Goal: Task Accomplishment & Management: Complete application form

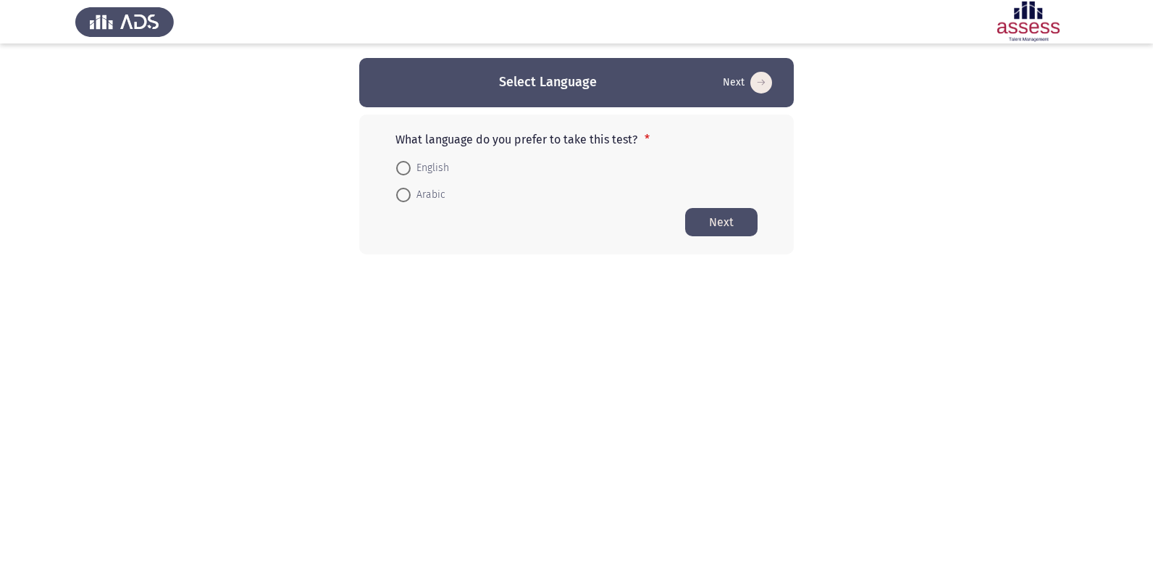
click at [401, 171] on span at bounding box center [403, 168] width 14 height 14
click at [401, 171] on input "English" at bounding box center [403, 168] width 14 height 14
radio input "true"
click at [731, 224] on button "Next" at bounding box center [721, 221] width 72 height 28
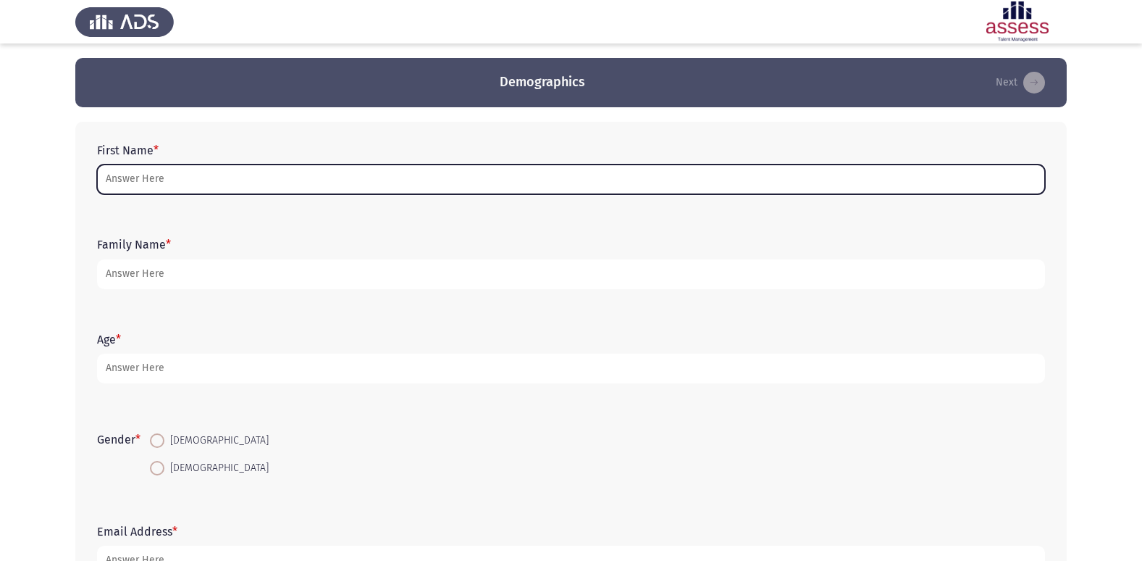
click at [193, 182] on input "First Name *" at bounding box center [571, 179] width 948 height 30
type input "j"
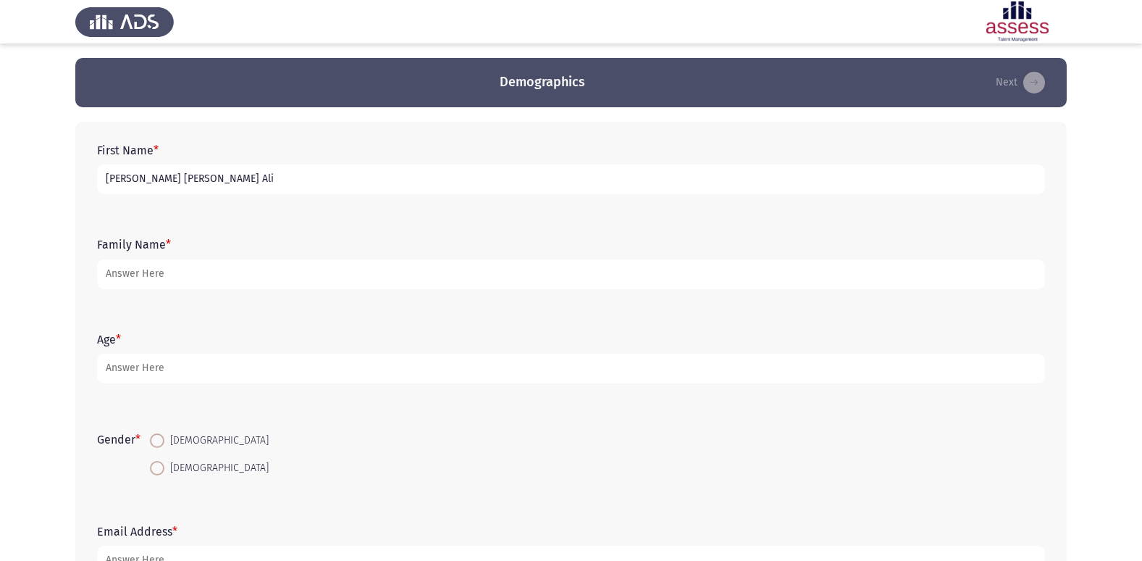
type input "[PERSON_NAME] [PERSON_NAME] Ali"
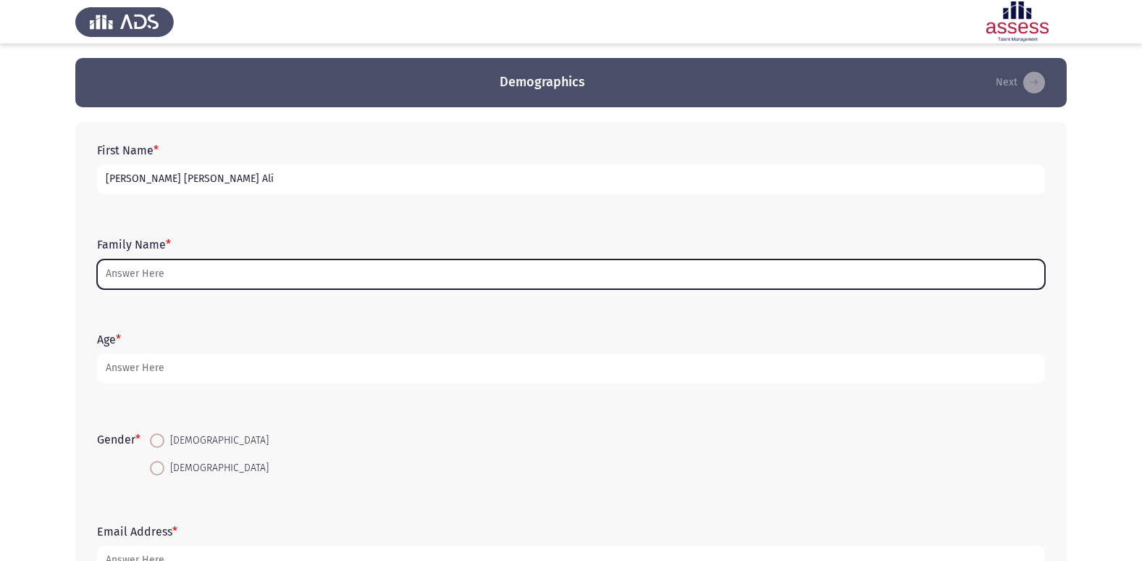
click at [206, 269] on input "Family Name *" at bounding box center [571, 274] width 948 height 30
type input "M"
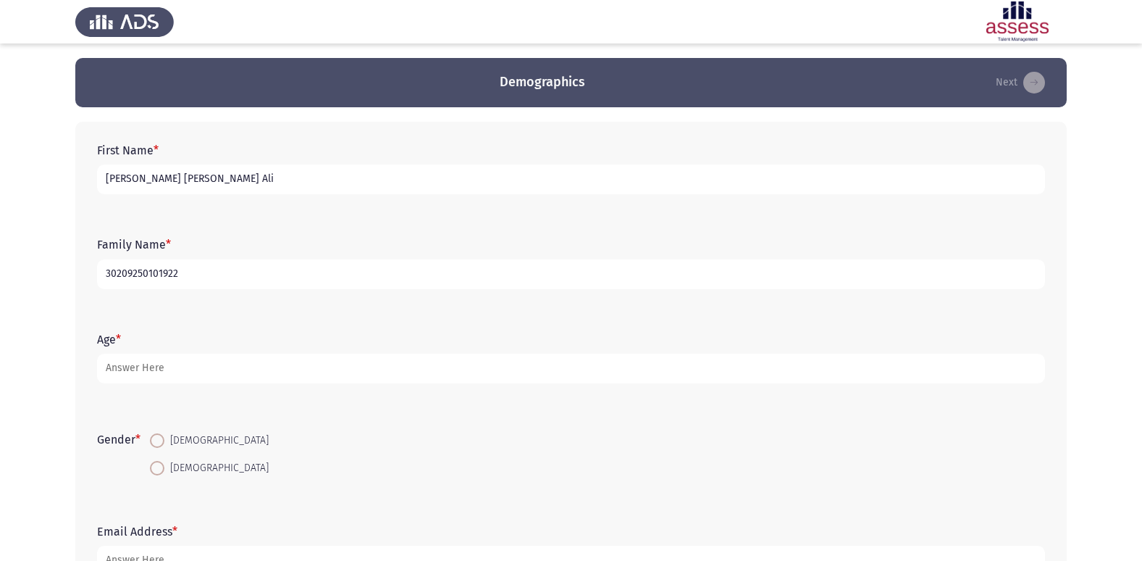
click at [121, 267] on input "30209250101922" at bounding box center [571, 274] width 948 height 30
type input "30709250101922"
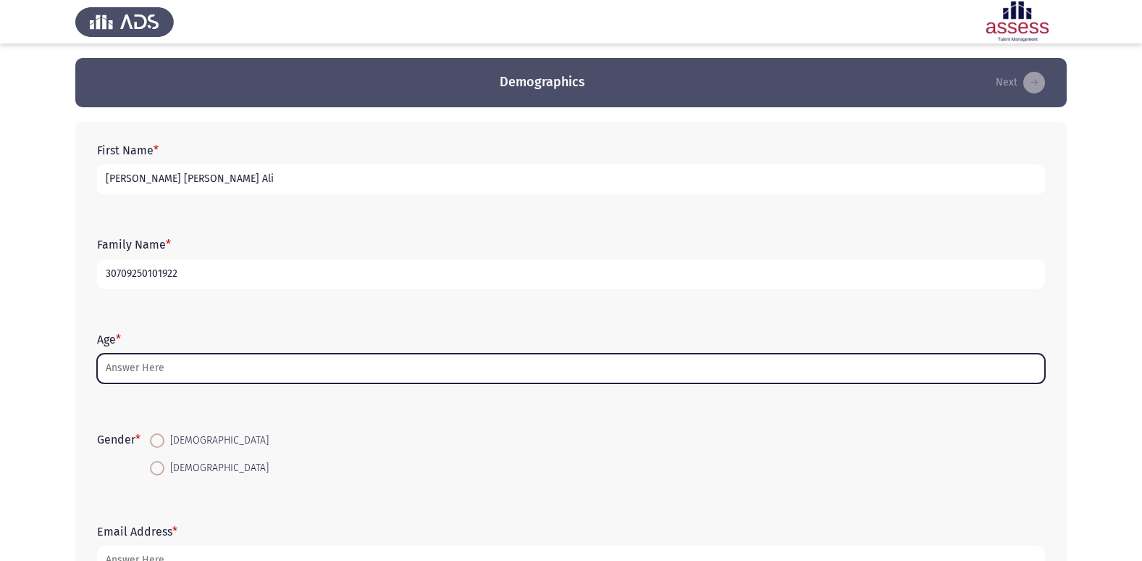
click at [149, 367] on input "Age *" at bounding box center [571, 369] width 948 height 30
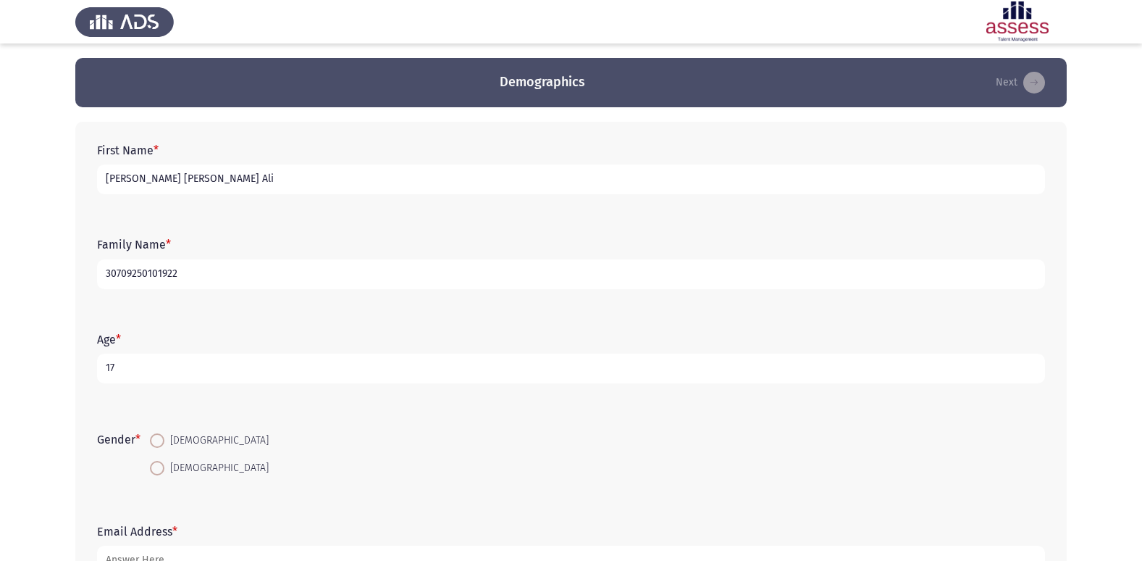
type input "17"
click at [164, 472] on span at bounding box center [157, 468] width 14 height 14
click at [164, 472] on input "[DEMOGRAPHIC_DATA]" at bounding box center [157, 468] width 14 height 14
radio input "true"
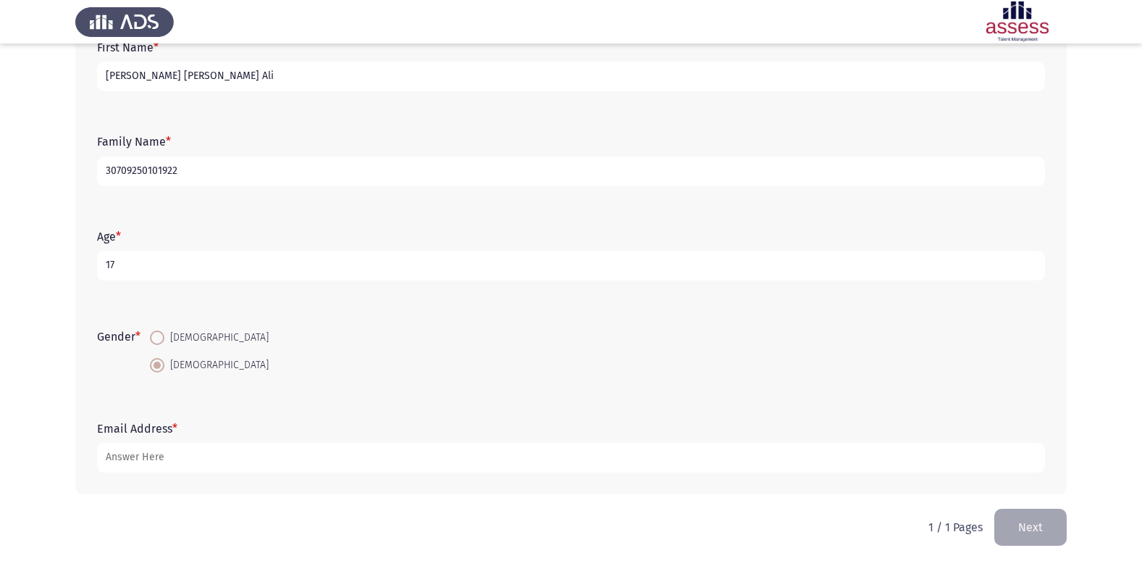
scroll to position [109, 0]
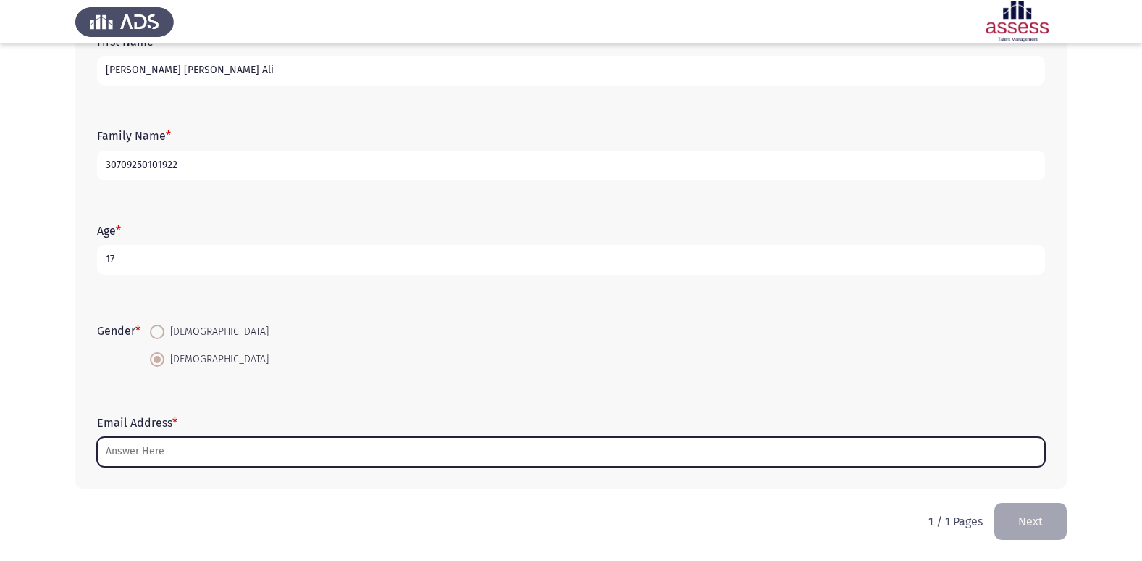
click at [351, 456] on input "Email Address *" at bounding box center [571, 452] width 948 height 30
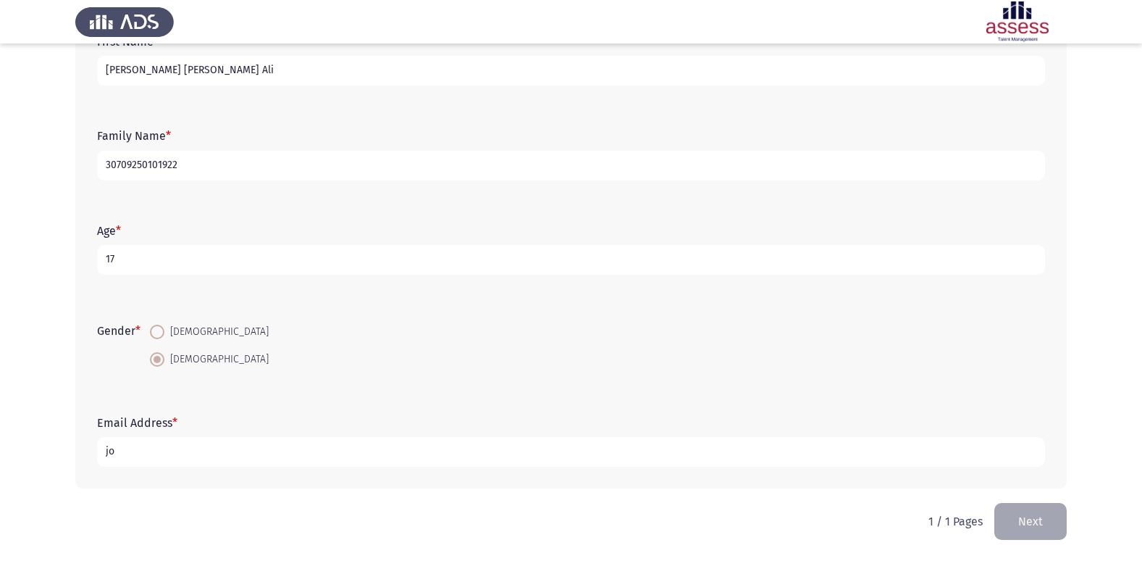
type input "j"
type input "[EMAIL_ADDRESS][DOMAIN_NAME]"
click at [1040, 530] on button "Next" at bounding box center [1031, 521] width 72 height 37
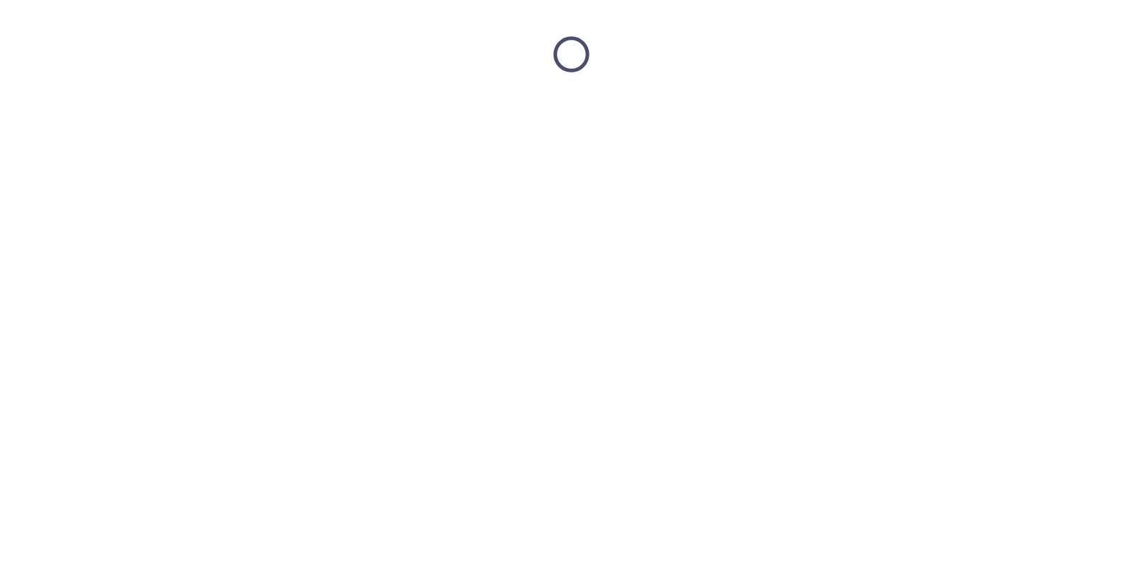
scroll to position [0, 0]
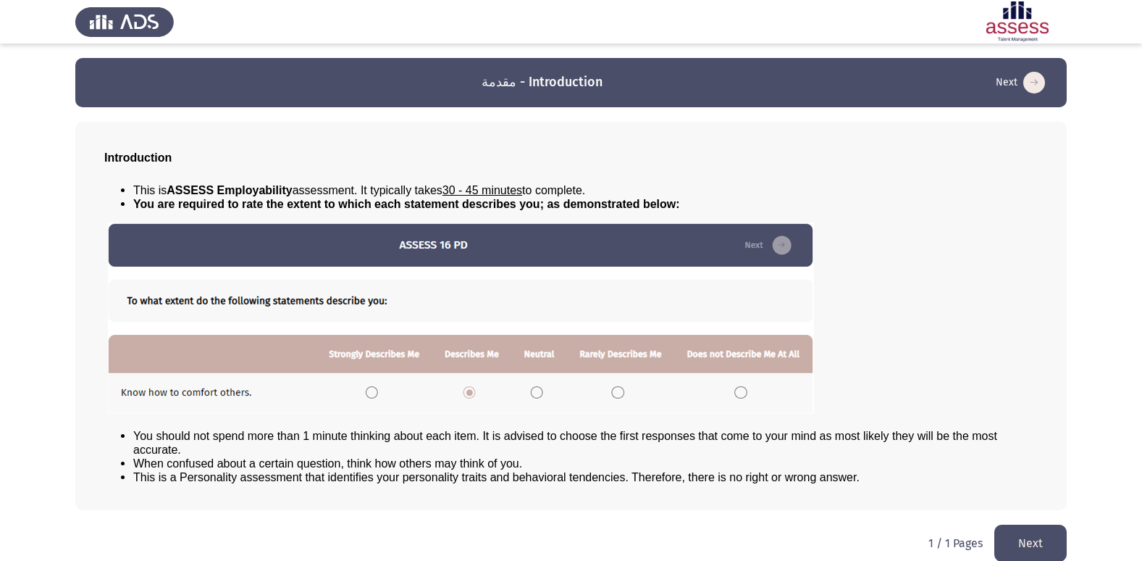
click at [1044, 550] on button "Next" at bounding box center [1031, 543] width 72 height 37
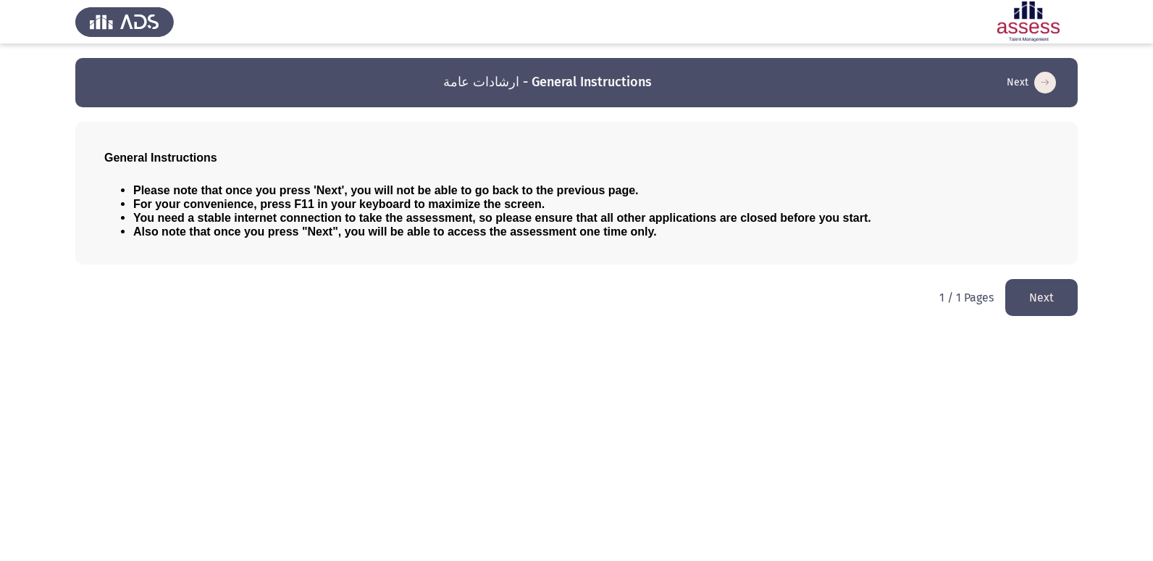
click at [1064, 300] on button "Next" at bounding box center [1042, 297] width 72 height 37
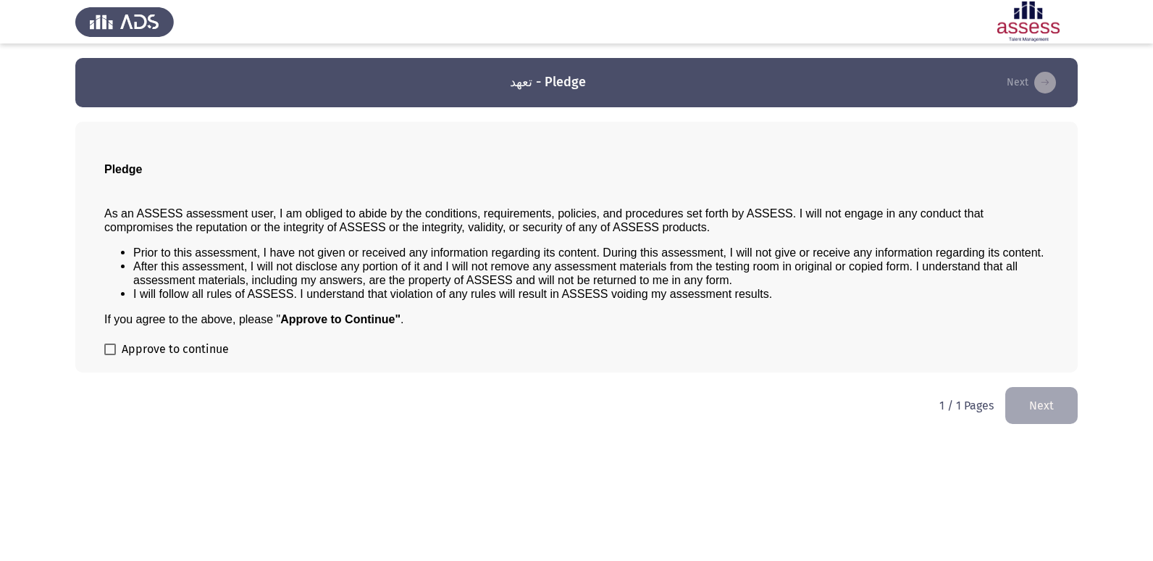
click at [118, 351] on label "Approve to continue" at bounding box center [166, 348] width 125 height 17
click at [110, 355] on input "Approve to continue" at bounding box center [109, 355] width 1 height 1
checkbox input "true"
click at [1046, 404] on button "Next" at bounding box center [1042, 405] width 72 height 37
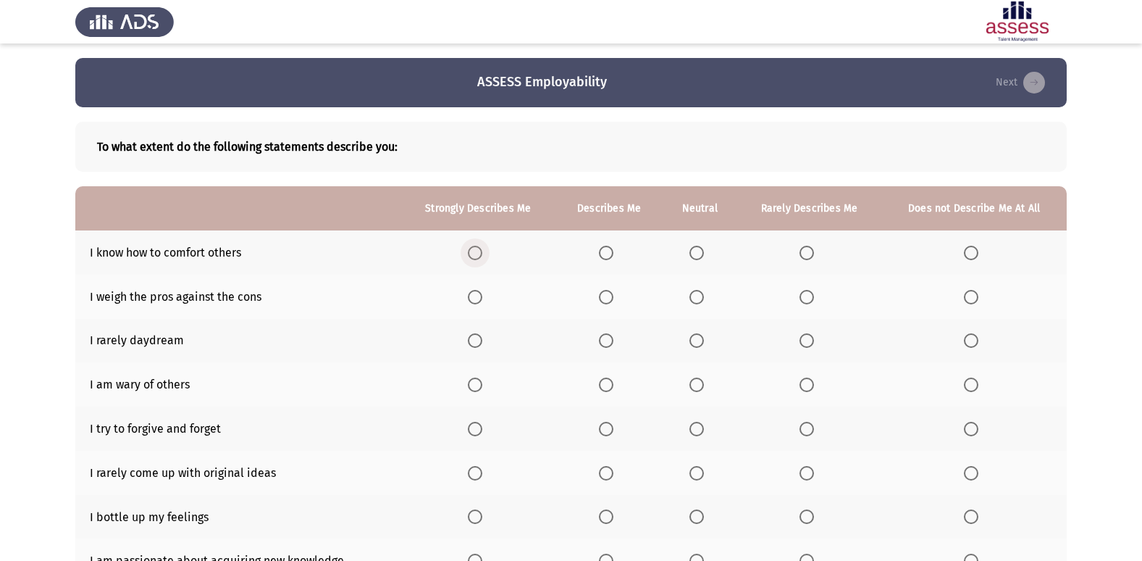
click at [475, 249] on span "Select an option" at bounding box center [475, 253] width 14 height 14
click at [475, 249] on input "Select an option" at bounding box center [475, 253] width 14 height 14
click at [606, 298] on span "Select an option" at bounding box center [606, 297] width 14 height 14
click at [606, 298] on input "Select an option" at bounding box center [606, 297] width 14 height 14
click at [811, 343] on span "Select an option" at bounding box center [807, 340] width 14 height 14
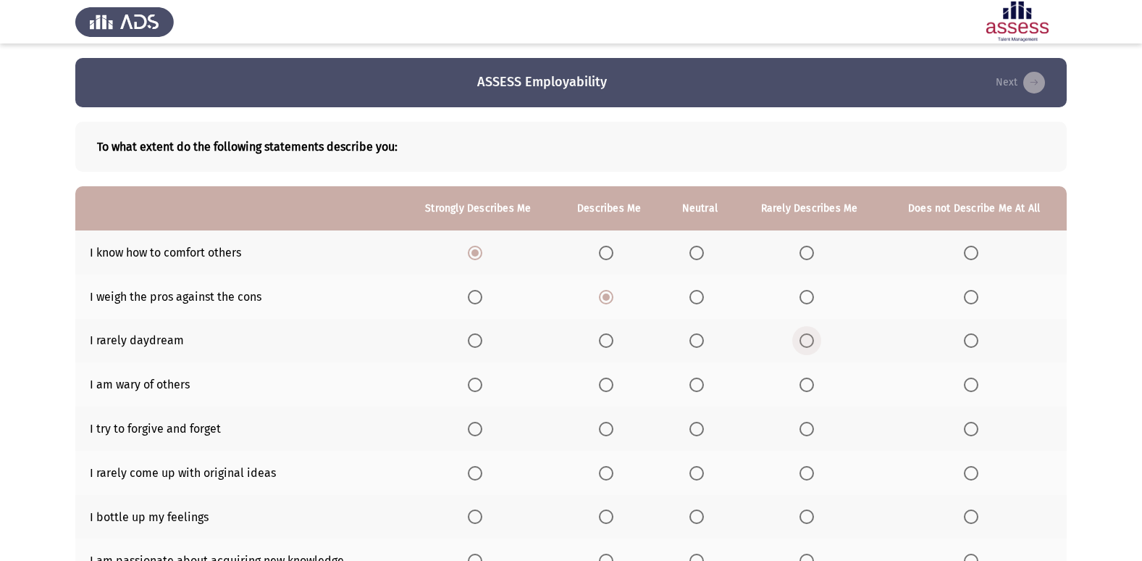
click at [811, 343] on input "Select an option" at bounding box center [807, 340] width 14 height 14
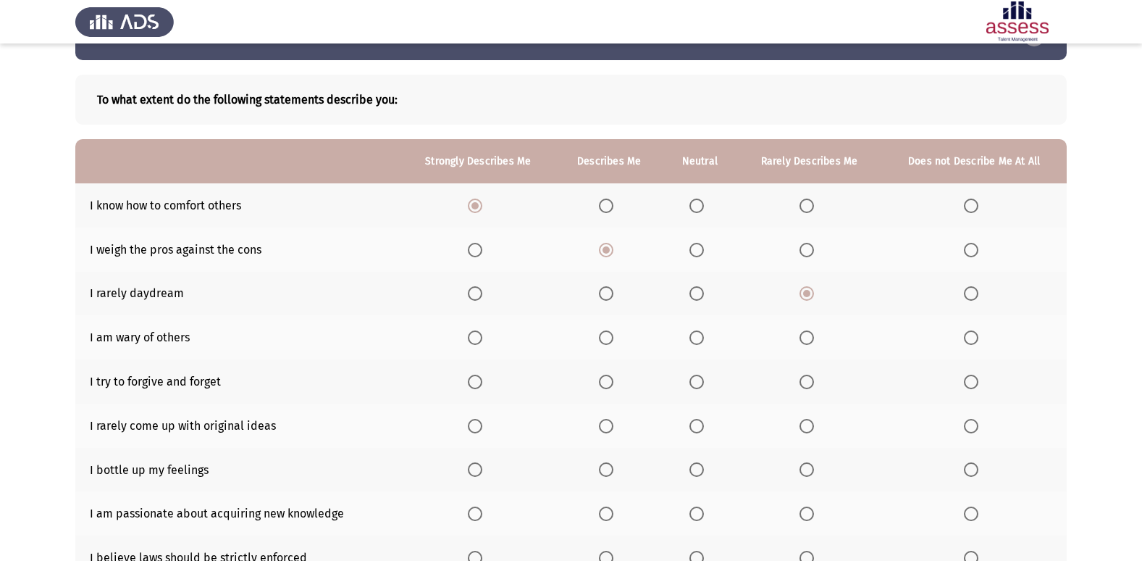
scroll to position [72, 0]
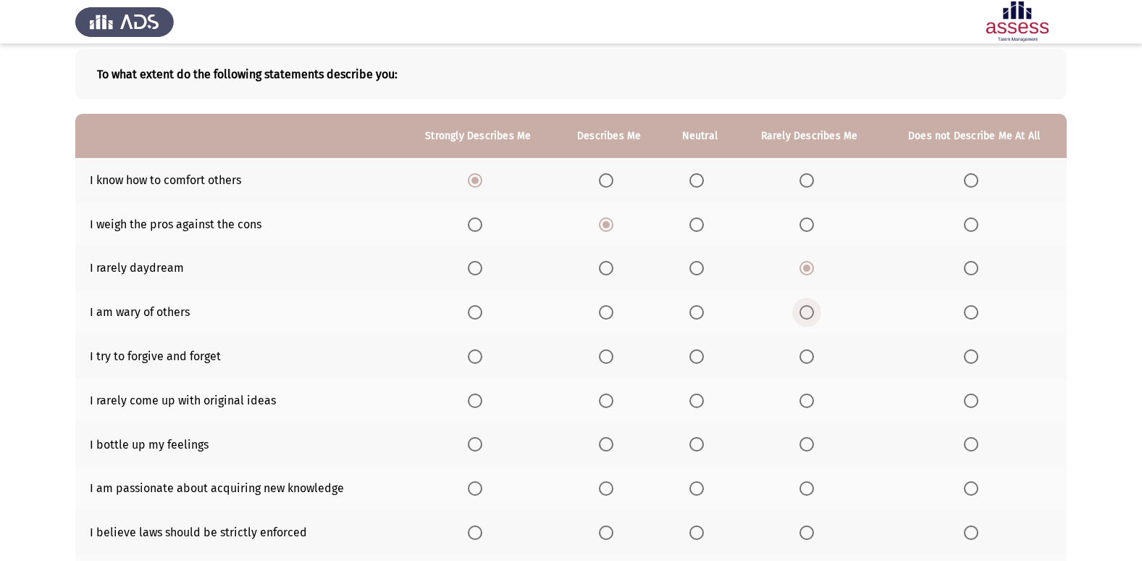
click at [808, 311] on span "Select an option" at bounding box center [807, 312] width 14 height 14
click at [808, 311] on input "Select an option" at bounding box center [807, 312] width 14 height 14
click at [611, 354] on span "Select an option" at bounding box center [606, 356] width 14 height 14
click at [611, 354] on input "Select an option" at bounding box center [606, 356] width 14 height 14
click at [816, 399] on label "Select an option" at bounding box center [810, 400] width 20 height 14
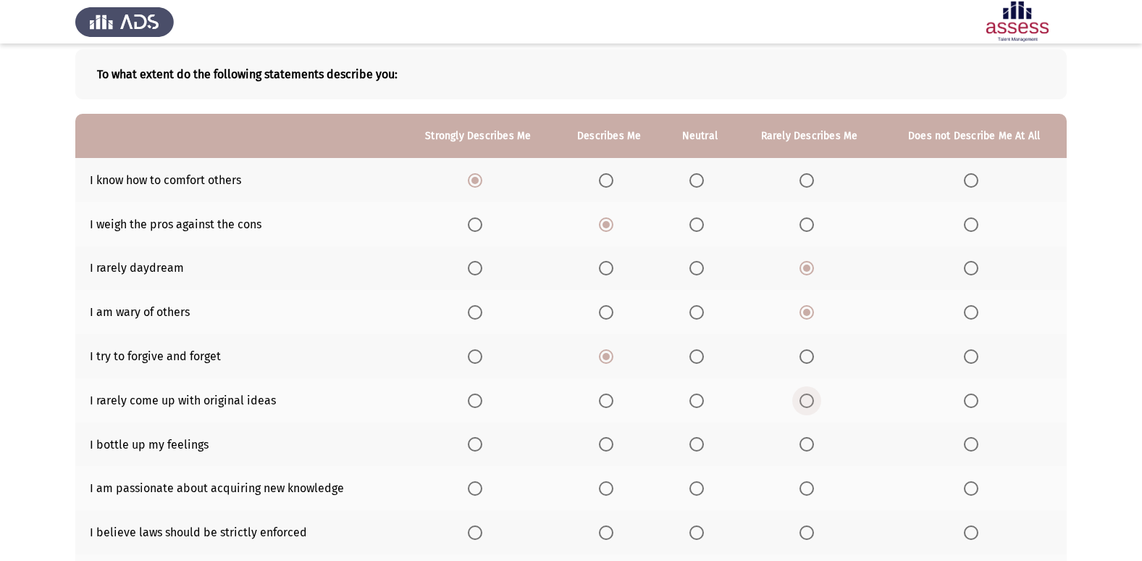
click at [814, 399] on input "Select an option" at bounding box center [807, 400] width 14 height 14
click at [695, 440] on span "Select an option" at bounding box center [697, 444] width 14 height 14
click at [695, 440] on input "Select an option" at bounding box center [697, 444] width 14 height 14
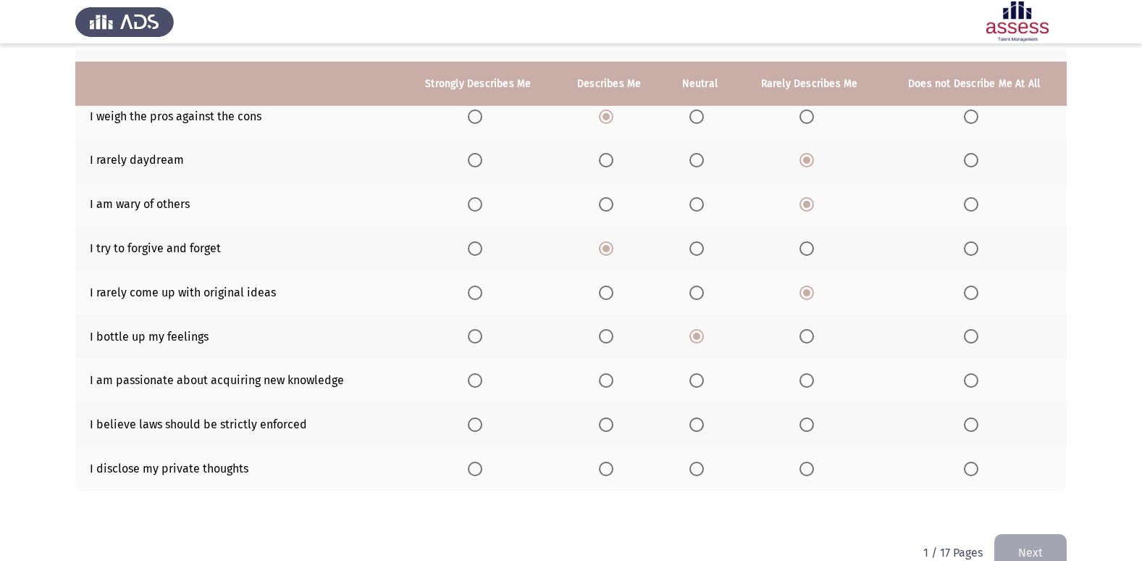
scroll to position [212, 0]
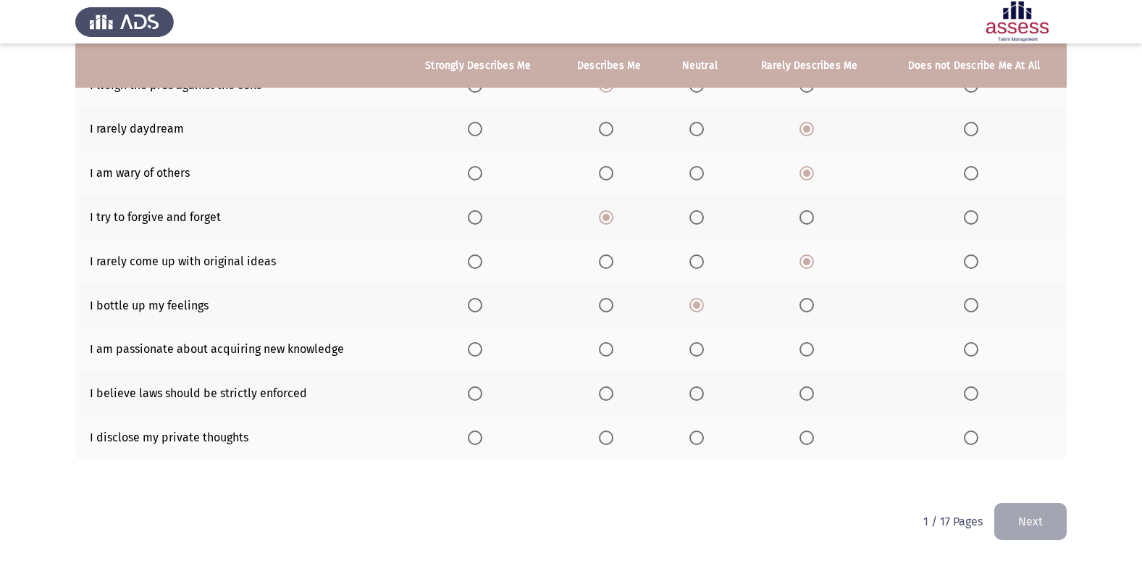
click at [479, 351] on span "Select an option" at bounding box center [475, 349] width 14 height 14
click at [479, 351] on input "Select an option" at bounding box center [475, 349] width 14 height 14
click at [606, 394] on span "Select an option" at bounding box center [606, 393] width 14 height 14
click at [606, 394] on input "Select an option" at bounding box center [606, 393] width 14 height 14
click at [981, 432] on label "Select an option" at bounding box center [974, 437] width 20 height 14
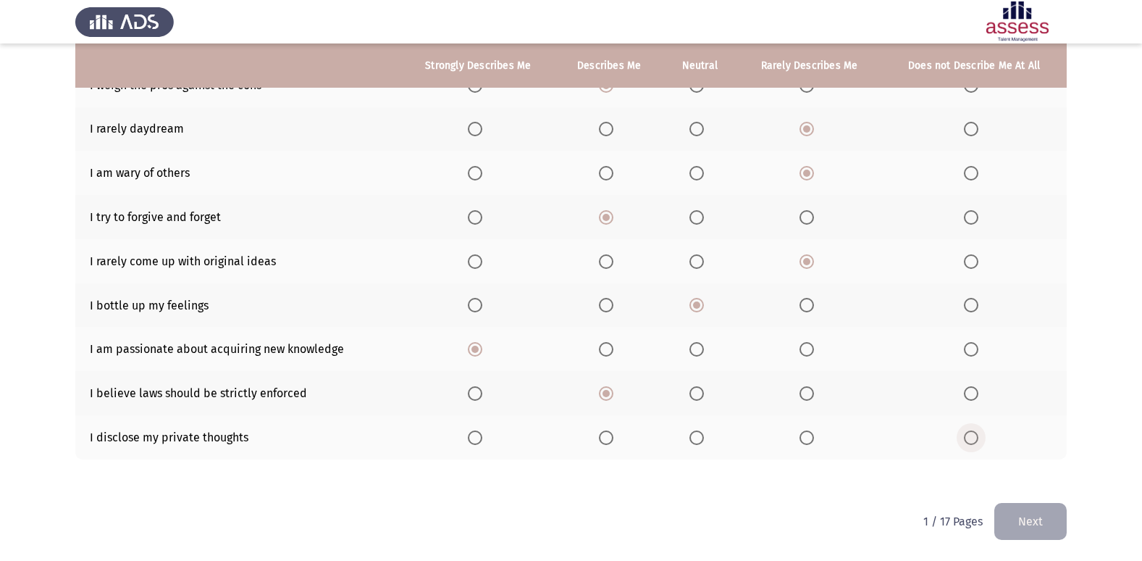
click at [979, 432] on input "Select an option" at bounding box center [971, 437] width 14 height 14
click at [1045, 516] on button "Next" at bounding box center [1031, 521] width 72 height 37
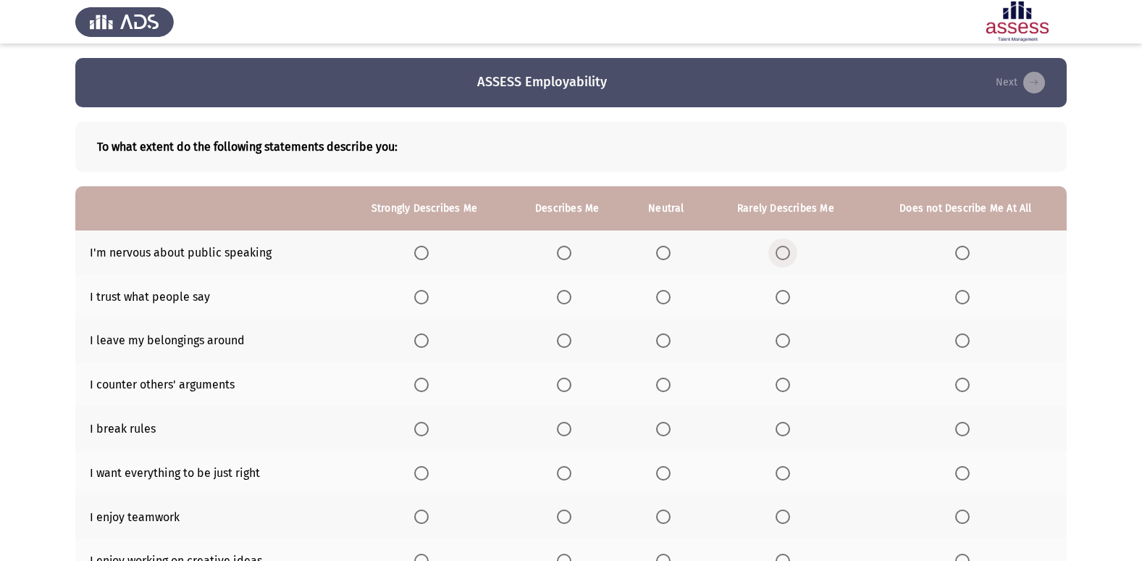
click at [790, 251] on span "Select an option" at bounding box center [783, 253] width 14 height 14
click at [790, 251] on input "Select an option" at bounding box center [783, 253] width 14 height 14
click at [663, 296] on span "Select an option" at bounding box center [663, 297] width 14 height 14
click at [663, 296] on input "Select an option" at bounding box center [663, 297] width 14 height 14
click at [961, 339] on span "Select an option" at bounding box center [963, 340] width 14 height 14
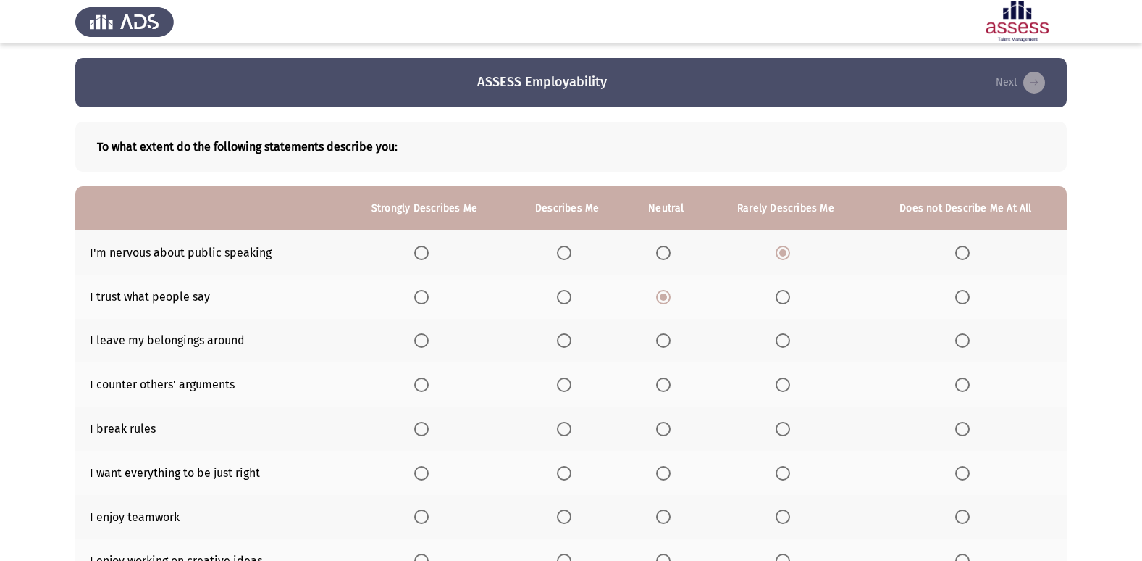
click at [961, 339] on input "Select an option" at bounding box center [963, 340] width 14 height 14
click at [674, 385] on label "Select an option" at bounding box center [666, 384] width 20 height 14
click at [671, 385] on input "Select an option" at bounding box center [663, 384] width 14 height 14
click at [956, 435] on span "Select an option" at bounding box center [963, 429] width 14 height 14
click at [956, 435] on input "Select an option" at bounding box center [963, 429] width 14 height 14
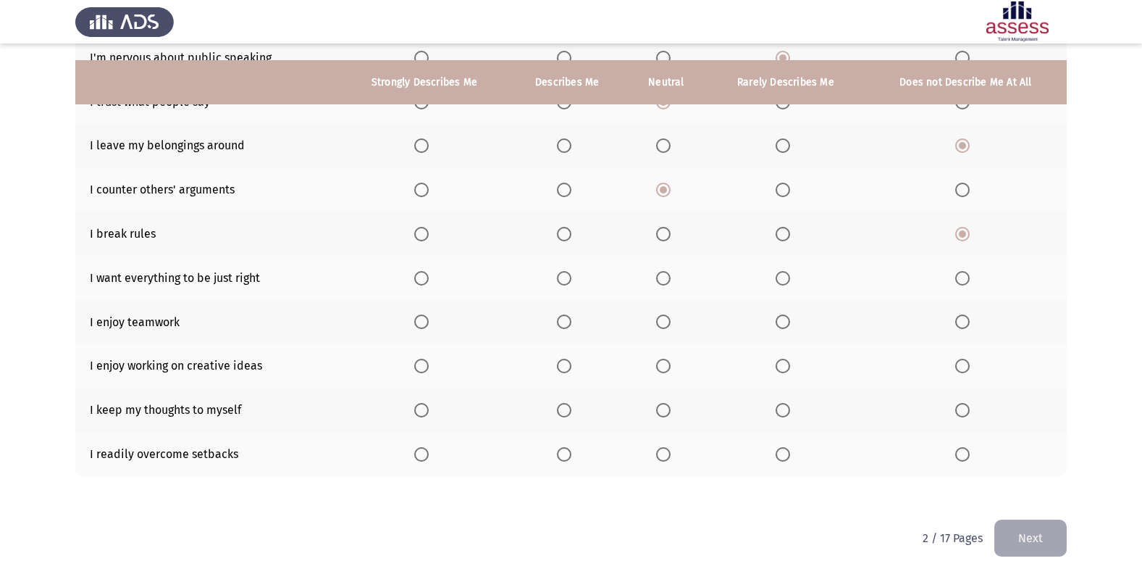
scroll to position [212, 0]
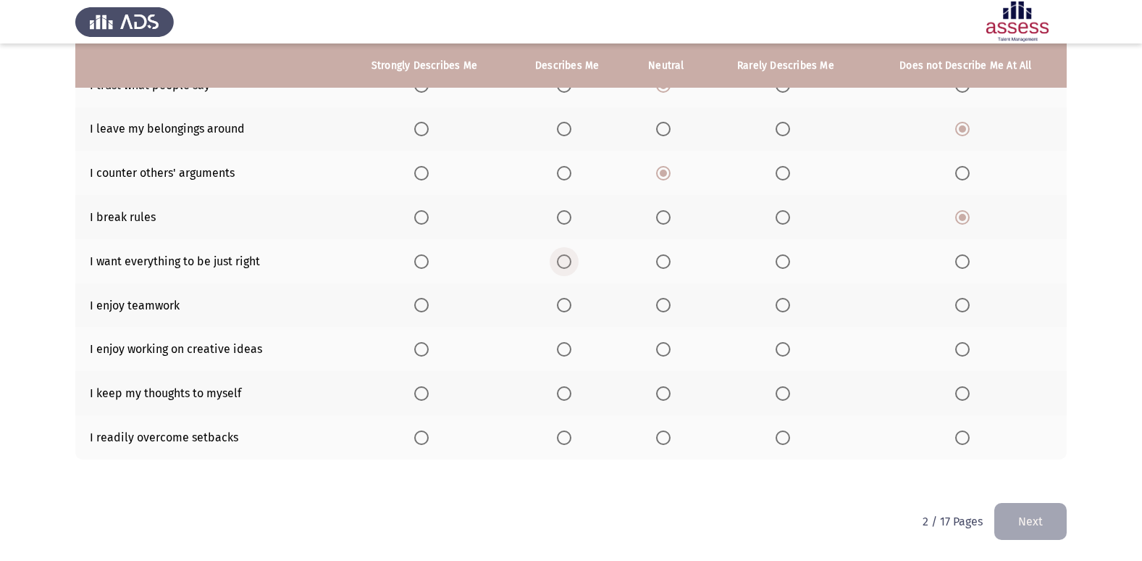
click at [560, 262] on span "Select an option" at bounding box center [564, 261] width 14 height 14
click at [560, 262] on input "Select an option" at bounding box center [564, 261] width 14 height 14
click at [575, 301] on label "Select an option" at bounding box center [567, 305] width 20 height 14
click at [572, 301] on input "Select an option" at bounding box center [564, 305] width 14 height 14
click at [433, 346] on label "Select an option" at bounding box center [424, 349] width 20 height 14
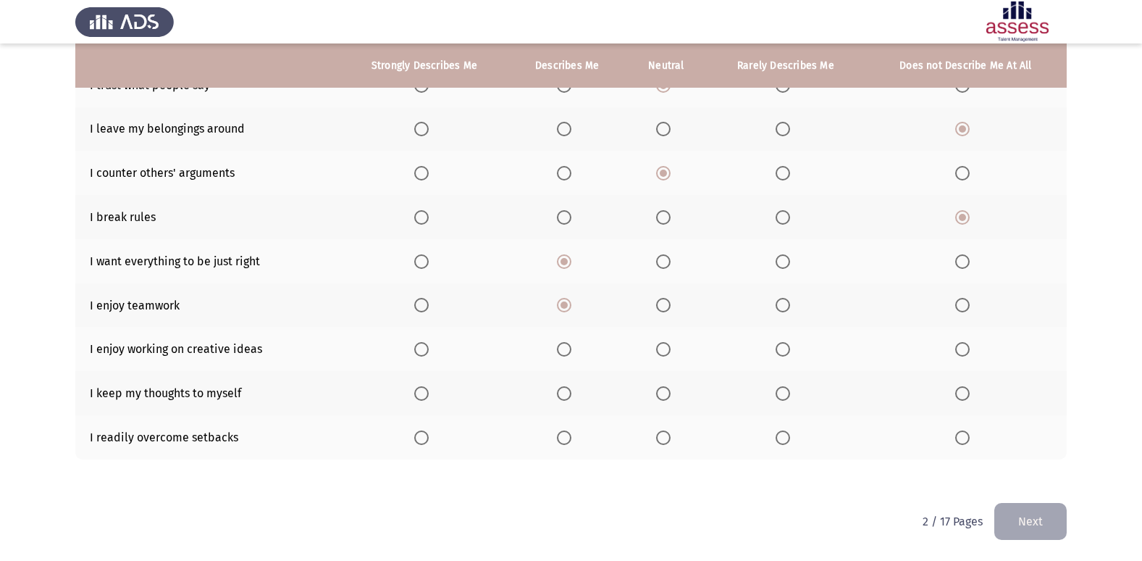
click at [429, 346] on input "Select an option" at bounding box center [421, 349] width 14 height 14
click at [427, 389] on span "Select an option" at bounding box center [421, 393] width 14 height 14
click at [427, 389] on input "Select an option" at bounding box center [421, 393] width 14 height 14
click at [427, 389] on span "Select an option" at bounding box center [421, 393] width 14 height 14
click at [427, 389] on input "Select an option" at bounding box center [421, 393] width 14 height 14
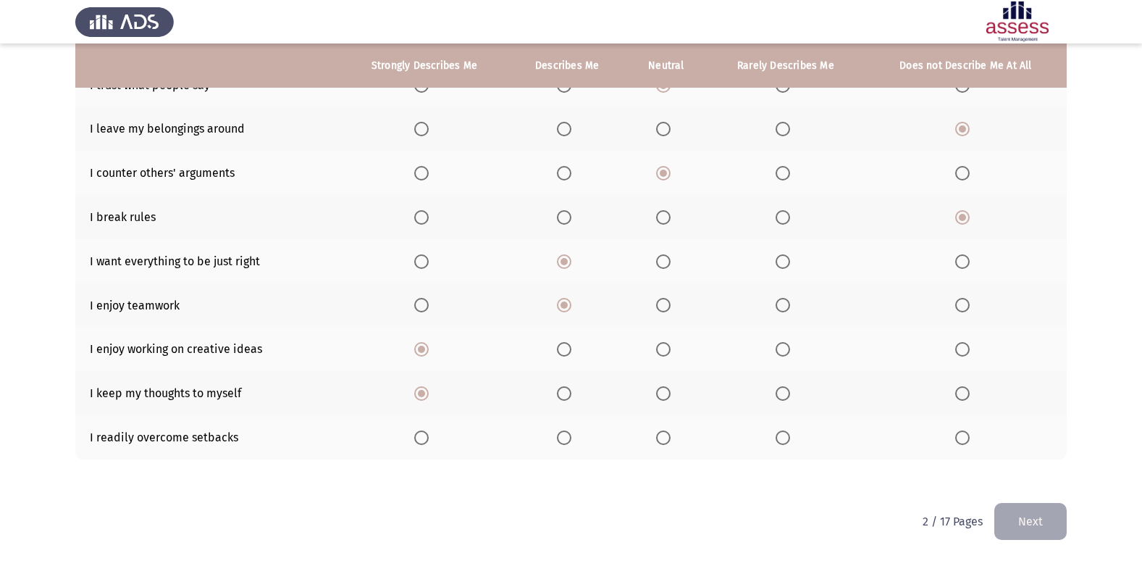
click at [654, 383] on th at bounding box center [666, 393] width 81 height 44
click at [668, 393] on span "Select an option" at bounding box center [663, 393] width 14 height 14
click at [668, 393] on input "Select an option" at bounding box center [663, 393] width 14 height 14
click at [419, 434] on span "Select an option" at bounding box center [421, 437] width 14 height 14
click at [419, 434] on input "Select an option" at bounding box center [421, 437] width 14 height 14
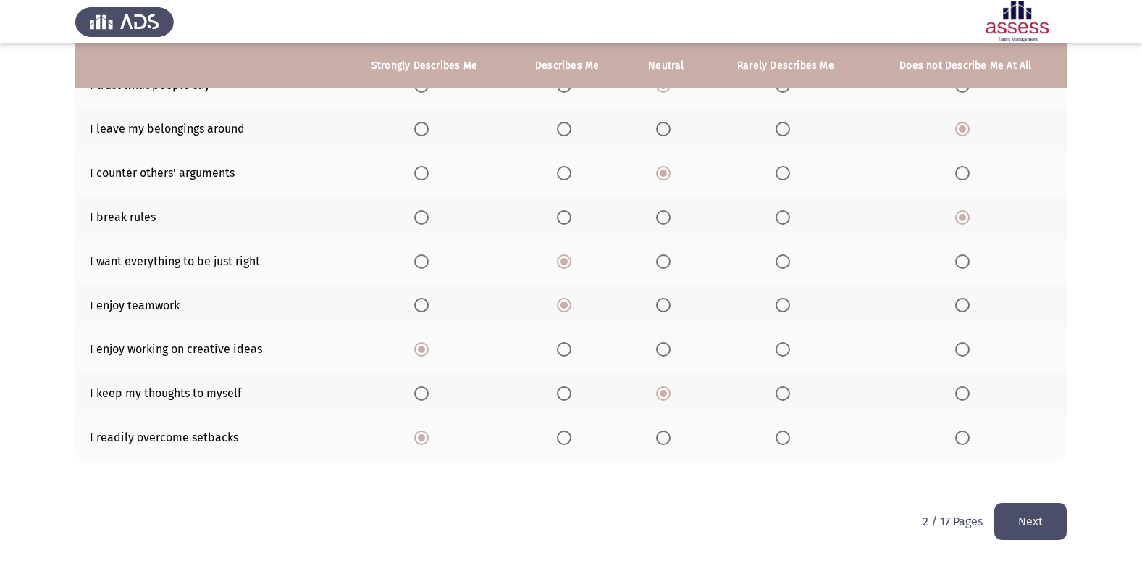
click at [1019, 527] on button "Next" at bounding box center [1031, 521] width 72 height 37
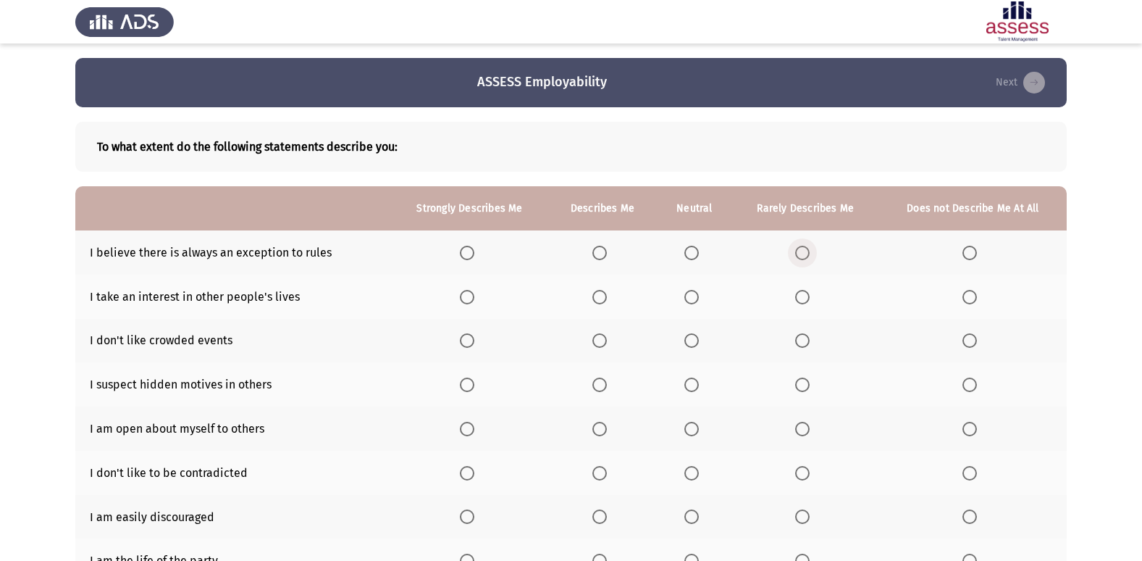
click at [798, 249] on span "Select an option" at bounding box center [802, 253] width 14 height 14
click at [798, 249] on input "Select an option" at bounding box center [802, 253] width 14 height 14
click at [945, 304] on th at bounding box center [974, 297] width 188 height 44
click at [981, 295] on label "Select an option" at bounding box center [973, 297] width 20 height 14
click at [977, 295] on input "Select an option" at bounding box center [970, 297] width 14 height 14
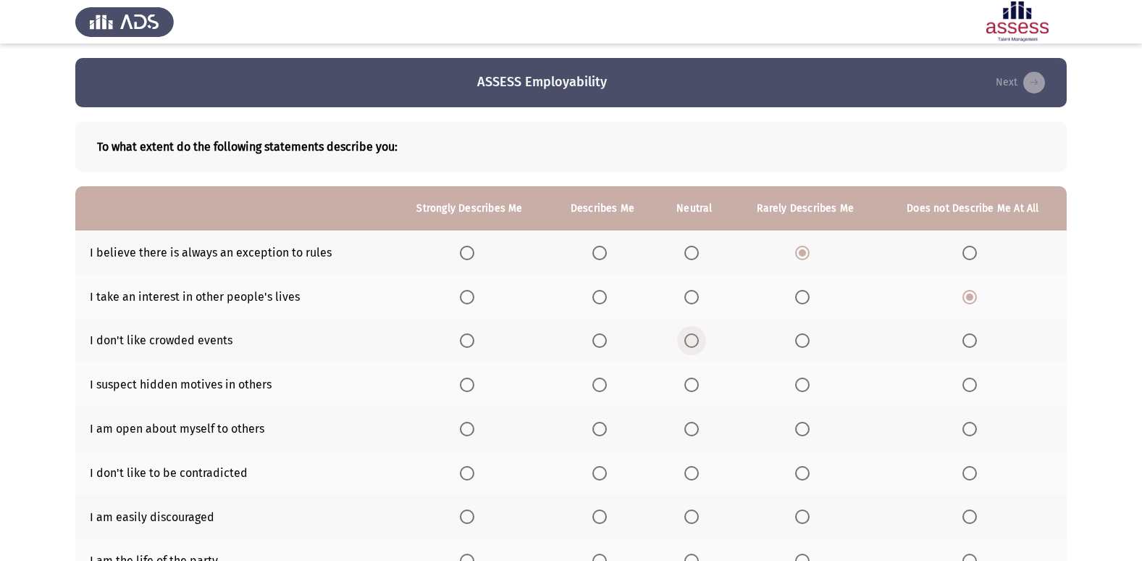
click at [695, 344] on span "Select an option" at bounding box center [692, 340] width 14 height 14
click at [695, 344] on input "Select an option" at bounding box center [692, 340] width 14 height 14
click at [798, 378] on span "Select an option" at bounding box center [802, 384] width 14 height 14
click at [798, 378] on input "Select an option" at bounding box center [802, 384] width 14 height 14
click at [802, 424] on span "Select an option" at bounding box center [802, 429] width 14 height 14
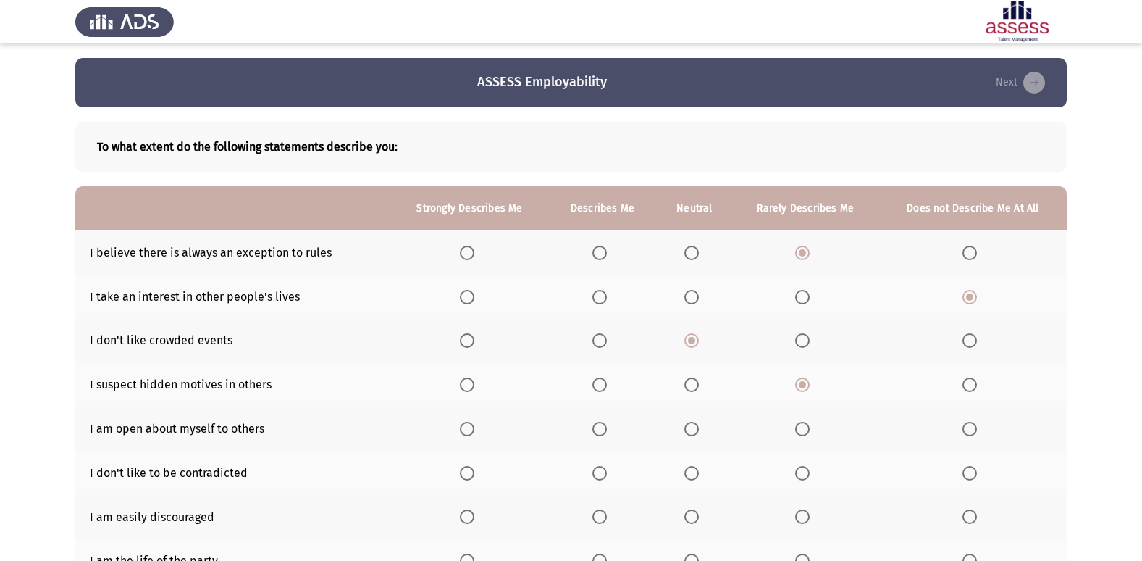
click at [802, 424] on input "Select an option" at bounding box center [802, 429] width 14 height 14
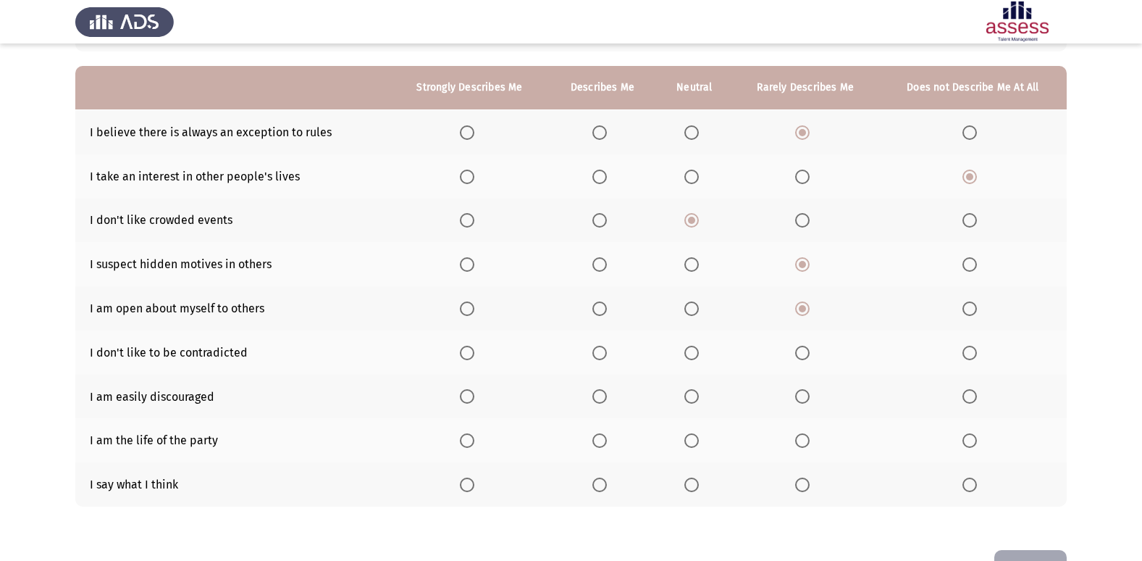
scroll to position [145, 0]
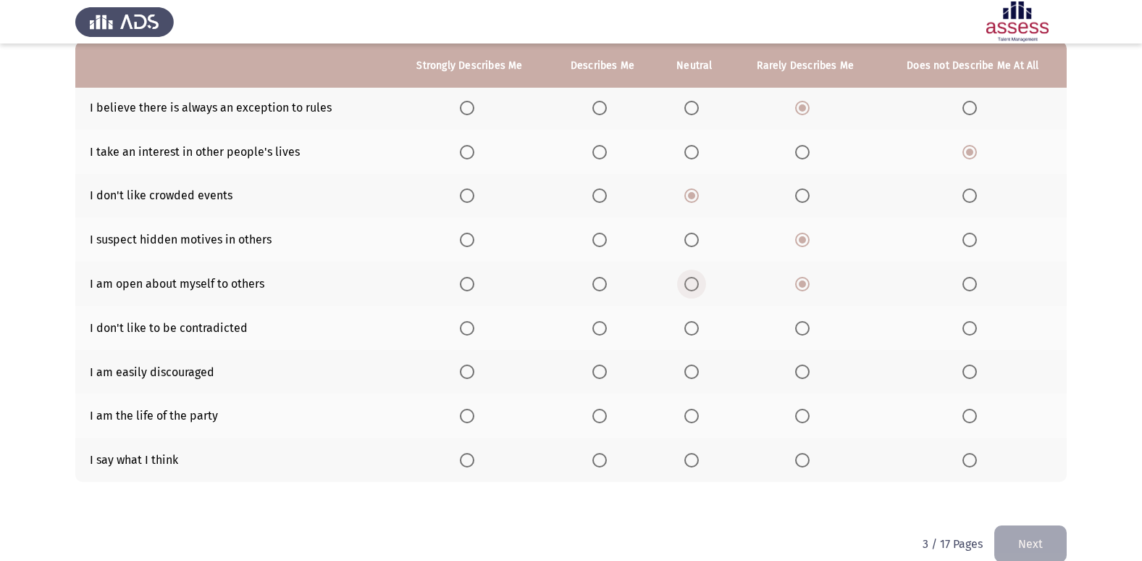
click at [688, 288] on span "Select an option" at bounding box center [692, 284] width 14 height 14
click at [688, 288] on input "Select an option" at bounding box center [692, 284] width 14 height 14
click at [601, 286] on span "Select an option" at bounding box center [600, 284] width 14 height 14
click at [601, 286] on input "Select an option" at bounding box center [600, 284] width 14 height 14
click at [809, 325] on span "Select an option" at bounding box center [802, 328] width 14 height 14
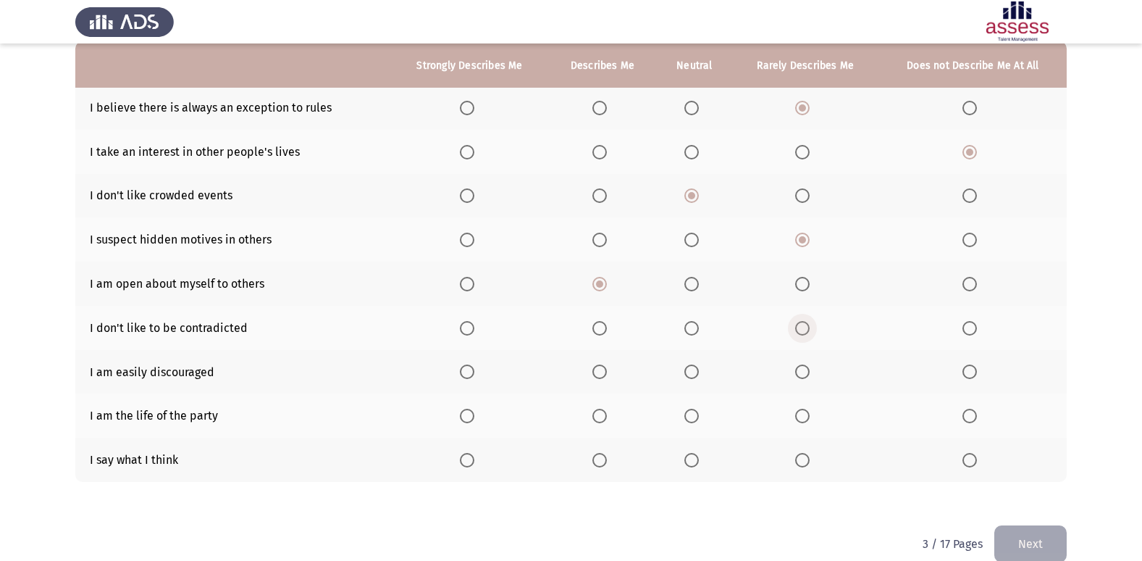
click at [809, 325] on input "Select an option" at bounding box center [802, 328] width 14 height 14
click at [806, 364] on mat-radio-button "Select an option" at bounding box center [805, 371] width 20 height 15
click at [806, 369] on span "Select an option" at bounding box center [802, 371] width 14 height 14
click at [806, 369] on input "Select an option" at bounding box center [802, 371] width 14 height 14
click at [803, 369] on span "Select an option" at bounding box center [802, 371] width 7 height 7
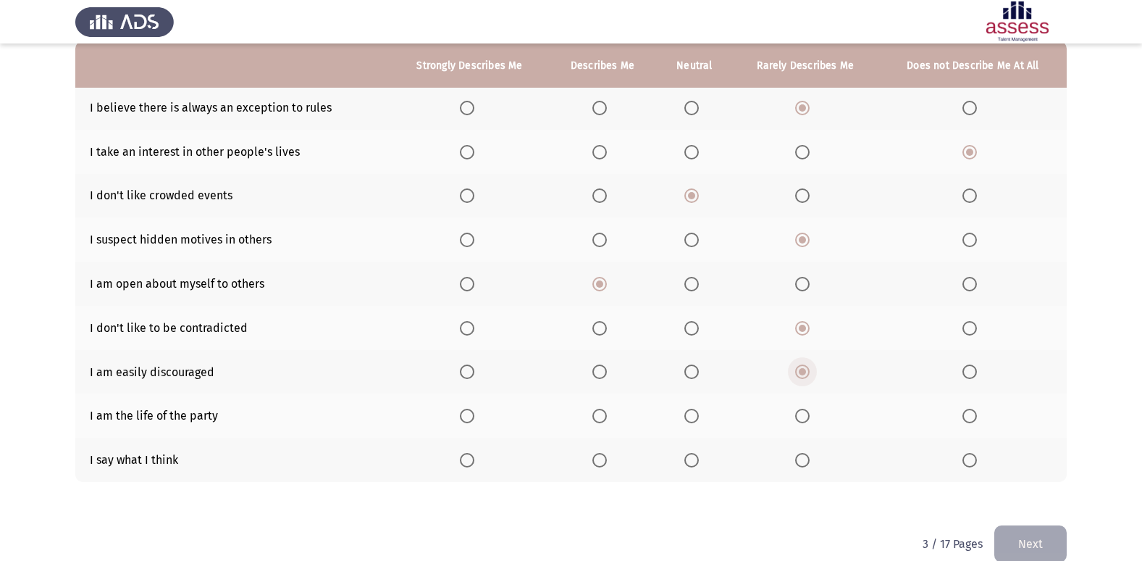
click at [803, 369] on input "Select an option" at bounding box center [802, 371] width 14 height 14
click at [973, 370] on span "Select an option" at bounding box center [970, 371] width 14 height 14
click at [973, 370] on input "Select an option" at bounding box center [970, 371] width 14 height 14
click at [803, 417] on span "Select an option" at bounding box center [802, 416] width 14 height 14
click at [803, 417] on input "Select an option" at bounding box center [802, 416] width 14 height 14
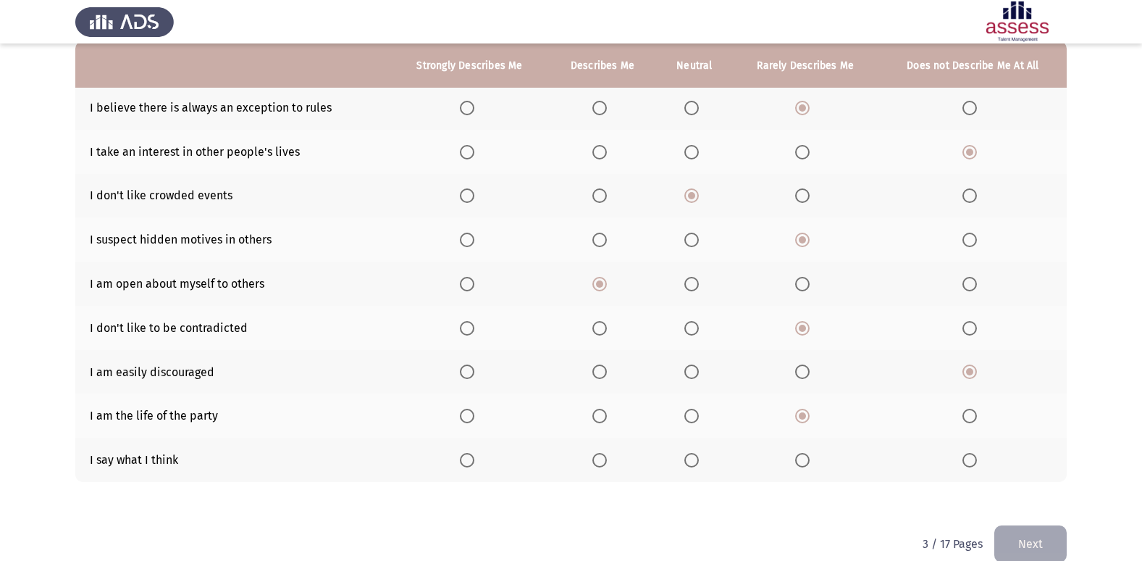
click at [807, 467] on span "Select an option" at bounding box center [802, 460] width 14 height 14
click at [807, 467] on input "Select an option" at bounding box center [802, 460] width 14 height 14
click at [1020, 539] on button "Next" at bounding box center [1031, 543] width 72 height 37
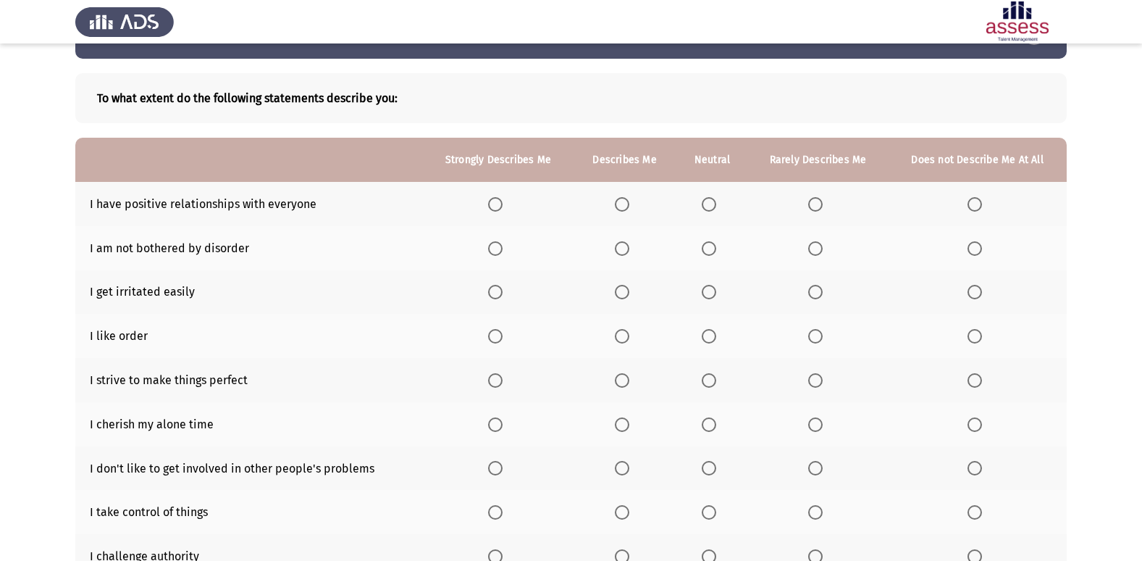
scroll to position [72, 0]
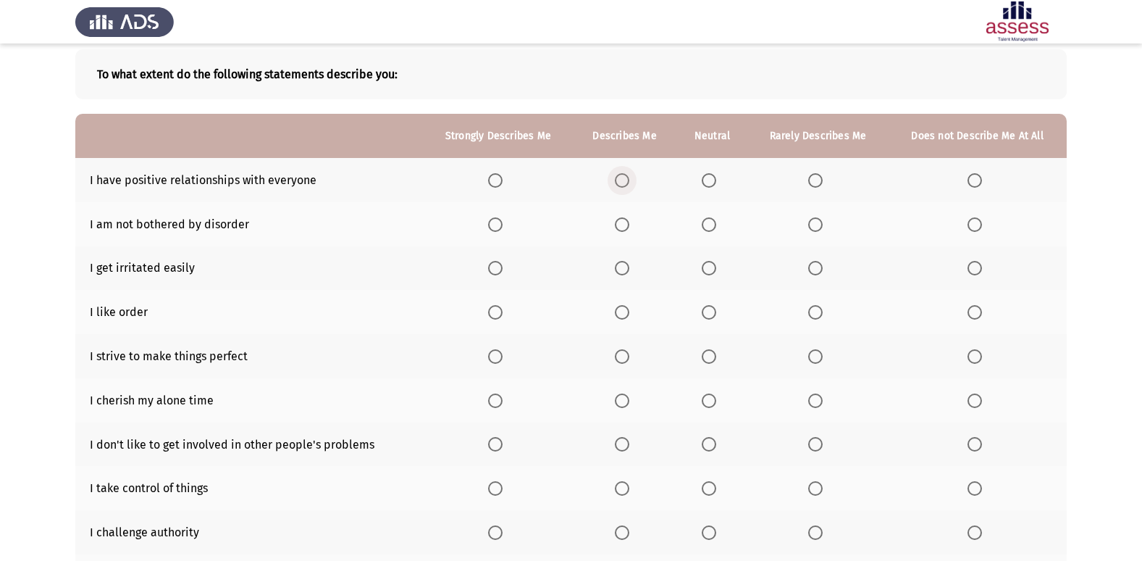
click at [623, 183] on span "Select an option" at bounding box center [622, 180] width 14 height 14
click at [623, 183] on input "Select an option" at bounding box center [622, 180] width 14 height 14
click at [815, 228] on span "Select an option" at bounding box center [816, 224] width 14 height 14
click at [815, 228] on input "Select an option" at bounding box center [816, 224] width 14 height 14
click at [982, 267] on label "Select an option" at bounding box center [978, 268] width 20 height 14
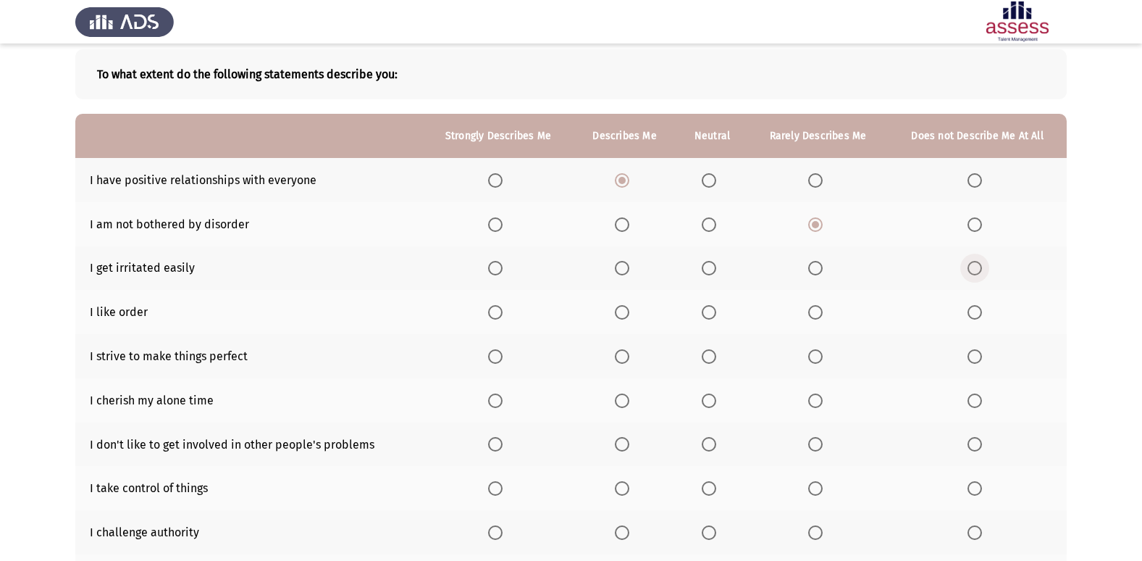
click at [982, 267] on input "Select an option" at bounding box center [975, 268] width 14 height 14
click at [496, 304] on mat-radio-button "Select an option" at bounding box center [498, 311] width 20 height 15
click at [499, 309] on span "Select an option" at bounding box center [495, 312] width 14 height 14
click at [499, 309] on input "Select an option" at bounding box center [495, 312] width 14 height 14
click at [628, 358] on span "Select an option" at bounding box center [622, 356] width 14 height 14
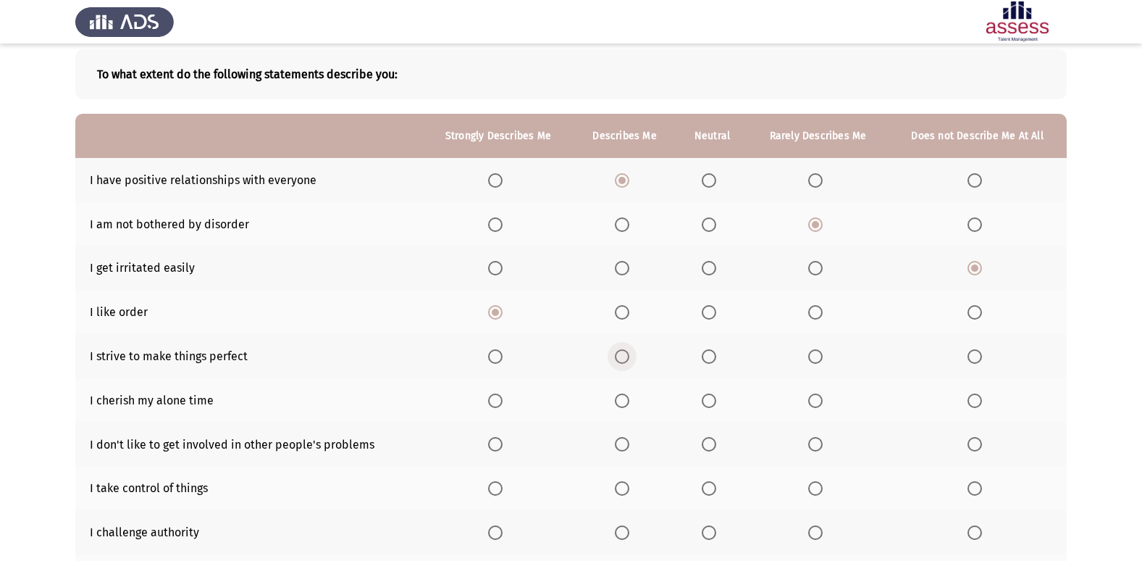
click at [628, 358] on input "Select an option" at bounding box center [622, 356] width 14 height 14
click at [504, 402] on label "Select an option" at bounding box center [498, 400] width 20 height 14
click at [503, 402] on input "Select an option" at bounding box center [495, 400] width 14 height 14
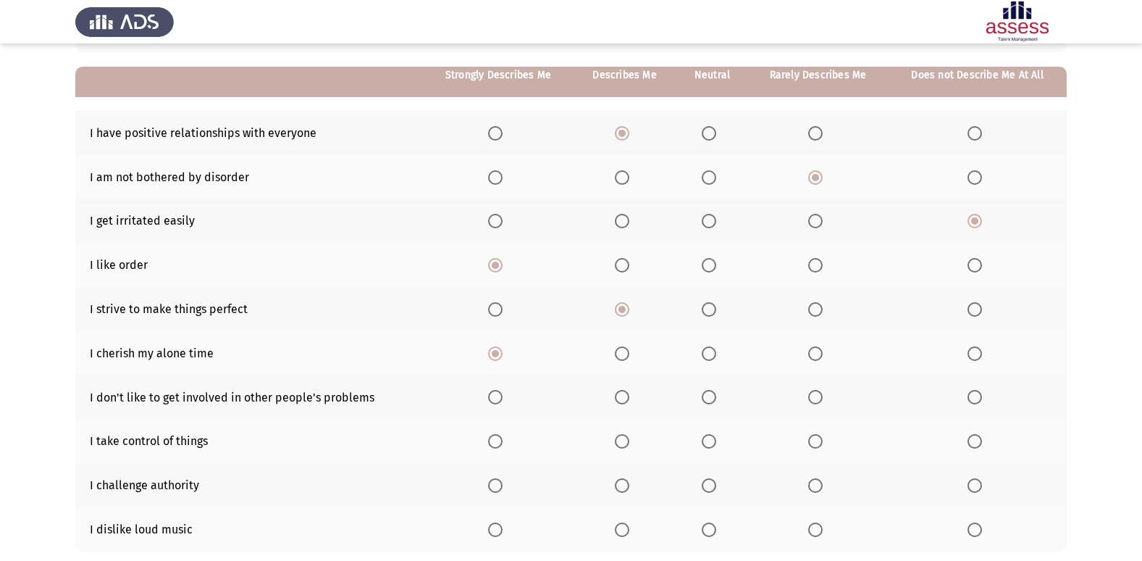
scroll to position [145, 0]
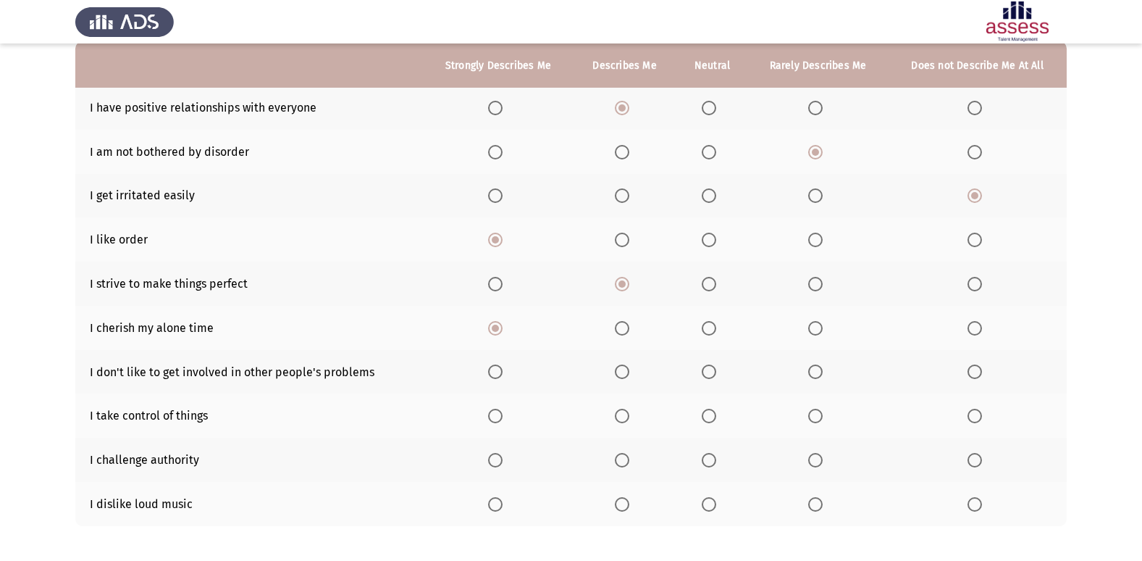
click at [693, 368] on th at bounding box center [713, 372] width 72 height 44
click at [719, 375] on label "Select an option" at bounding box center [712, 371] width 20 height 14
click at [716, 375] on input "Select an option" at bounding box center [709, 371] width 14 height 14
click at [814, 419] on span "Select an option" at bounding box center [816, 416] width 14 height 14
click at [814, 419] on input "Select an option" at bounding box center [816, 416] width 14 height 14
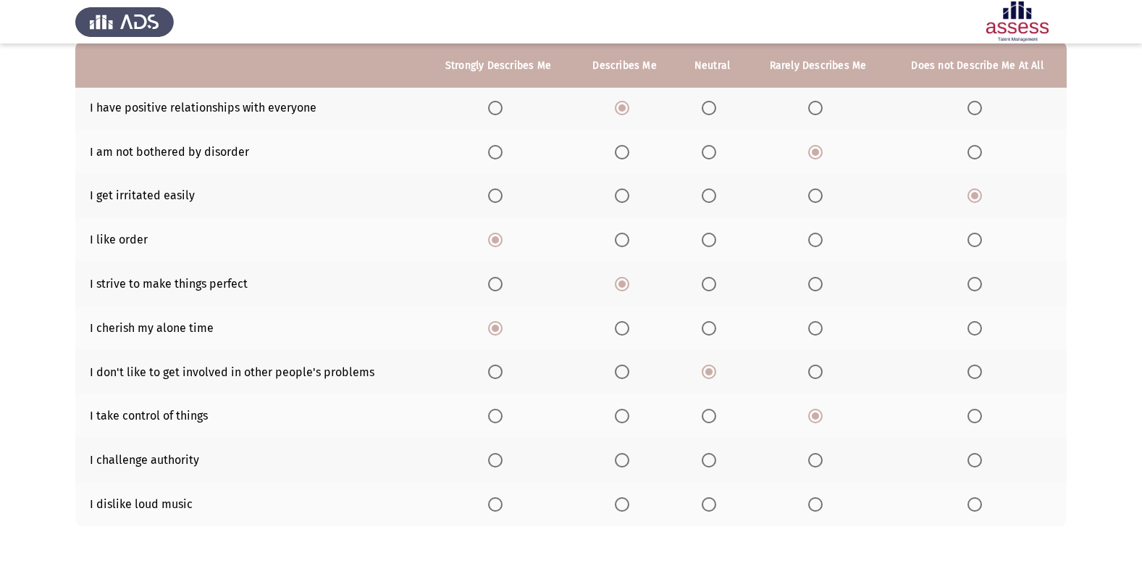
click at [978, 461] on span "Select an option" at bounding box center [975, 460] width 14 height 14
click at [978, 461] on input "Select an option" at bounding box center [975, 460] width 14 height 14
click at [709, 496] on th at bounding box center [713, 504] width 72 height 44
click at [710, 501] on span "Select an option" at bounding box center [709, 504] width 14 height 14
click at [710, 501] on input "Select an option" at bounding box center [709, 504] width 14 height 14
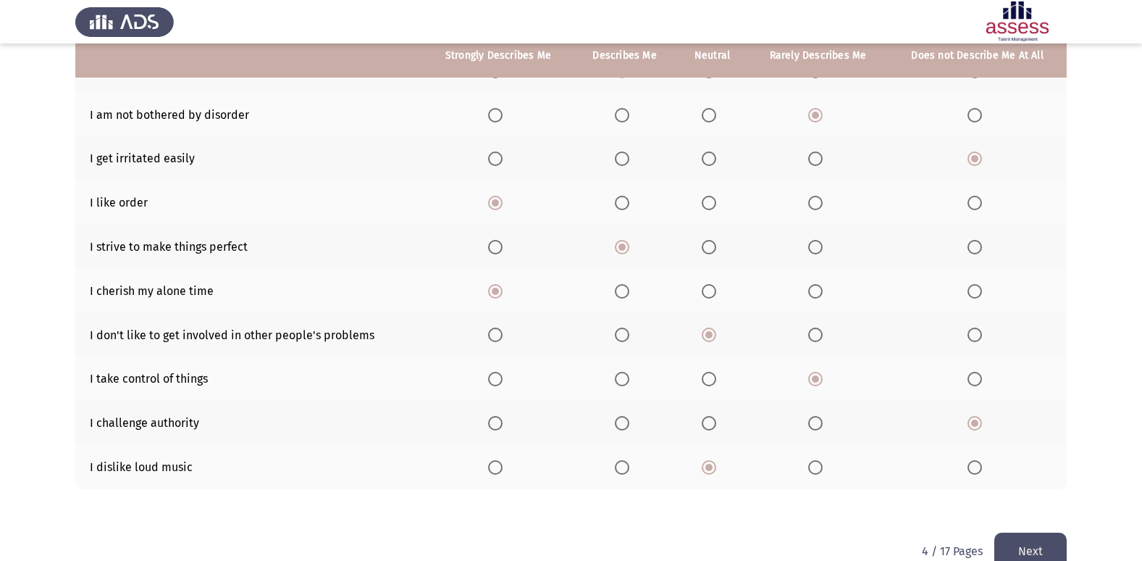
scroll to position [212, 0]
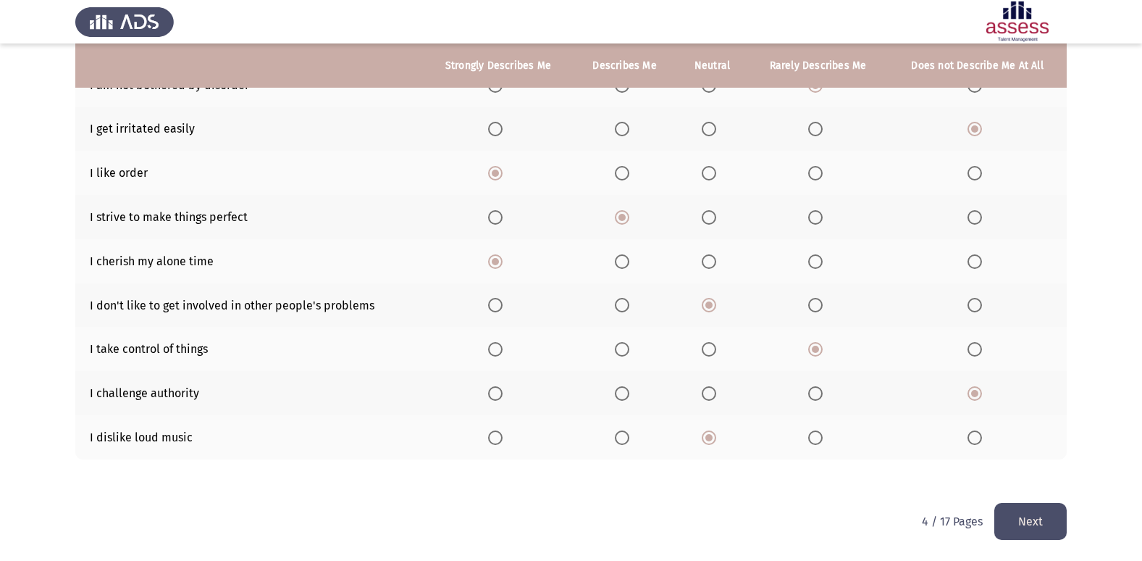
click at [1017, 512] on button "Next" at bounding box center [1031, 521] width 72 height 37
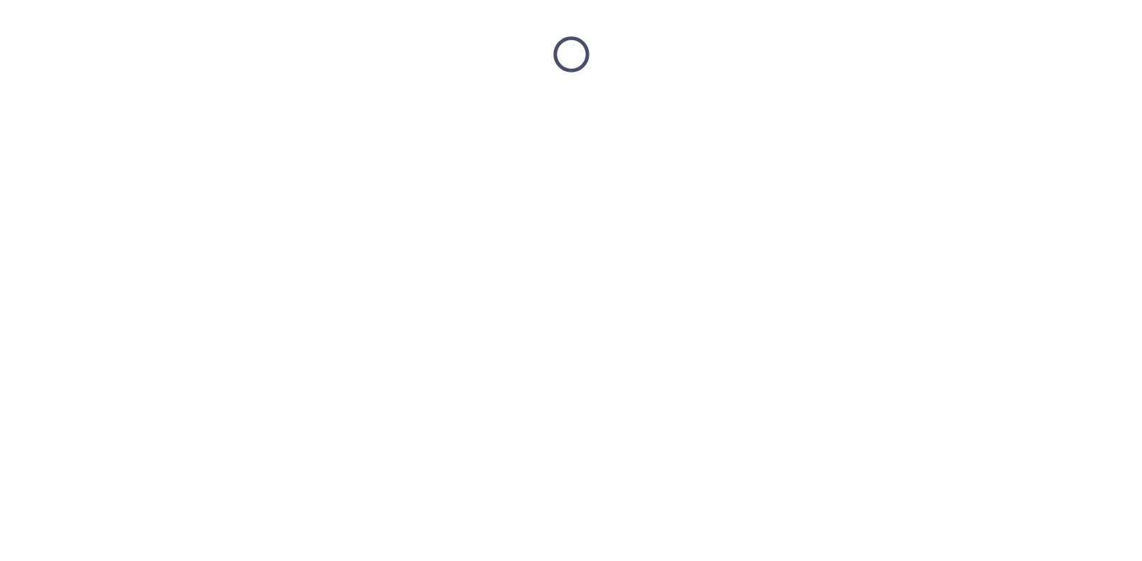
scroll to position [0, 0]
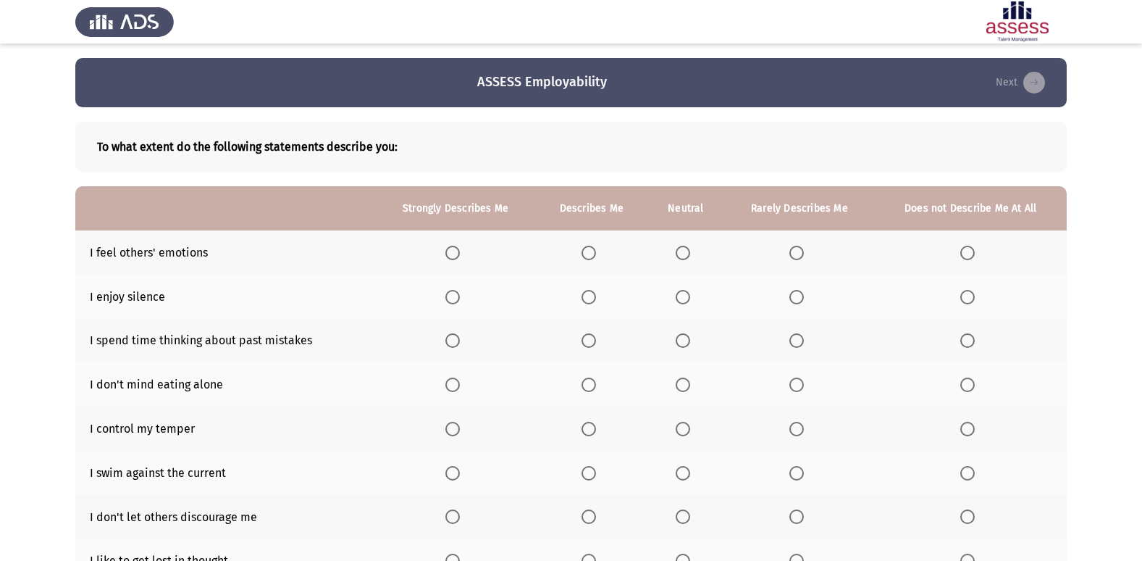
click at [451, 256] on span "Select an option" at bounding box center [453, 253] width 14 height 14
click at [451, 256] on input "Select an option" at bounding box center [453, 253] width 14 height 14
click at [455, 291] on span "Select an option" at bounding box center [453, 297] width 14 height 14
click at [455, 291] on input "Select an option" at bounding box center [453, 297] width 14 height 14
click at [686, 344] on span "Select an option" at bounding box center [683, 340] width 14 height 14
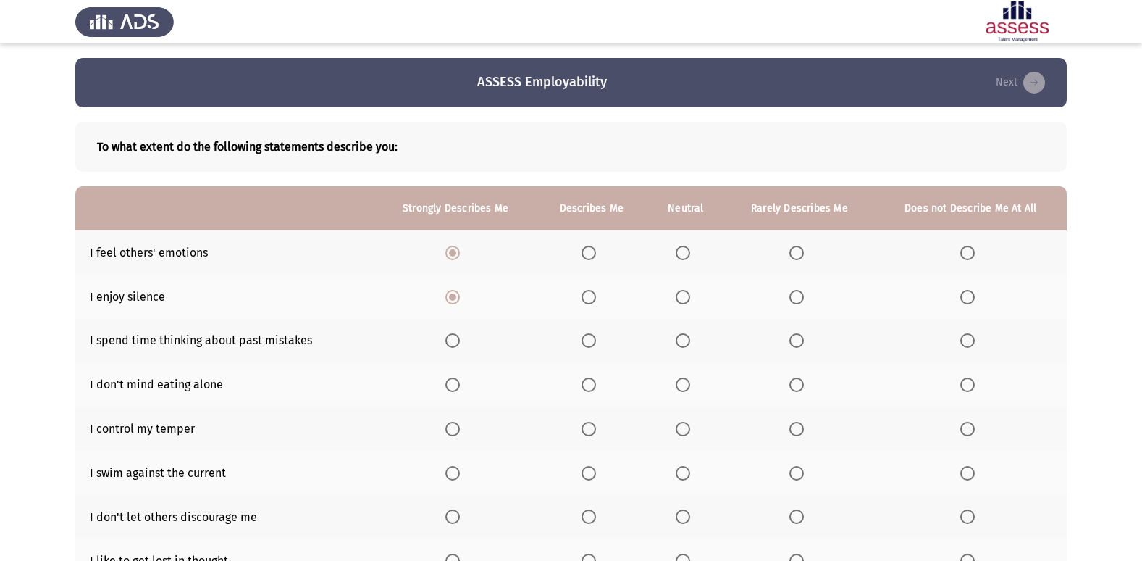
click at [686, 344] on input "Select an option" at bounding box center [683, 340] width 14 height 14
click at [459, 387] on span "Select an option" at bounding box center [453, 384] width 14 height 14
click at [459, 387] on input "Select an option" at bounding box center [453, 384] width 14 height 14
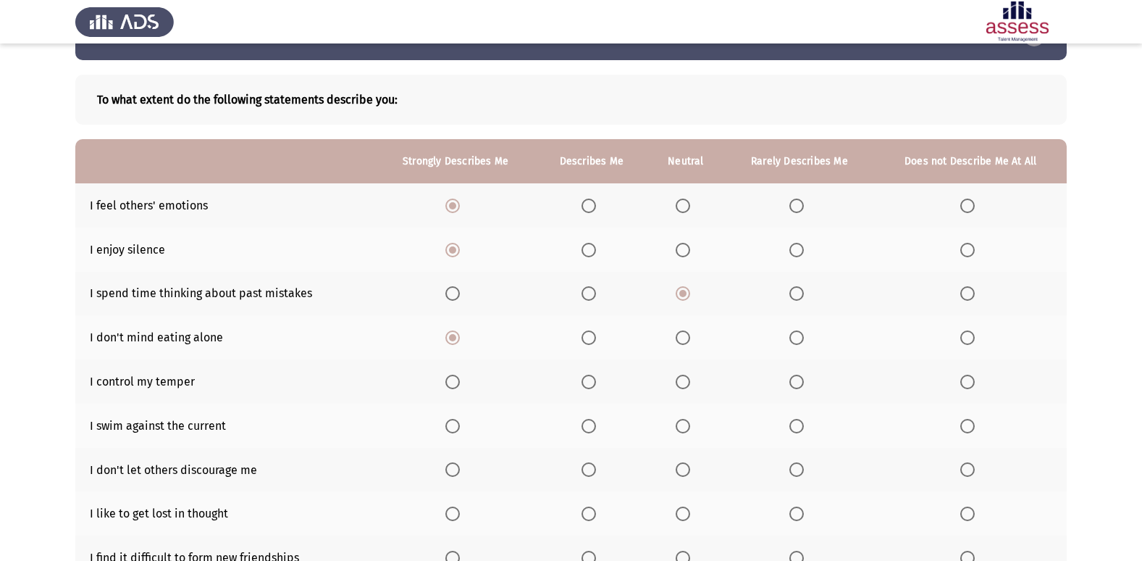
scroll to position [72, 0]
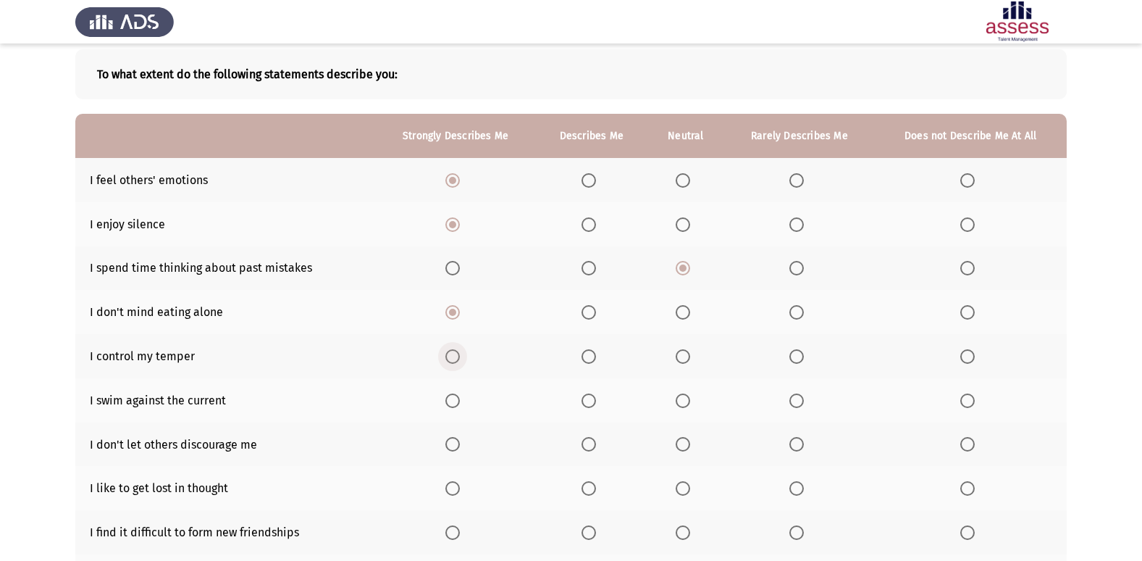
click at [457, 359] on span "Select an option" at bounding box center [453, 356] width 14 height 14
click at [457, 359] on input "Select an option" at bounding box center [453, 356] width 14 height 14
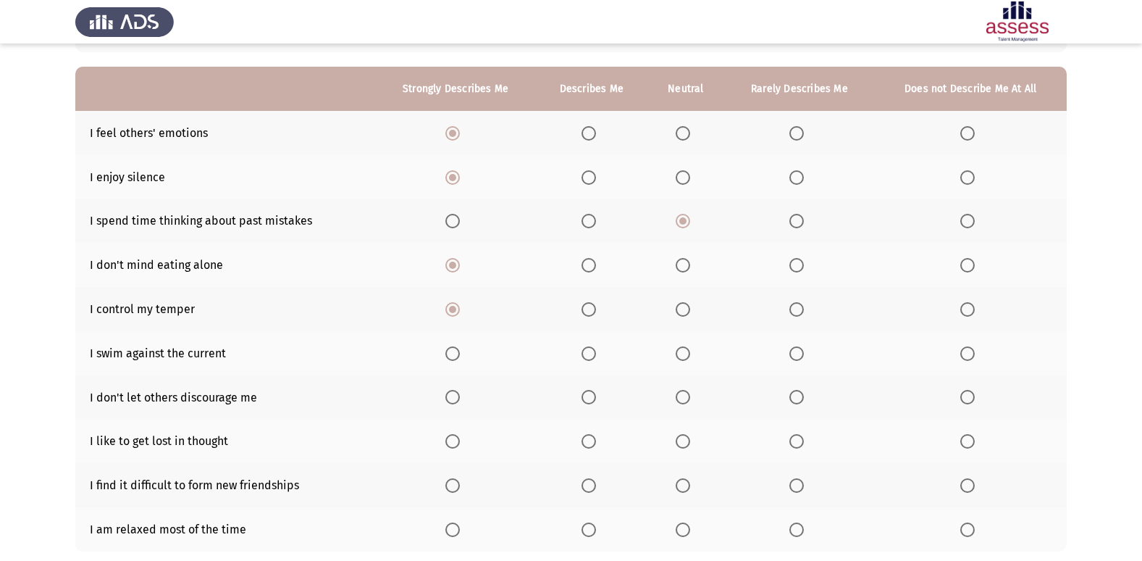
scroll to position [145, 0]
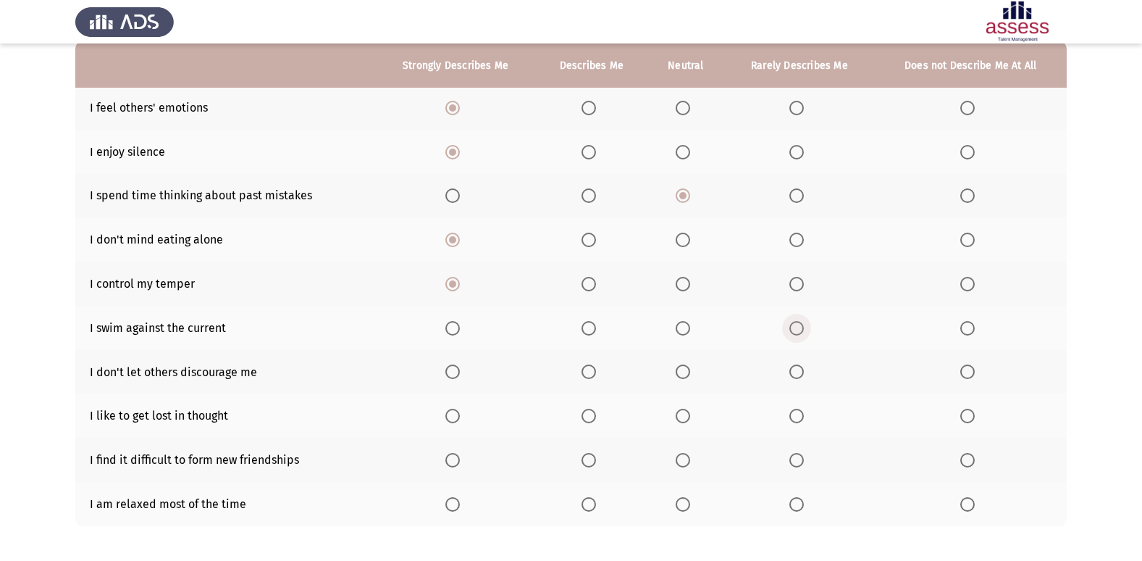
click at [802, 330] on span "Select an option" at bounding box center [797, 328] width 14 height 14
click at [802, 330] on input "Select an option" at bounding box center [797, 328] width 14 height 14
click at [456, 369] on span "Select an option" at bounding box center [453, 371] width 14 height 14
click at [456, 369] on input "Select an option" at bounding box center [453, 371] width 14 height 14
click at [455, 417] on span "Select an option" at bounding box center [453, 416] width 14 height 14
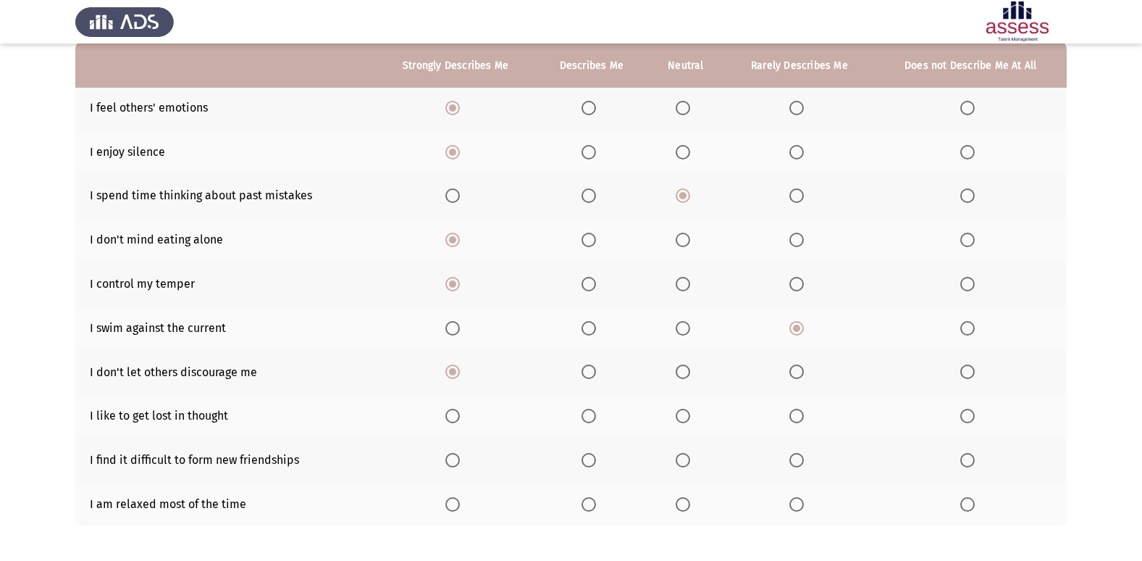
click at [455, 417] on input "Select an option" at bounding box center [453, 416] width 14 height 14
click at [795, 464] on span "Select an option" at bounding box center [797, 460] width 14 height 14
click at [795, 464] on input "Select an option" at bounding box center [797, 460] width 14 height 14
click at [675, 506] on th at bounding box center [686, 504] width 78 height 44
click at [588, 508] on span "Select an option" at bounding box center [589, 504] width 14 height 14
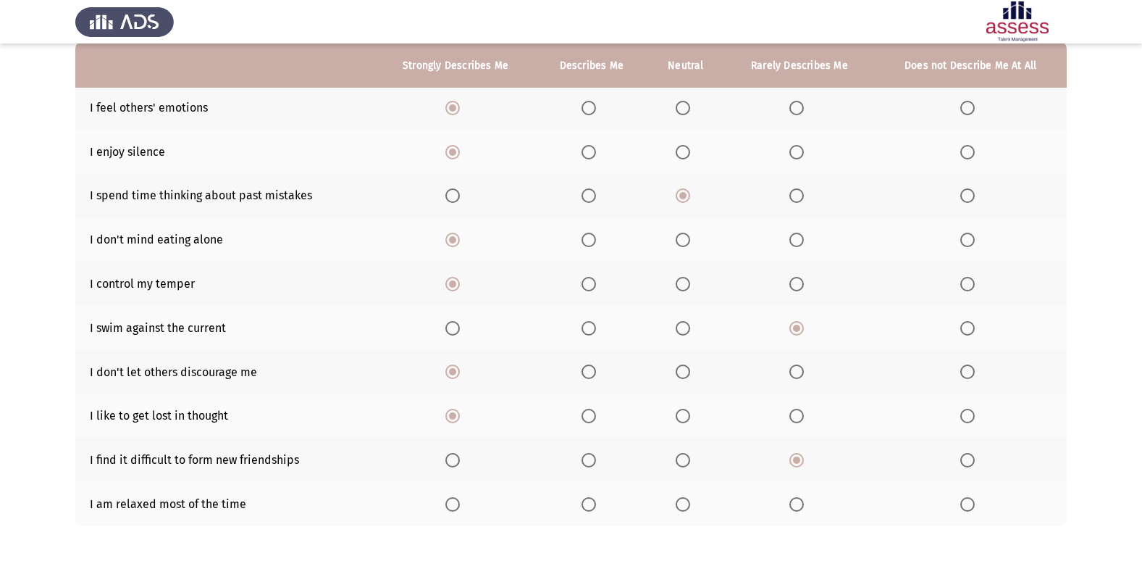
click at [588, 508] on input "Select an option" at bounding box center [589, 504] width 14 height 14
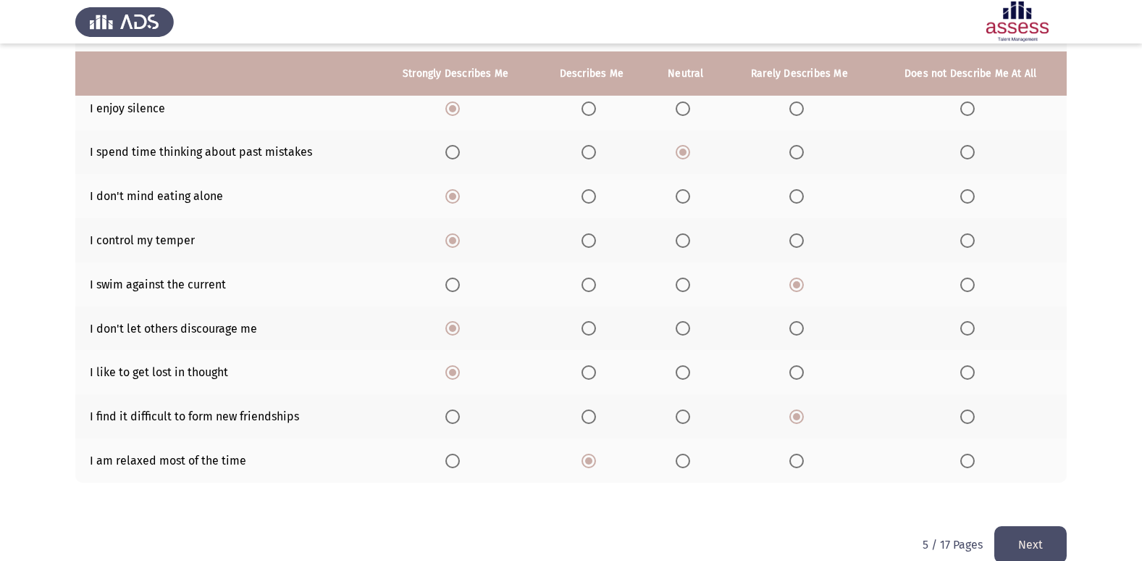
scroll to position [212, 0]
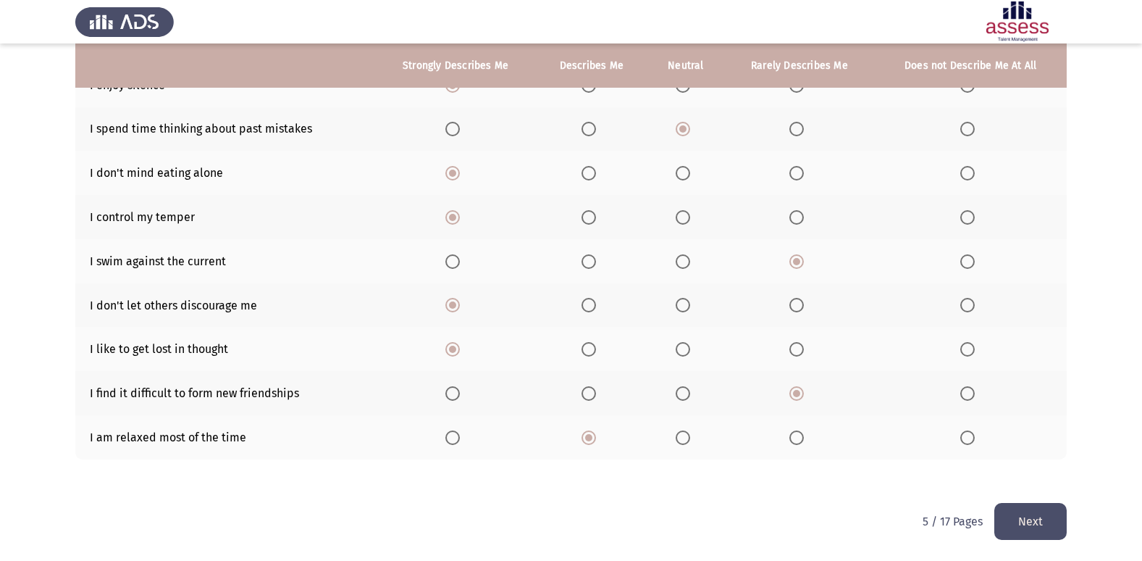
click at [1032, 516] on button "Next" at bounding box center [1031, 521] width 72 height 37
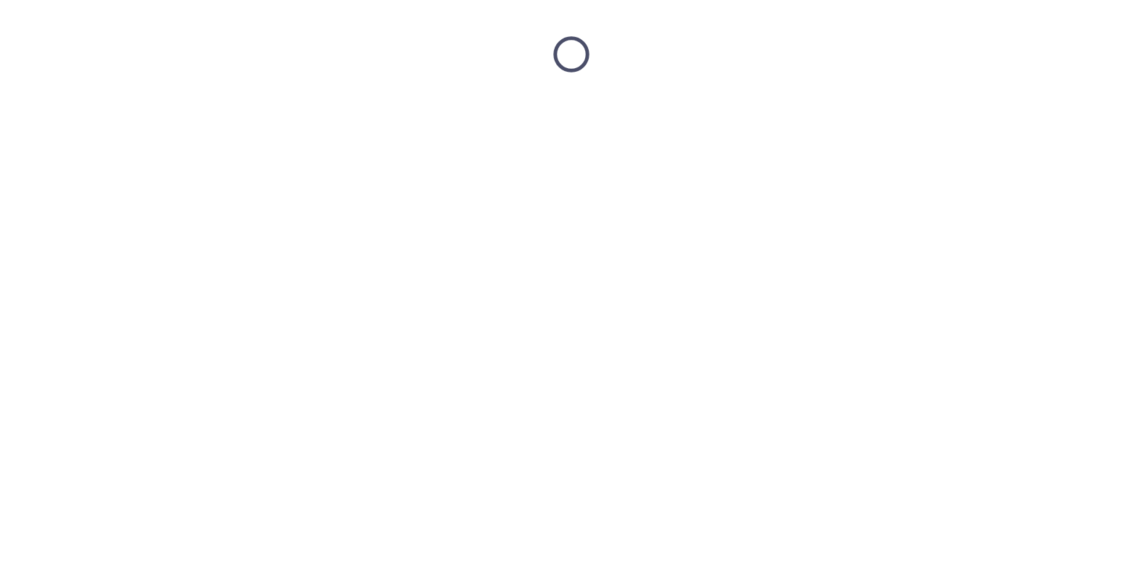
scroll to position [0, 0]
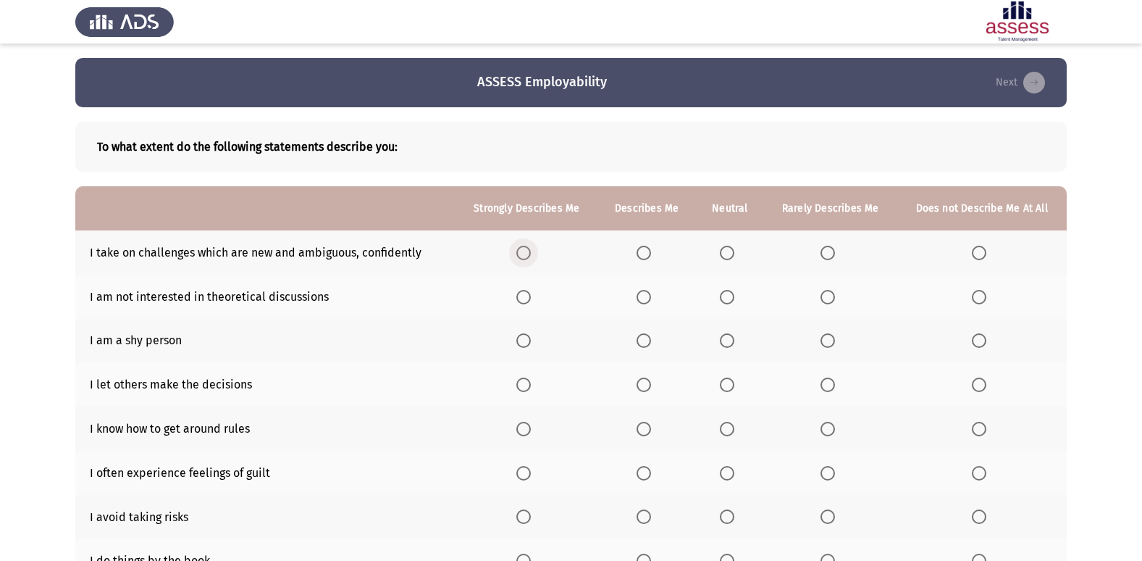
click at [522, 251] on span "Select an option" at bounding box center [524, 253] width 14 height 14
click at [522, 251] on input "Select an option" at bounding box center [524, 253] width 14 height 14
click at [975, 296] on span "Select an option" at bounding box center [979, 297] width 14 height 14
click at [975, 296] on input "Select an option" at bounding box center [979, 297] width 14 height 14
click at [829, 342] on span "Select an option" at bounding box center [828, 340] width 14 height 14
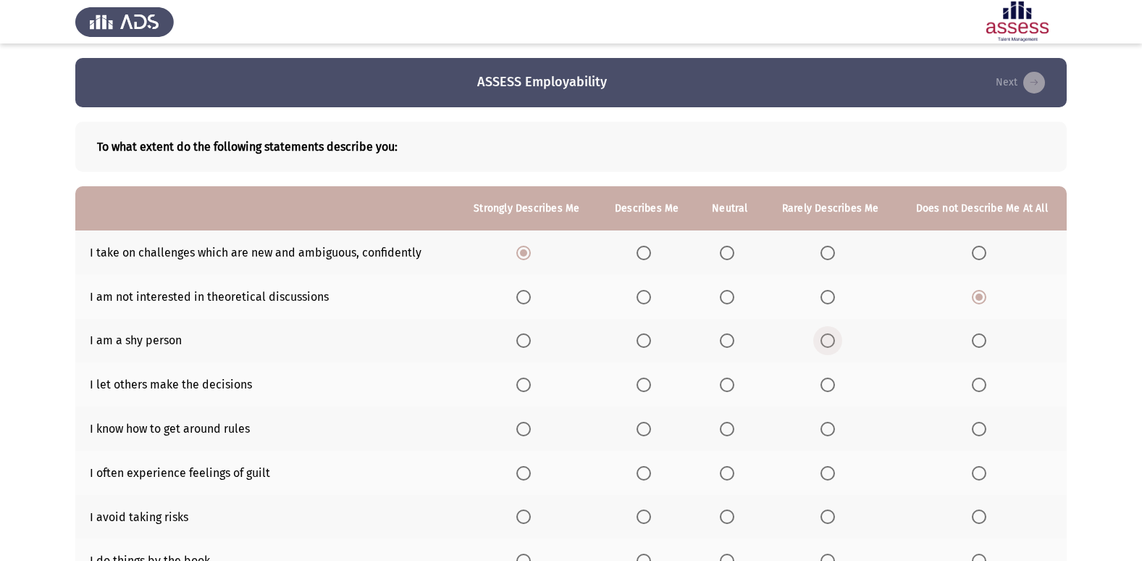
click at [829, 342] on input "Select an option" at bounding box center [828, 340] width 14 height 14
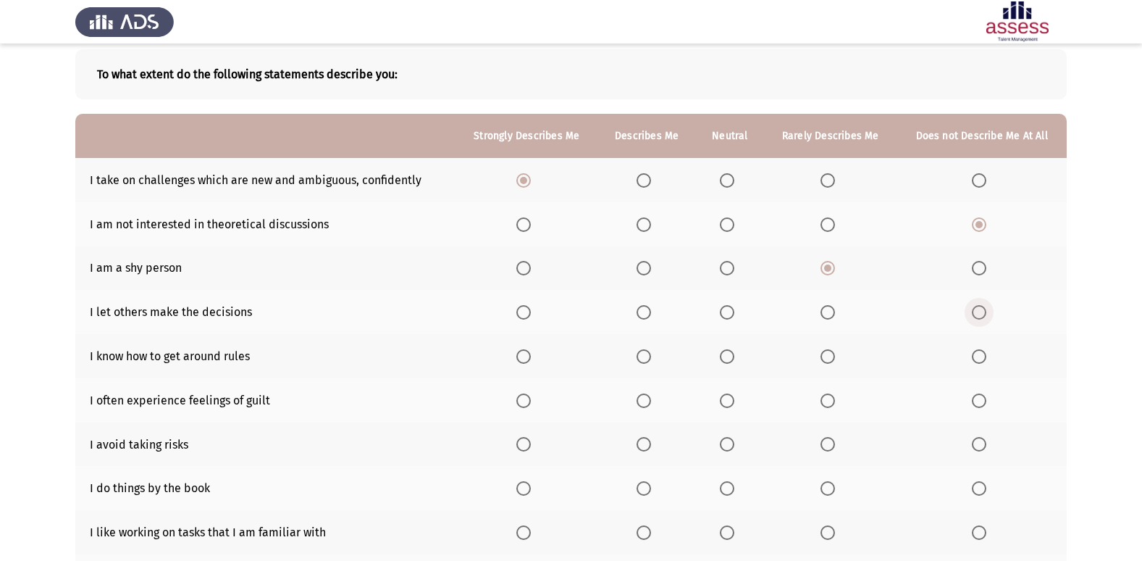
click at [976, 317] on span "Select an option" at bounding box center [979, 312] width 14 height 14
click at [976, 317] on input "Select an option" at bounding box center [979, 312] width 14 height 14
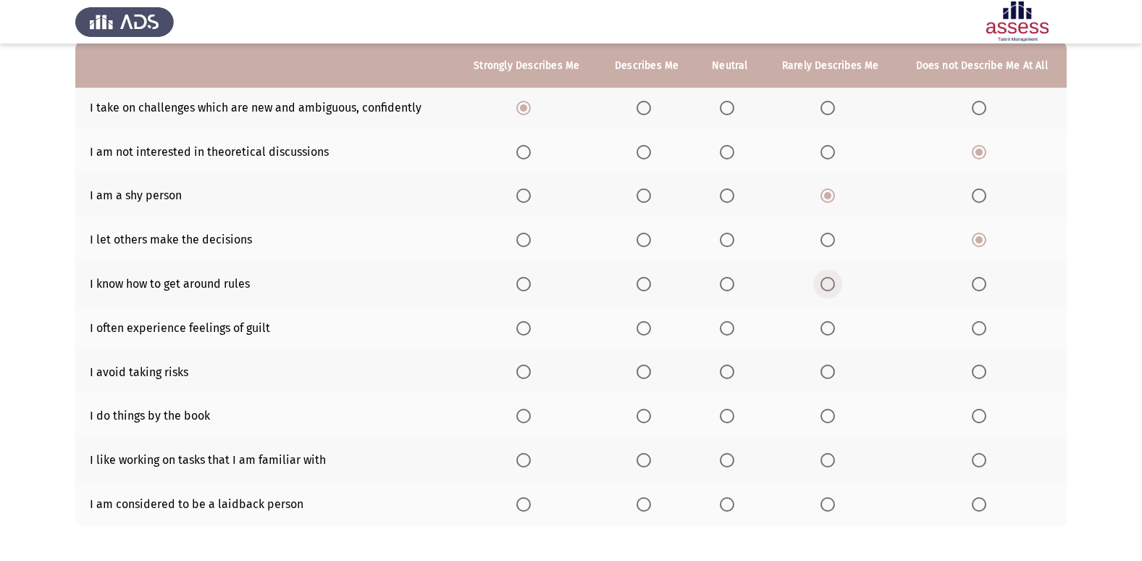
click at [824, 284] on span "Select an option" at bounding box center [828, 284] width 14 height 14
click at [824, 284] on input "Select an option" at bounding box center [828, 284] width 14 height 14
click at [983, 326] on span "Select an option" at bounding box center [979, 328] width 14 height 14
click at [983, 326] on input "Select an option" at bounding box center [979, 328] width 14 height 14
click at [982, 371] on span "Select an option" at bounding box center [979, 371] width 14 height 14
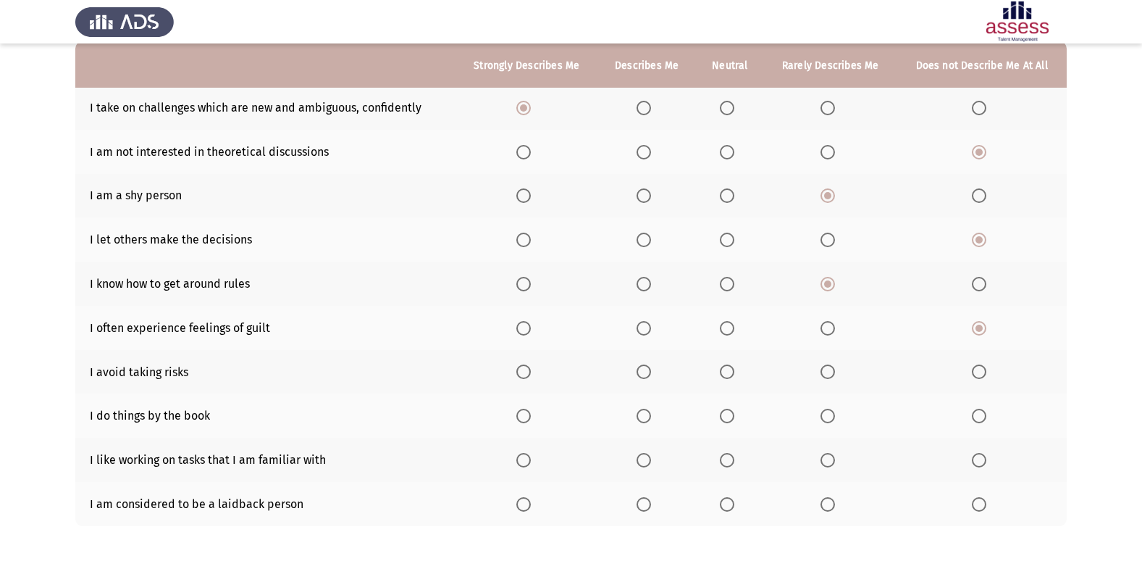
click at [982, 371] on input "Select an option" at bounding box center [979, 371] width 14 height 14
click at [732, 420] on span "Select an option" at bounding box center [727, 416] width 14 height 14
click at [732, 420] on input "Select an option" at bounding box center [727, 416] width 14 height 14
click at [531, 463] on span "Select an option" at bounding box center [524, 460] width 14 height 14
click at [531, 463] on input "Select an option" at bounding box center [524, 460] width 14 height 14
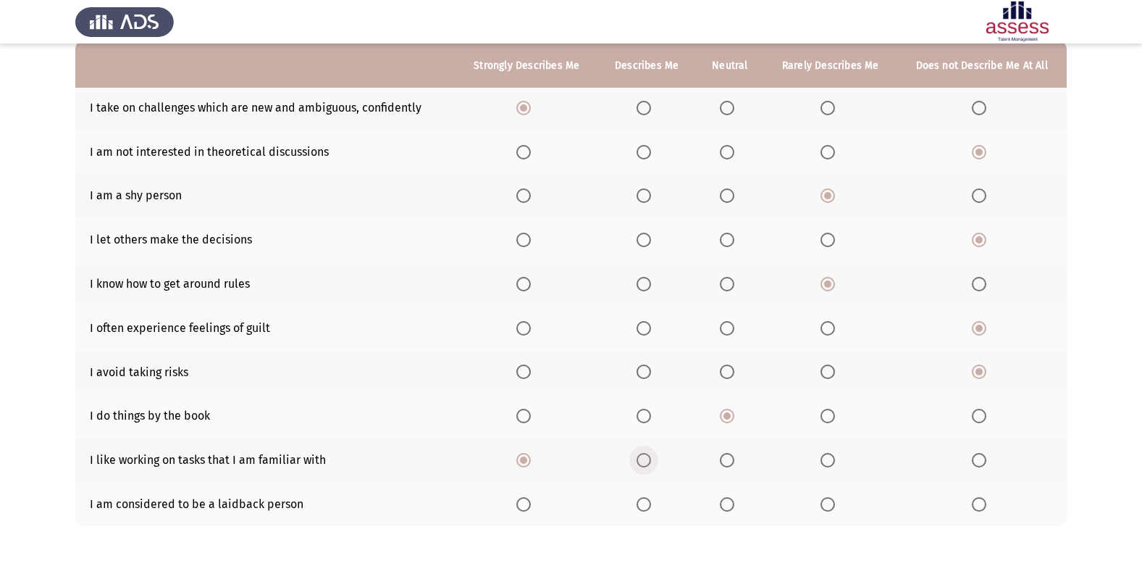
click at [641, 462] on span "Select an option" at bounding box center [644, 460] width 14 height 14
click at [641, 462] on input "Select an option" at bounding box center [644, 460] width 14 height 14
click at [839, 509] on label "Select an option" at bounding box center [831, 504] width 20 height 14
click at [835, 509] on input "Select an option" at bounding box center [828, 504] width 14 height 14
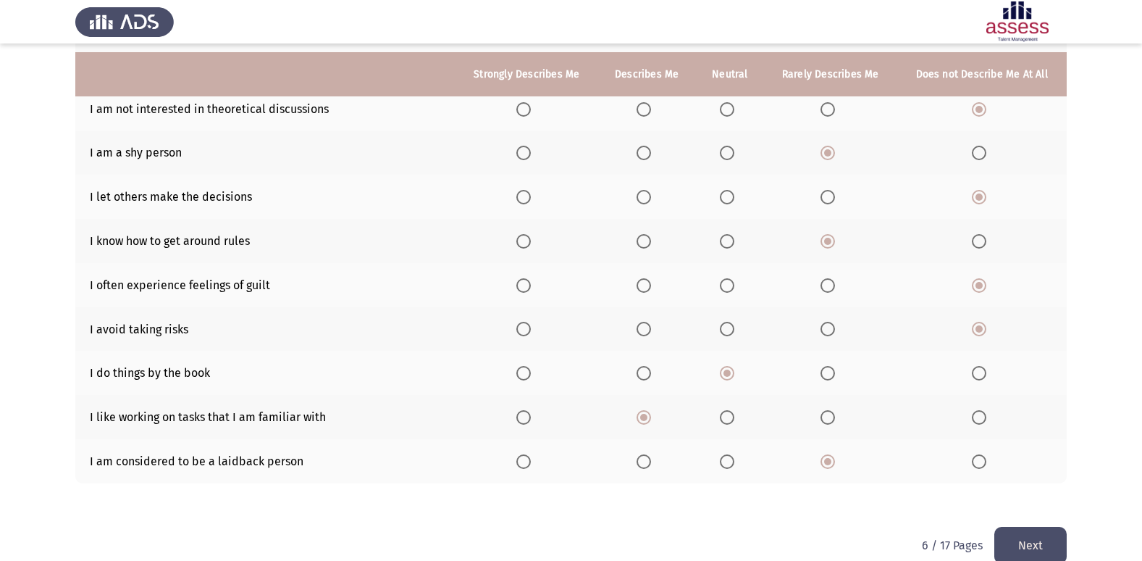
scroll to position [212, 0]
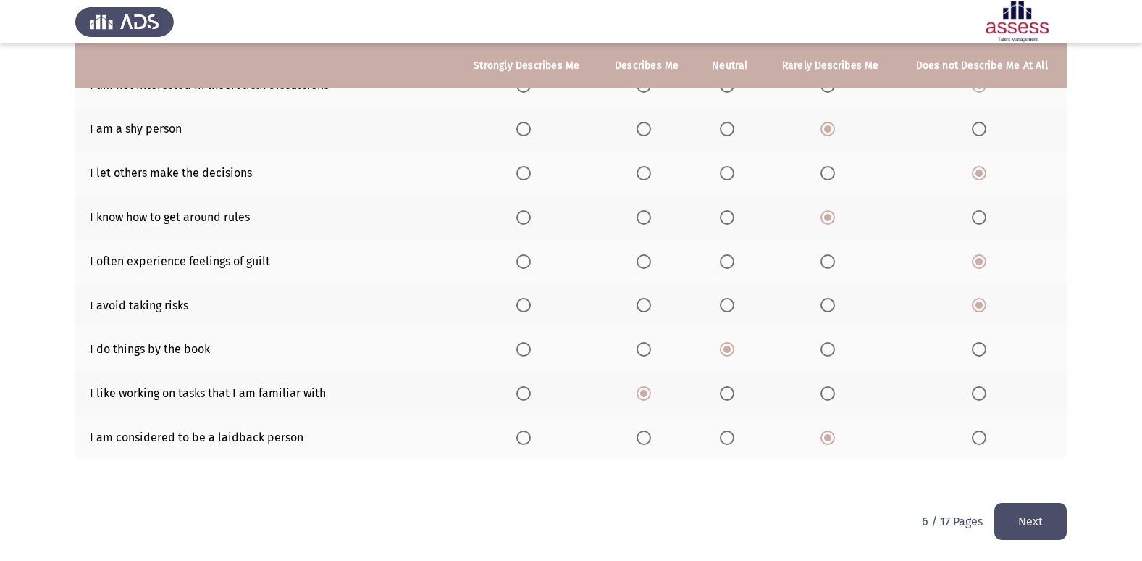
click at [1057, 515] on button "Next" at bounding box center [1031, 521] width 72 height 37
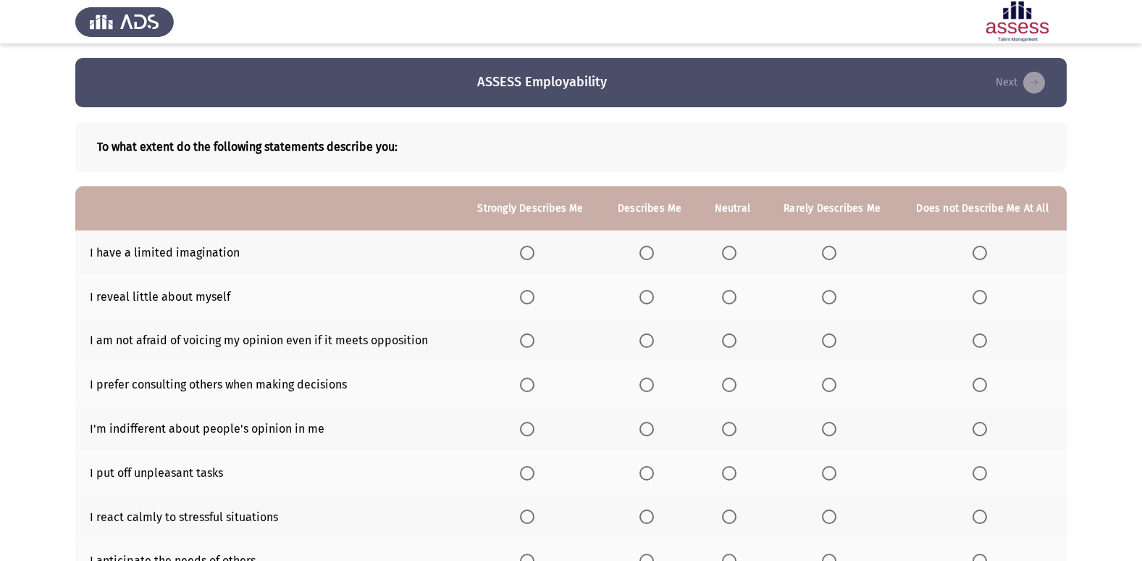
click at [980, 250] on span "Select an option" at bounding box center [980, 253] width 14 height 14
click at [980, 250] on input "Select an option" at bounding box center [980, 253] width 14 height 14
click at [735, 293] on span "Select an option" at bounding box center [729, 297] width 14 height 14
click at [735, 293] on input "Select an option" at bounding box center [729, 297] width 14 height 14
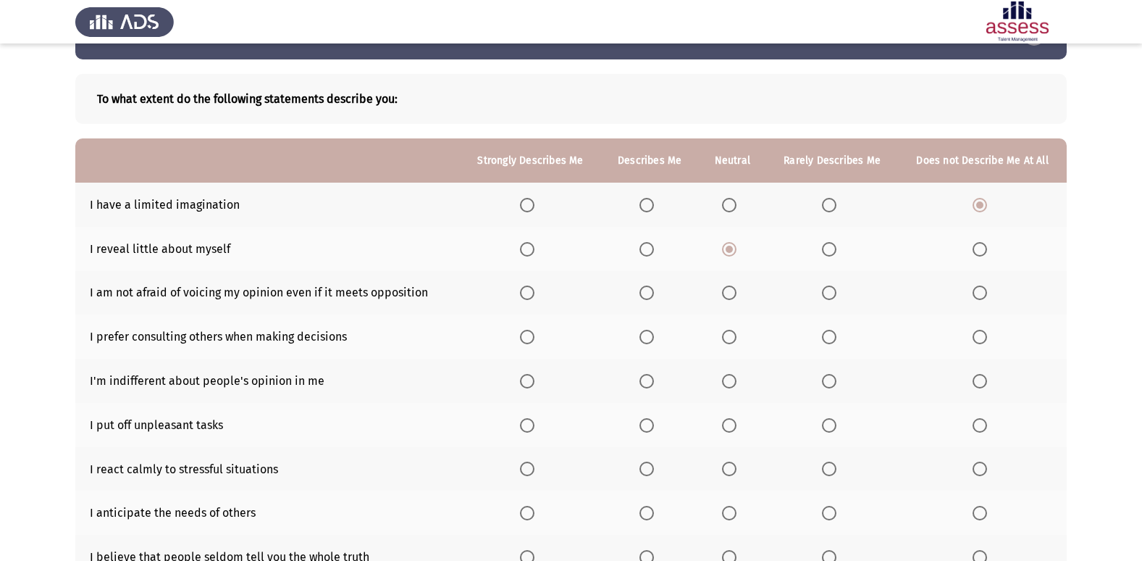
scroll to position [72, 0]
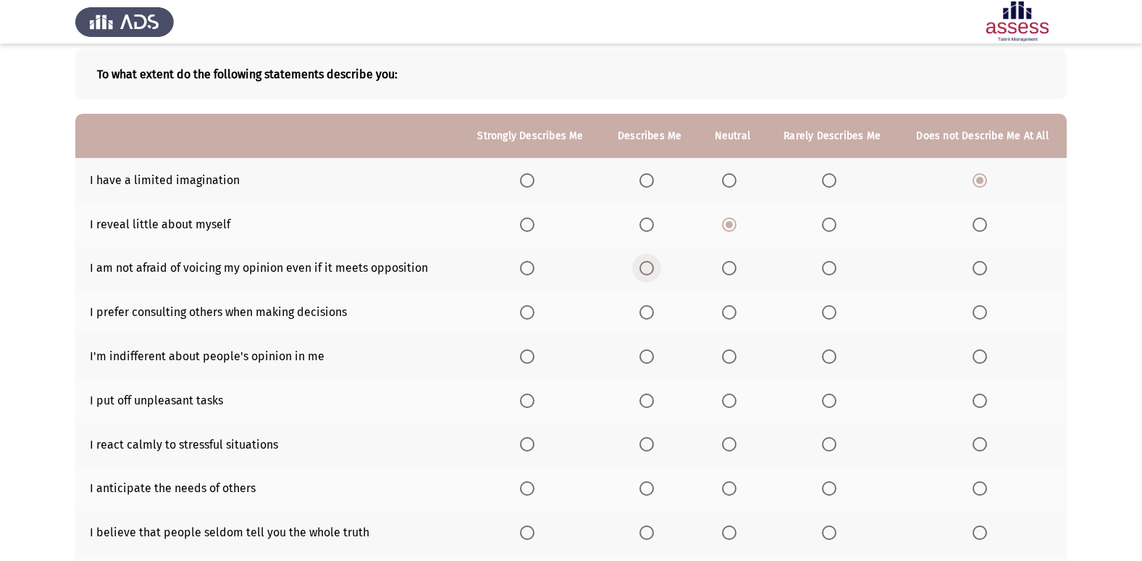
click at [645, 268] on span "Select an option" at bounding box center [647, 268] width 14 height 14
click at [645, 268] on input "Select an option" at bounding box center [647, 268] width 14 height 14
click at [533, 317] on span "Select an option" at bounding box center [527, 312] width 14 height 14
click at [533, 317] on input "Select an option" at bounding box center [527, 312] width 14 height 14
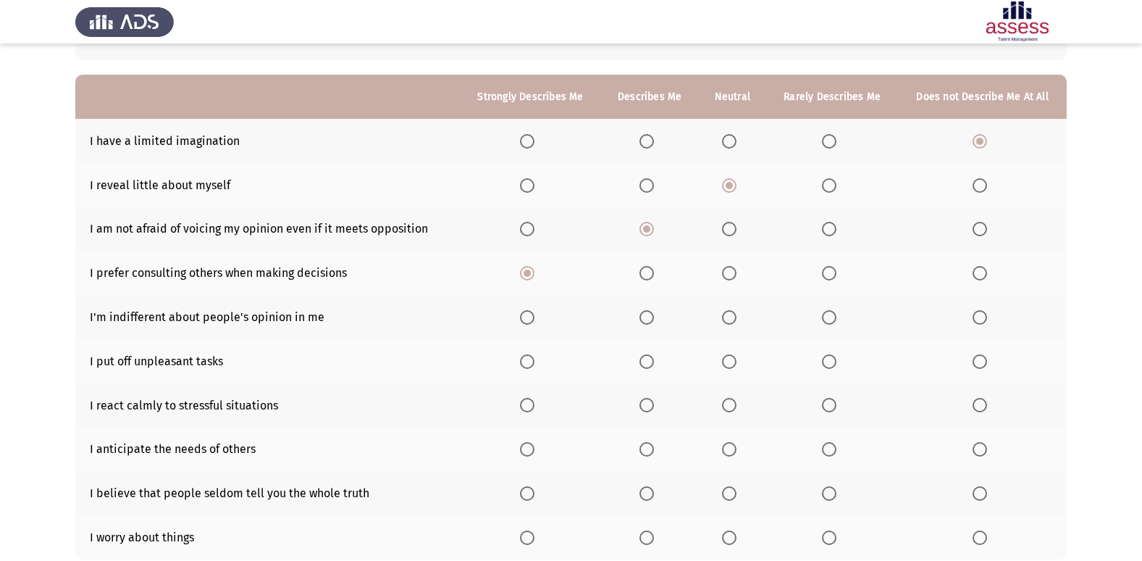
scroll to position [145, 0]
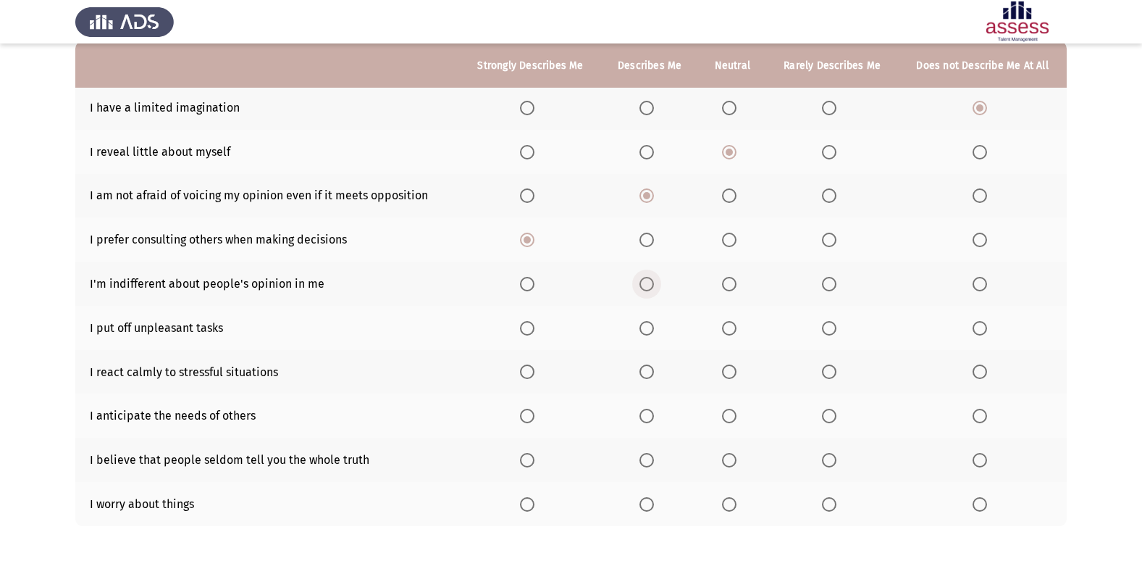
click at [654, 277] on span "Select an option" at bounding box center [647, 284] width 14 height 14
click at [654, 277] on input "Select an option" at bounding box center [647, 284] width 14 height 14
click at [831, 331] on span "Select an option" at bounding box center [829, 328] width 14 height 14
click at [831, 331] on input "Select an option" at bounding box center [829, 328] width 14 height 14
click at [530, 364] on span "Select an option" at bounding box center [527, 371] width 14 height 14
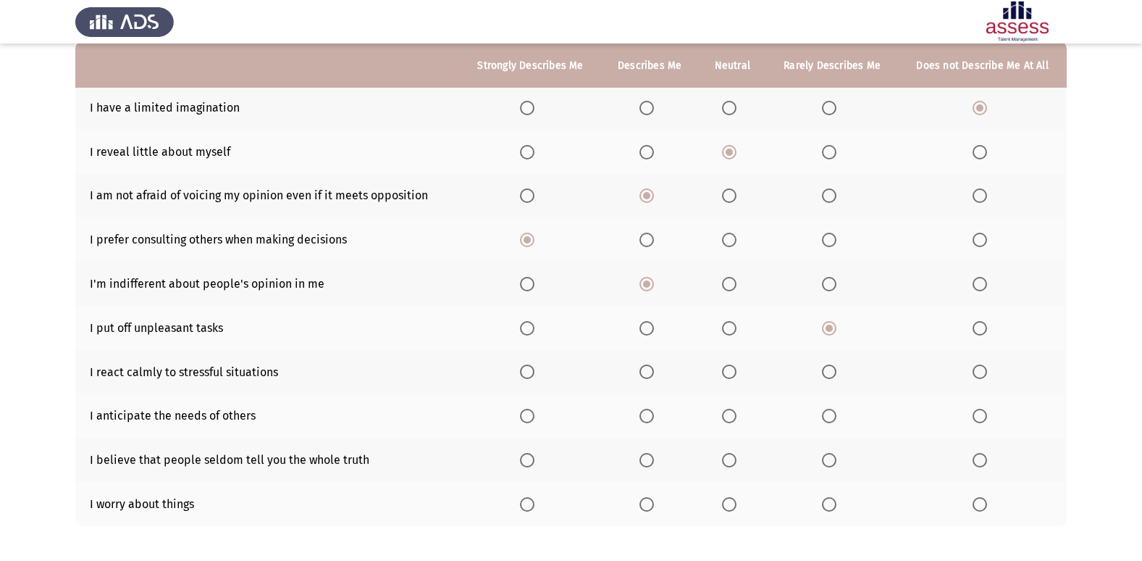
click at [530, 364] on input "Select an option" at bounding box center [527, 371] width 14 height 14
click at [538, 414] on label "Select an option" at bounding box center [530, 416] width 20 height 14
click at [535, 414] on input "Select an option" at bounding box center [527, 416] width 14 height 14
click at [727, 459] on span "Select an option" at bounding box center [729, 460] width 14 height 14
click at [727, 459] on input "Select an option" at bounding box center [729, 460] width 14 height 14
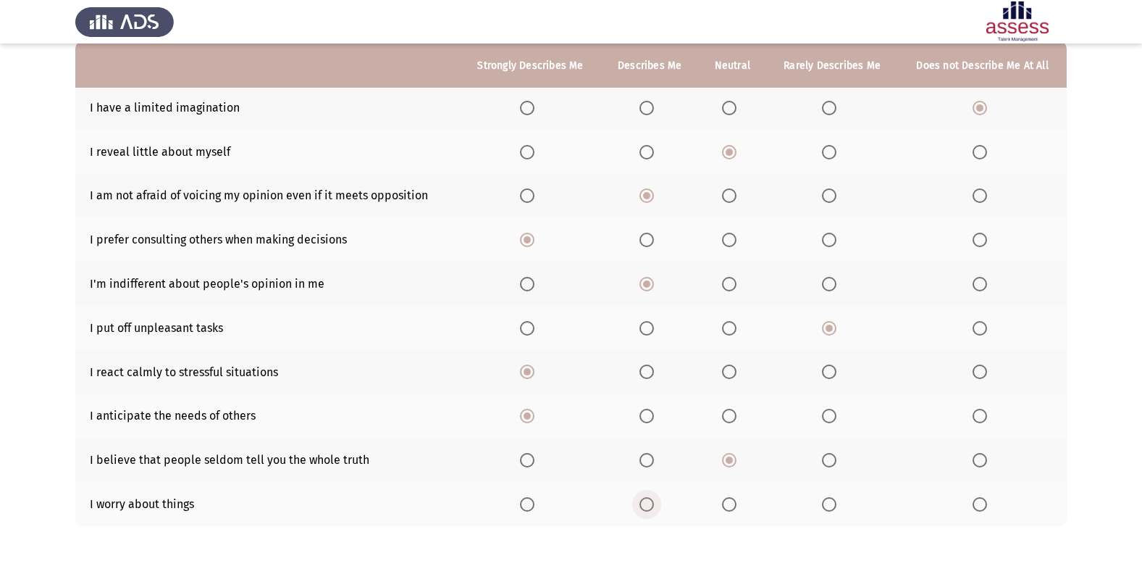
click at [654, 501] on span "Select an option" at bounding box center [647, 504] width 14 height 14
click at [654, 501] on input "Select an option" at bounding box center [647, 504] width 14 height 14
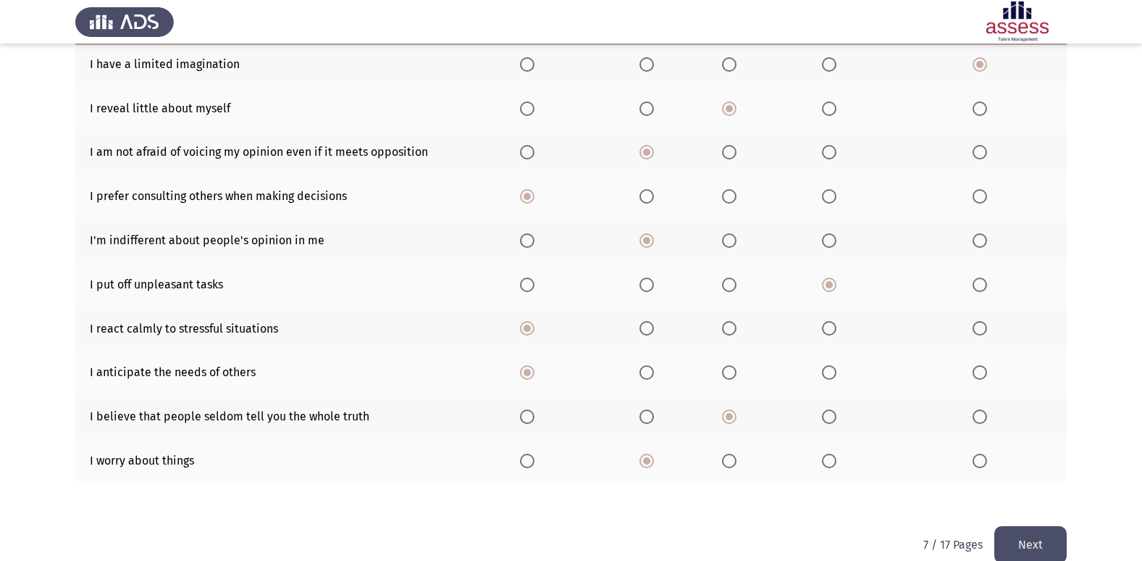
scroll to position [212, 0]
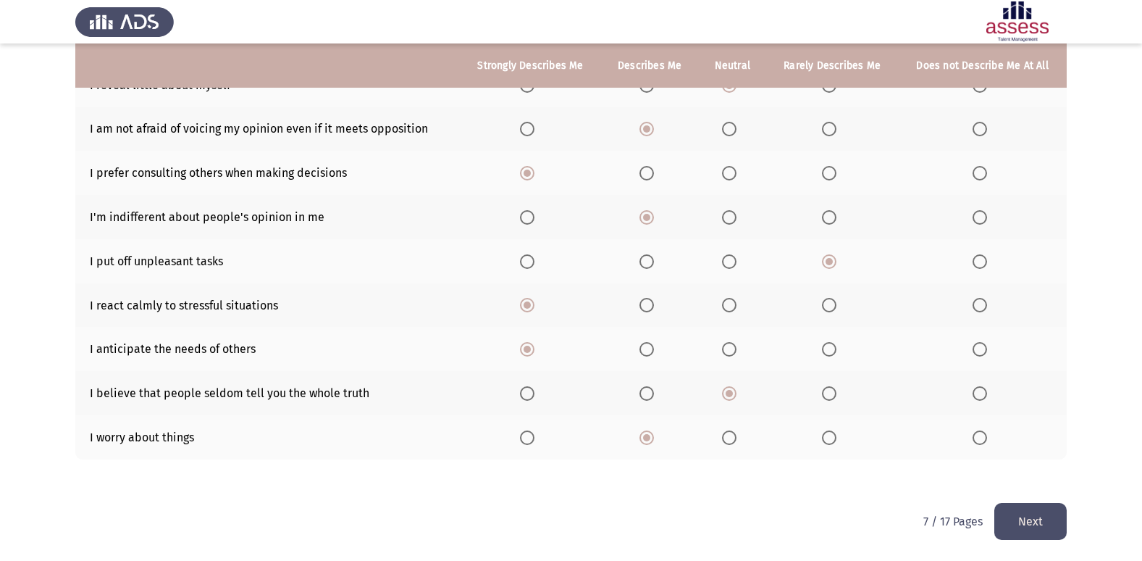
click at [1016, 512] on button "Next" at bounding box center [1031, 521] width 72 height 37
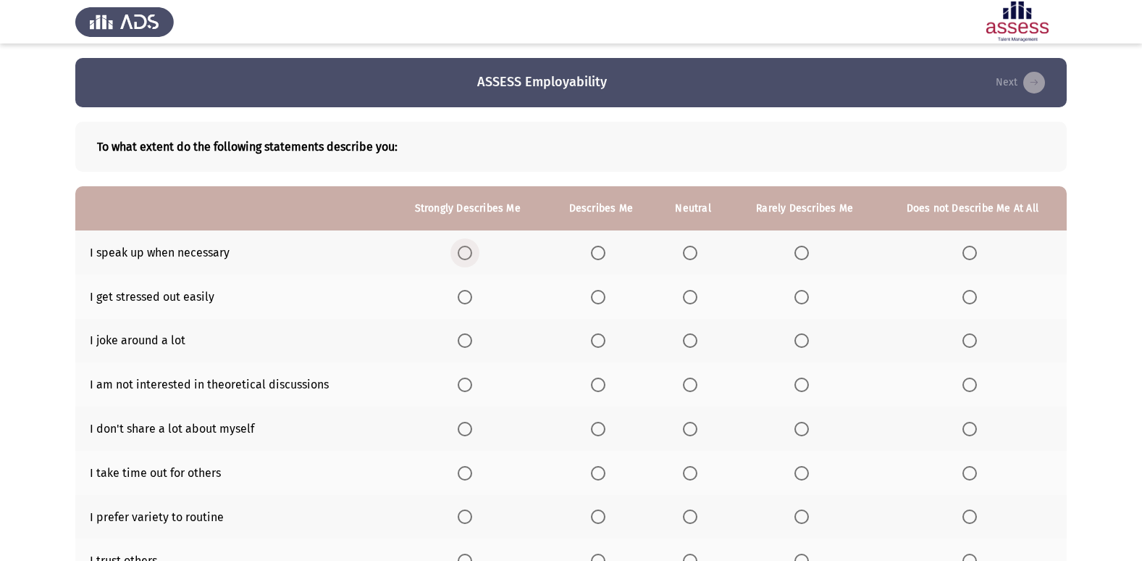
click at [464, 248] on span "Select an option" at bounding box center [465, 253] width 14 height 14
click at [464, 248] on input "Select an option" at bounding box center [465, 253] width 14 height 14
click at [964, 301] on span "Select an option" at bounding box center [970, 297] width 14 height 14
click at [964, 301] on input "Select an option" at bounding box center [970, 297] width 14 height 14
click at [805, 341] on span "Select an option" at bounding box center [802, 340] width 14 height 14
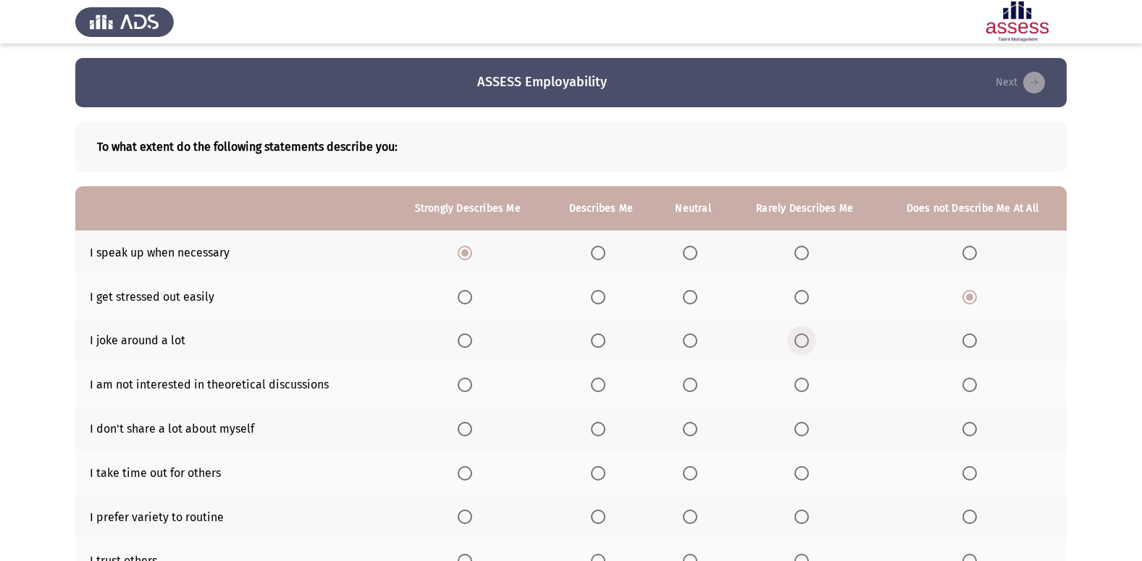
click at [805, 341] on input "Select an option" at bounding box center [802, 340] width 14 height 14
click at [972, 380] on span "Select an option" at bounding box center [970, 384] width 14 height 14
click at [972, 380] on input "Select an option" at bounding box center [970, 384] width 14 height 14
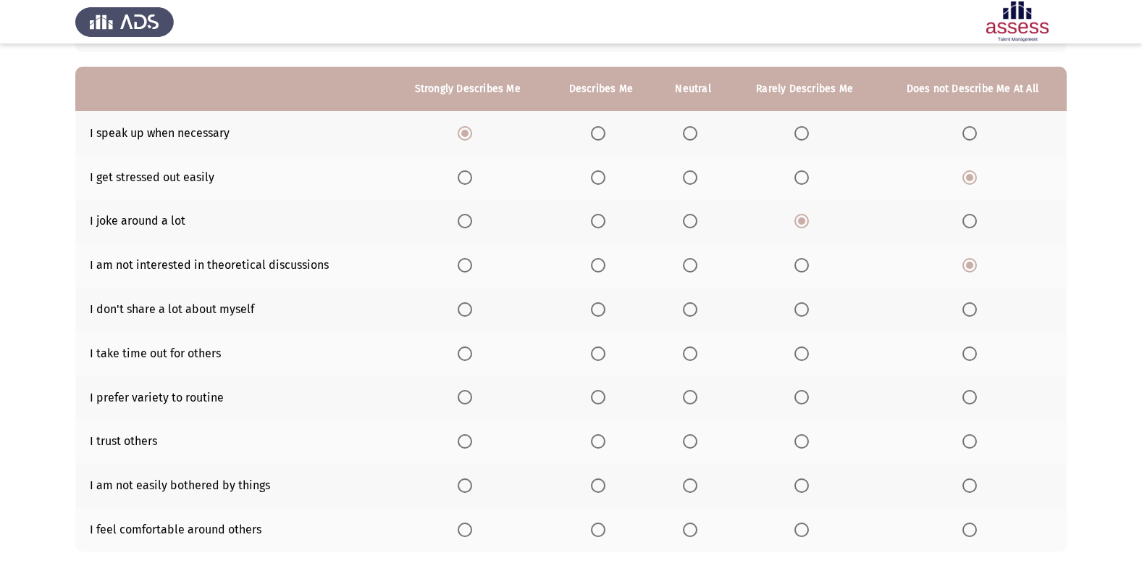
scroll to position [145, 0]
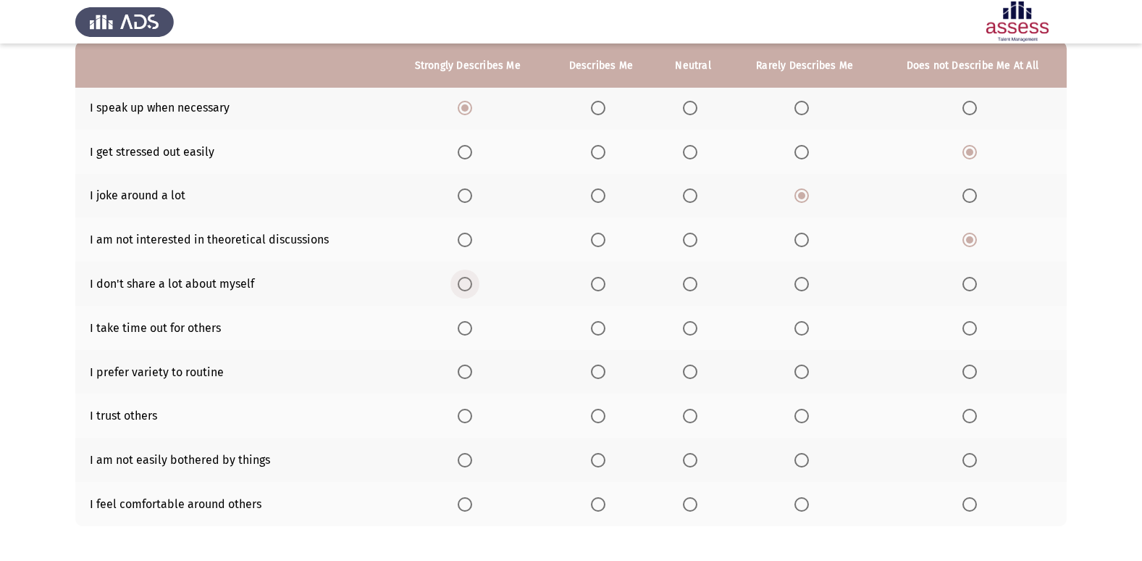
click at [464, 284] on span "Select an option" at bounding box center [465, 284] width 14 height 14
click at [464, 284] on input "Select an option" at bounding box center [465, 284] width 14 height 14
click at [599, 325] on span "Select an option" at bounding box center [598, 328] width 14 height 14
click at [599, 325] on input "Select an option" at bounding box center [598, 328] width 14 height 14
click at [974, 375] on span "Select an option" at bounding box center [970, 371] width 14 height 14
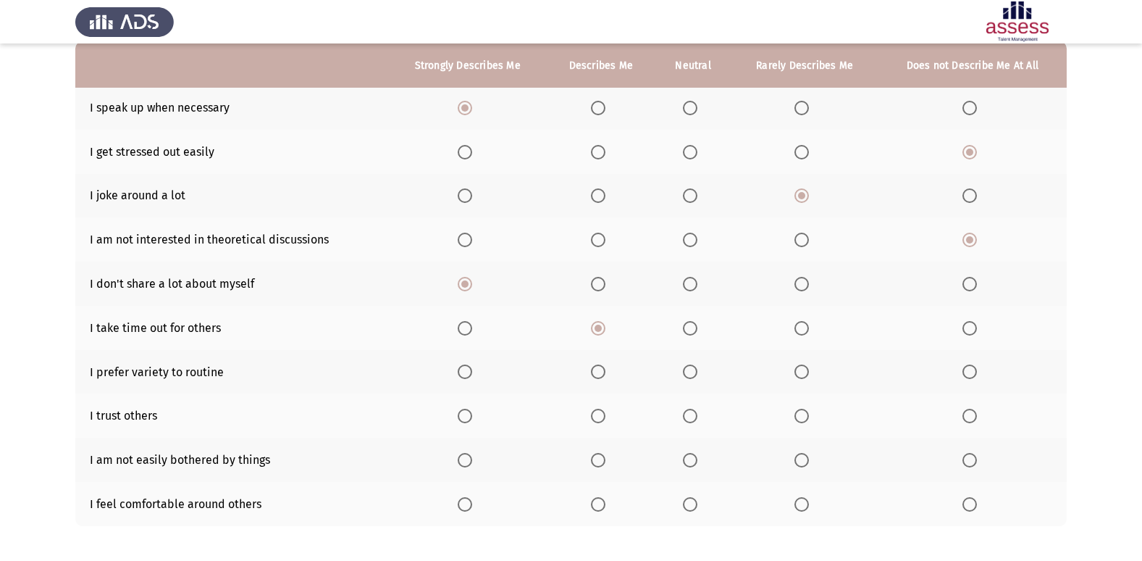
click at [974, 375] on input "Select an option" at bounding box center [970, 371] width 14 height 14
click at [596, 416] on span "Select an option" at bounding box center [598, 416] width 14 height 14
click at [596, 416] on input "Select an option" at bounding box center [598, 416] width 14 height 14
click at [601, 456] on span "Select an option" at bounding box center [598, 460] width 14 height 14
click at [601, 456] on input "Select an option" at bounding box center [598, 460] width 14 height 14
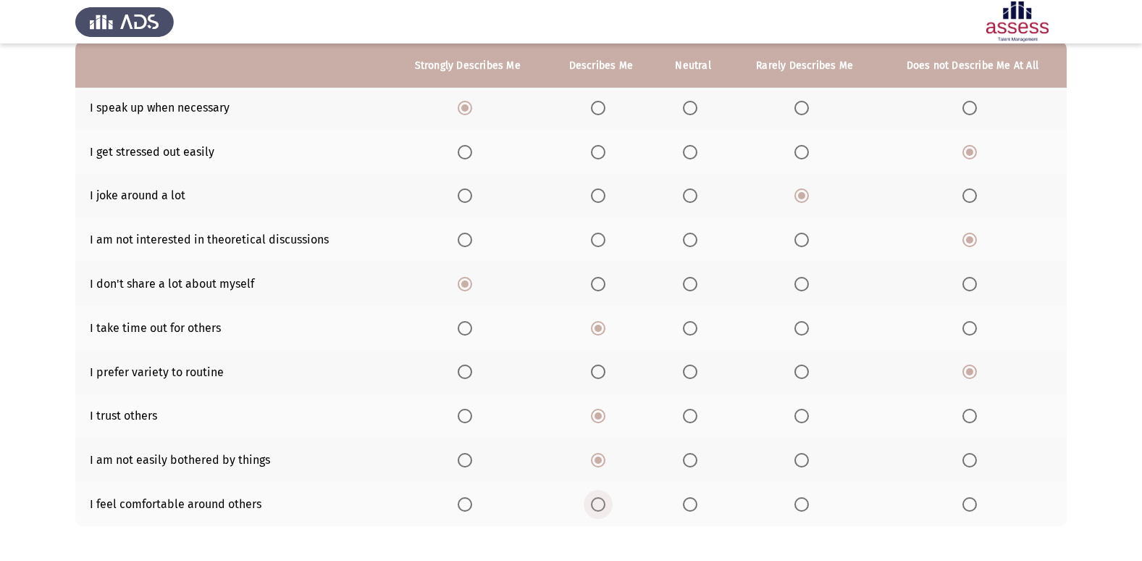
click at [596, 506] on span "Select an option" at bounding box center [598, 504] width 14 height 14
click at [596, 506] on input "Select an option" at bounding box center [598, 504] width 14 height 14
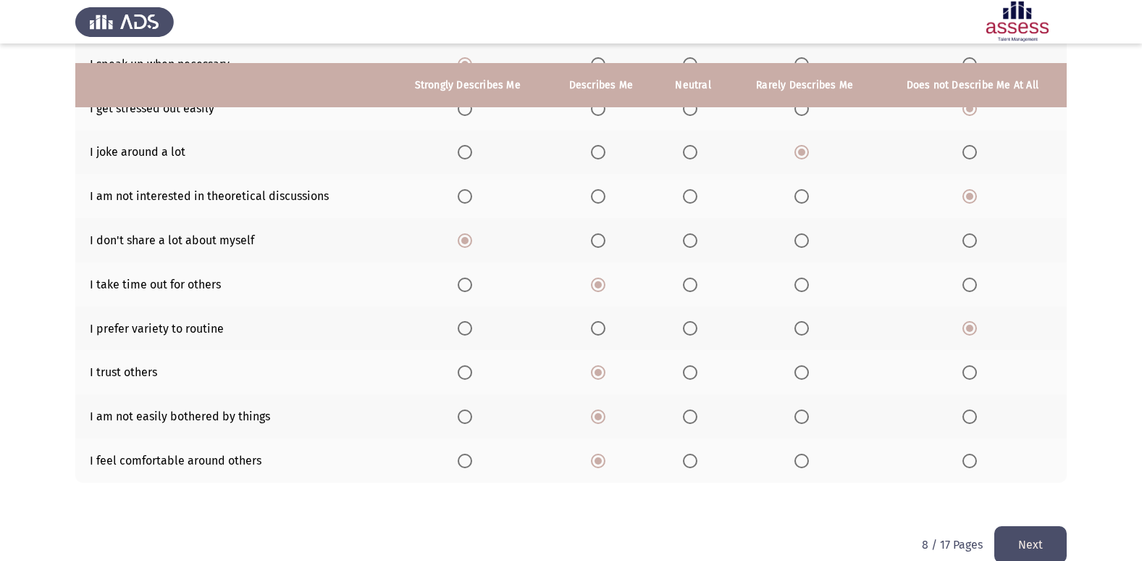
scroll to position [212, 0]
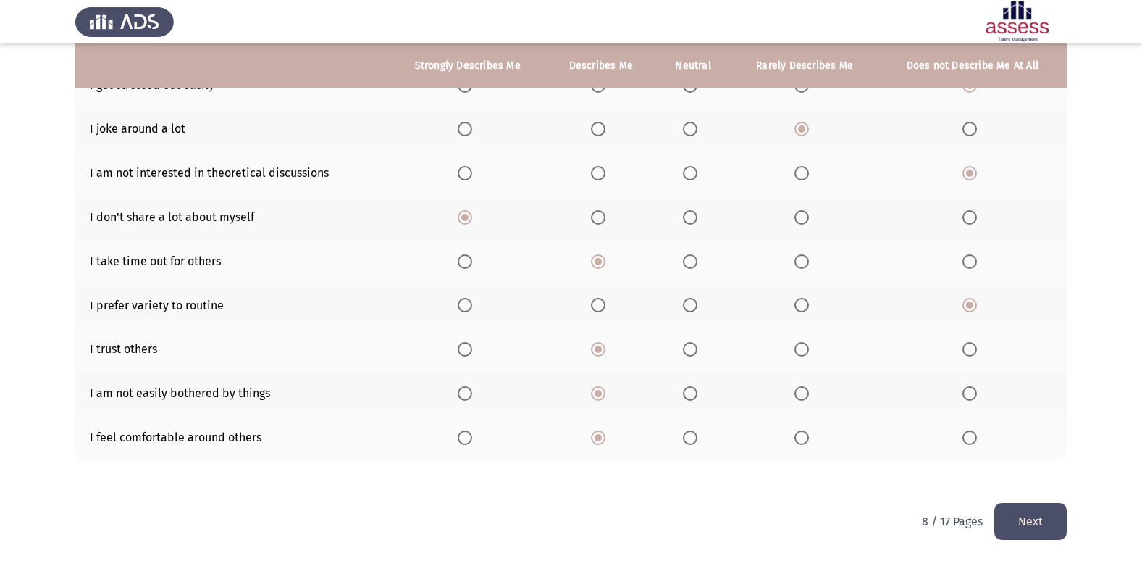
click at [1026, 524] on button "Next" at bounding box center [1031, 521] width 72 height 37
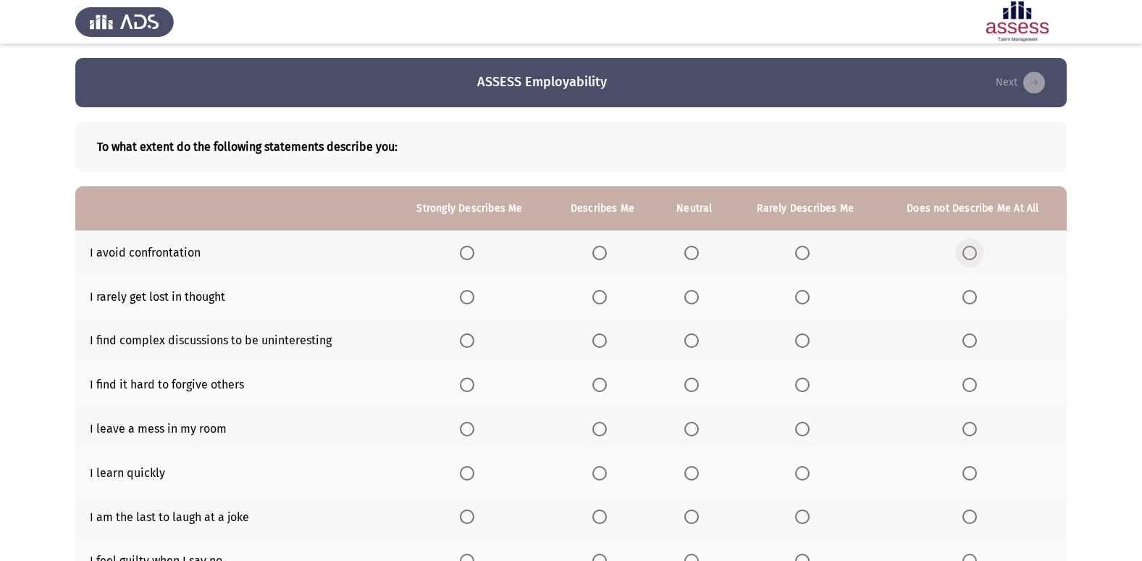
click at [974, 248] on span "Select an option" at bounding box center [970, 253] width 14 height 14
click at [974, 248] on input "Select an option" at bounding box center [970, 253] width 14 height 14
click at [804, 298] on span "Select an option" at bounding box center [802, 297] width 14 height 14
click at [804, 298] on input "Select an option" at bounding box center [802, 297] width 14 height 14
click at [595, 298] on span "Select an option" at bounding box center [600, 297] width 14 height 14
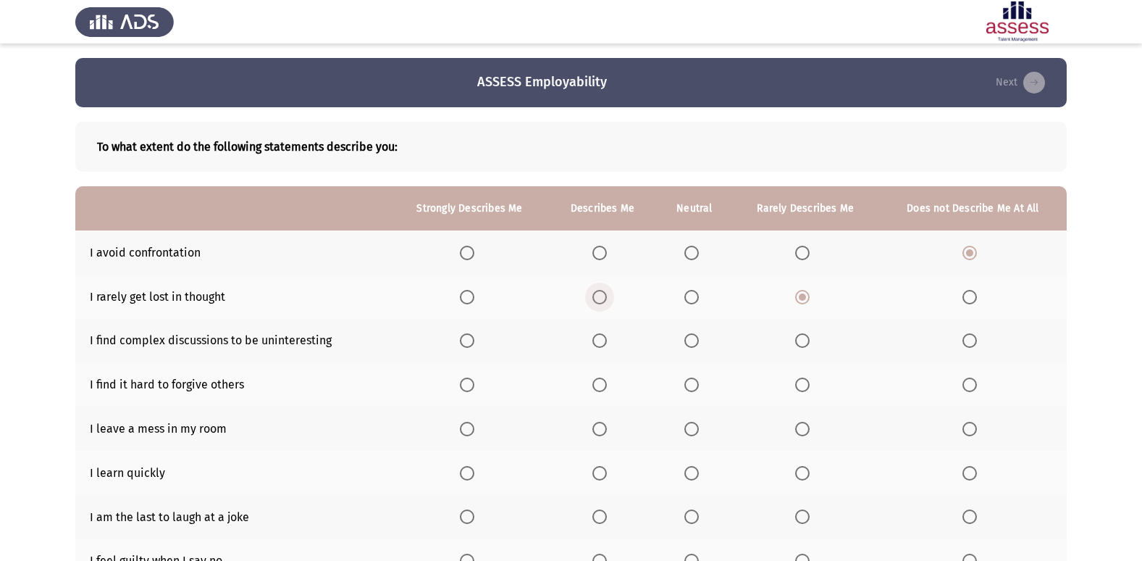
click at [595, 298] on input "Select an option" at bounding box center [600, 297] width 14 height 14
click at [968, 341] on span "Select an option" at bounding box center [970, 340] width 14 height 14
click at [968, 341] on input "Select an option" at bounding box center [970, 340] width 14 height 14
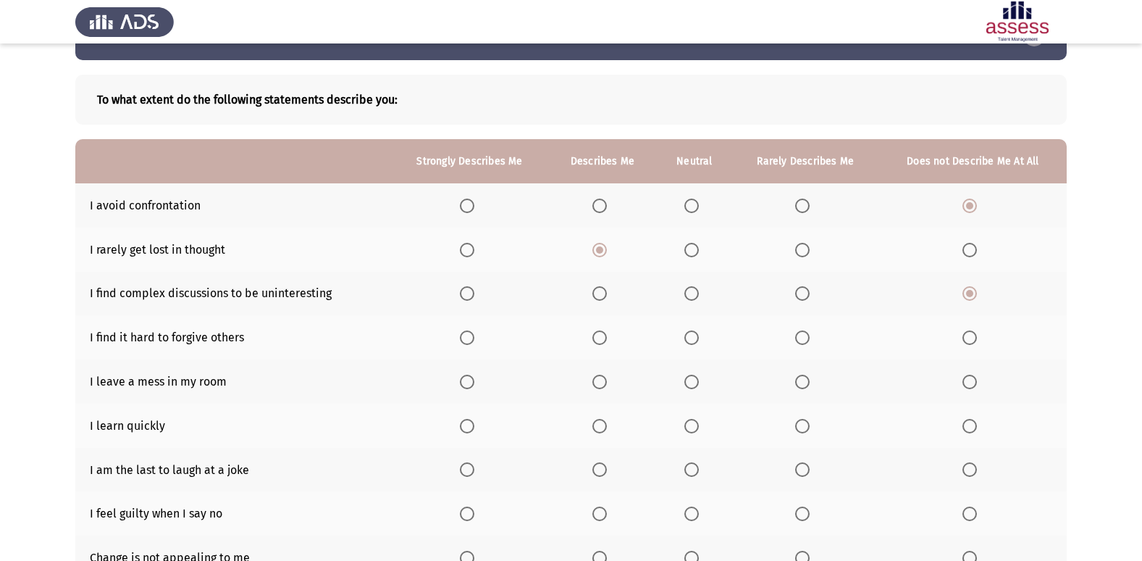
scroll to position [72, 0]
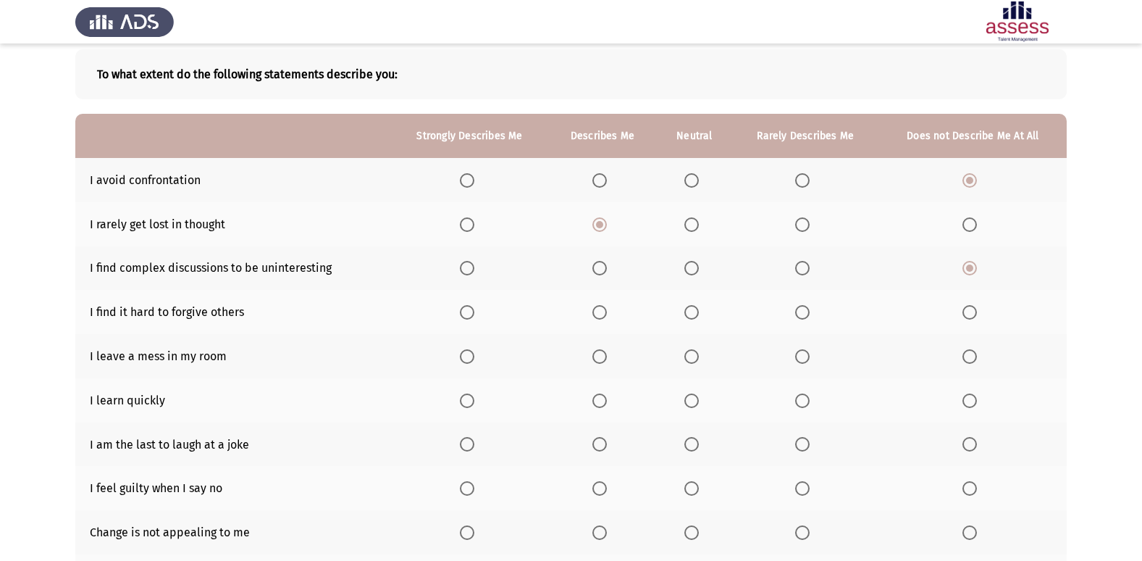
click at [693, 310] on span "Select an option" at bounding box center [692, 312] width 14 height 14
click at [693, 310] on input "Select an option" at bounding box center [692, 312] width 14 height 14
click at [803, 360] on span "Select an option" at bounding box center [802, 356] width 14 height 14
click at [803, 360] on input "Select an option" at bounding box center [802, 356] width 14 height 14
click at [686, 402] on span "Select an option" at bounding box center [692, 400] width 14 height 14
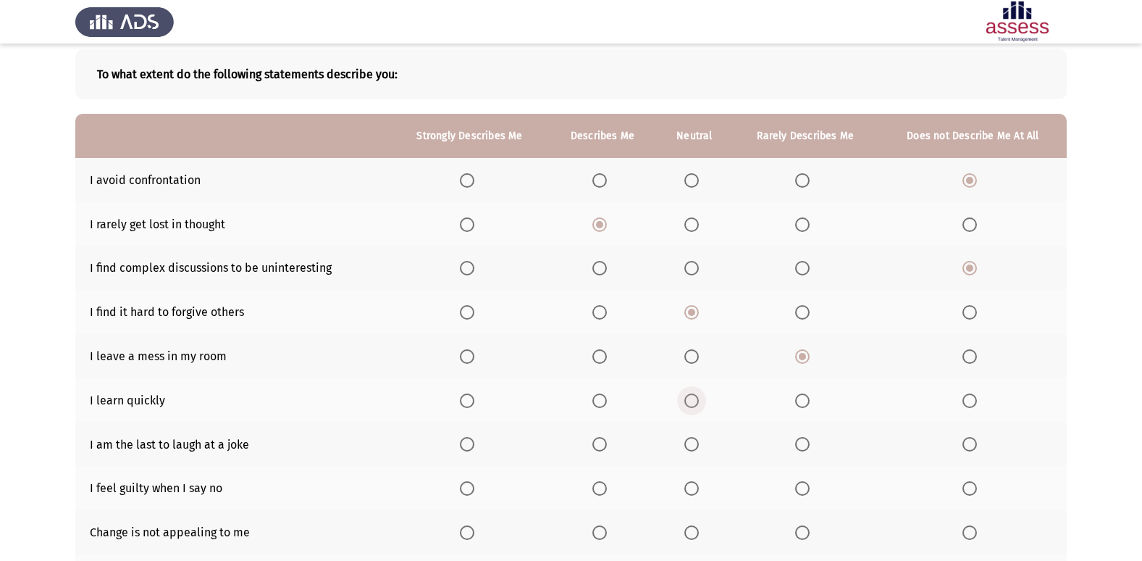
click at [686, 402] on input "Select an option" at bounding box center [692, 400] width 14 height 14
click at [808, 443] on span "Select an option" at bounding box center [802, 444] width 14 height 14
click at [808, 443] on input "Select an option" at bounding box center [802, 444] width 14 height 14
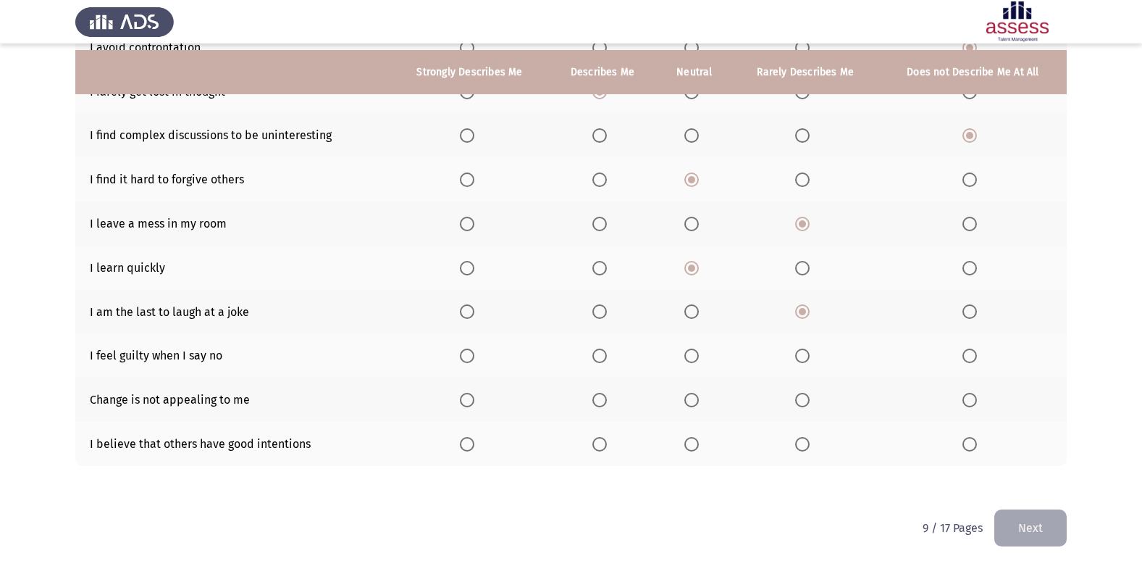
scroll to position [212, 0]
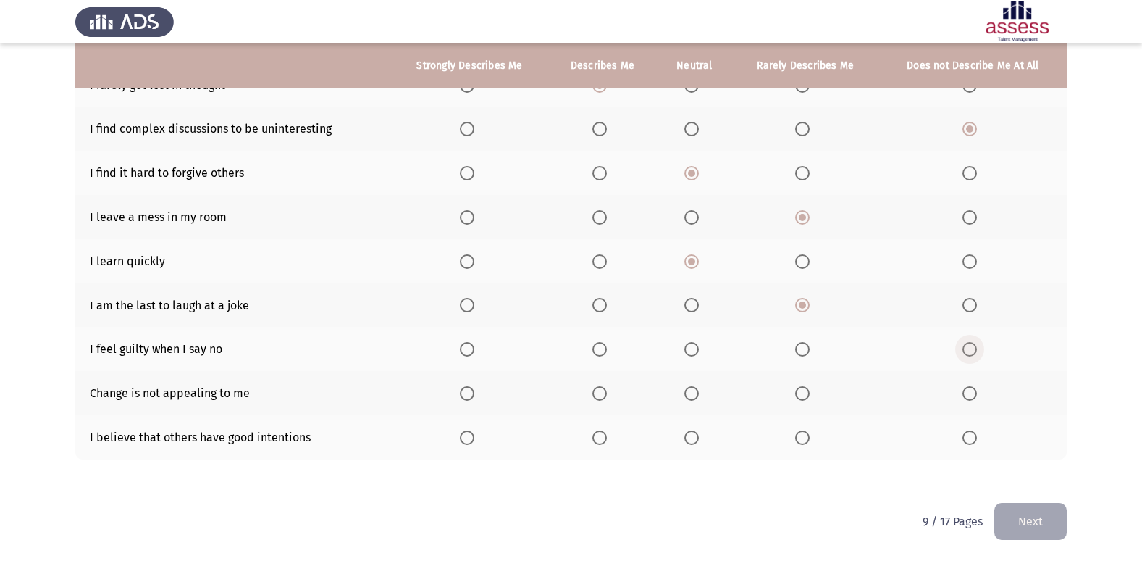
click at [966, 355] on span "Select an option" at bounding box center [970, 349] width 14 height 14
click at [966, 355] on input "Select an option" at bounding box center [970, 349] width 14 height 14
click at [477, 394] on label "Select an option" at bounding box center [470, 393] width 20 height 14
click at [475, 394] on input "Select an option" at bounding box center [467, 393] width 14 height 14
click at [477, 394] on label "Select an option" at bounding box center [470, 393] width 20 height 14
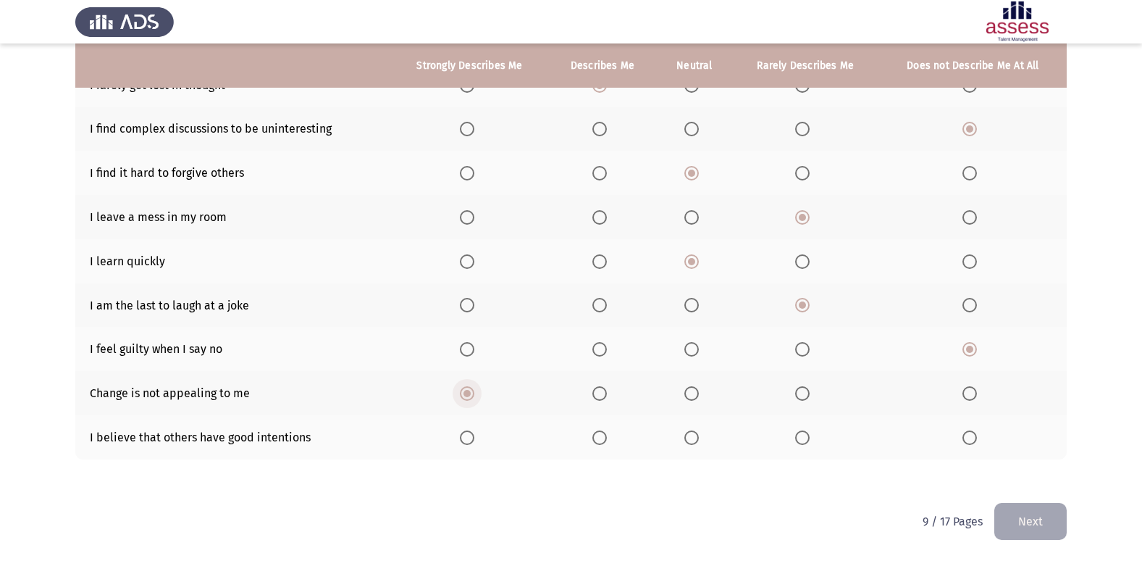
click at [475, 394] on input "Select an option" at bounding box center [467, 393] width 14 height 14
click at [803, 393] on span "Select an option" at bounding box center [803, 393] width 0 height 0
click at [803, 393] on input "Select an option" at bounding box center [802, 393] width 14 height 14
click at [598, 435] on span "Select an option" at bounding box center [600, 437] width 14 height 14
click at [598, 435] on input "Select an option" at bounding box center [600, 437] width 14 height 14
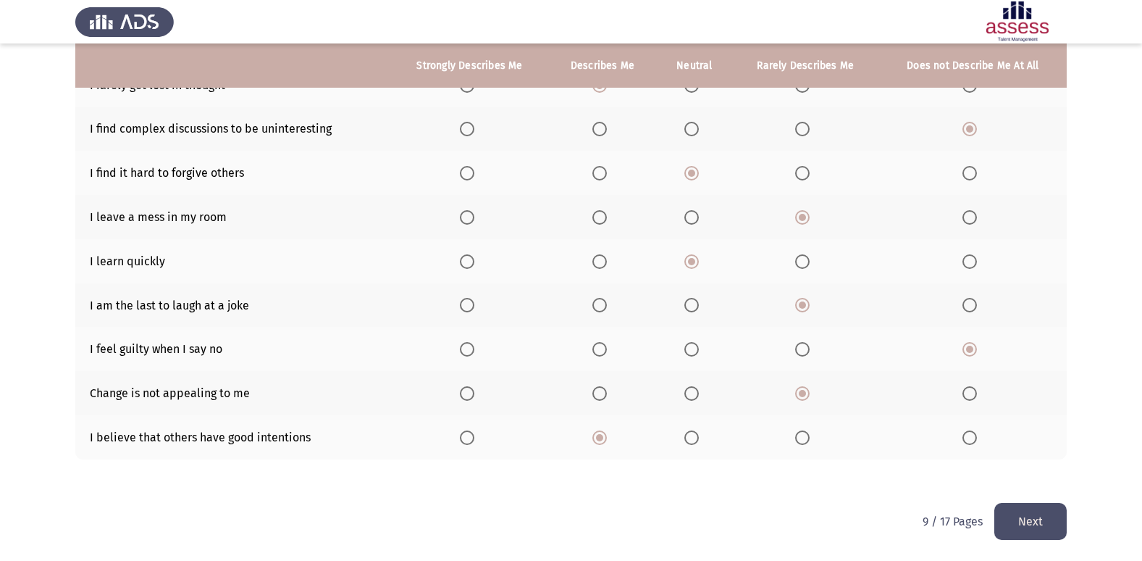
click at [1014, 514] on button "Next" at bounding box center [1031, 521] width 72 height 37
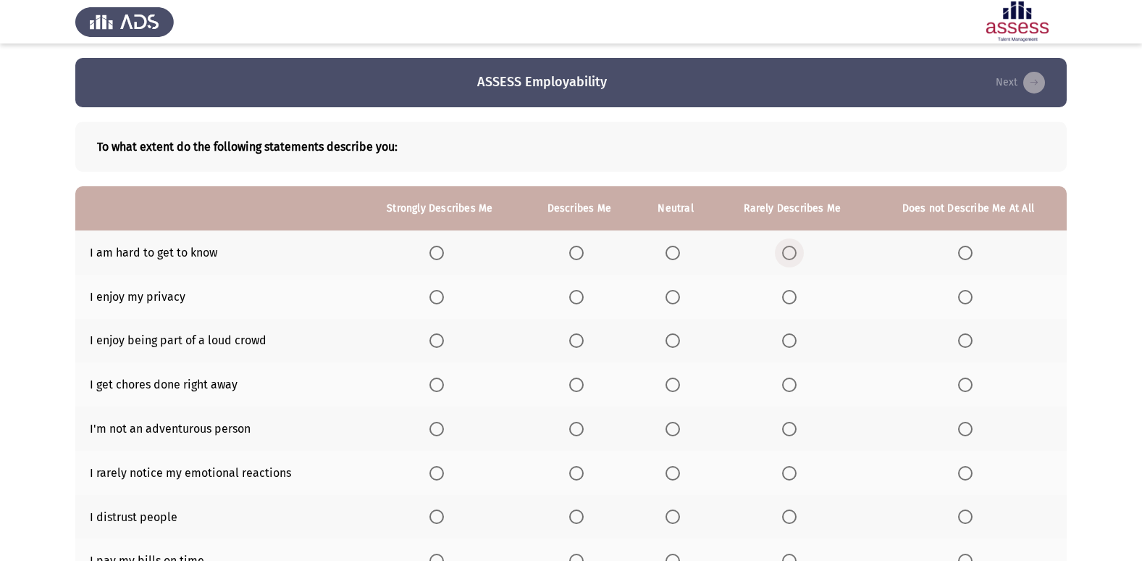
click at [793, 256] on span "Select an option" at bounding box center [789, 253] width 14 height 14
click at [793, 256] on input "Select an option" at bounding box center [789, 253] width 14 height 14
click at [446, 295] on label "Select an option" at bounding box center [440, 297] width 20 height 14
click at [444, 295] on input "Select an option" at bounding box center [437, 297] width 14 height 14
click at [579, 335] on span "Select an option" at bounding box center [576, 340] width 14 height 14
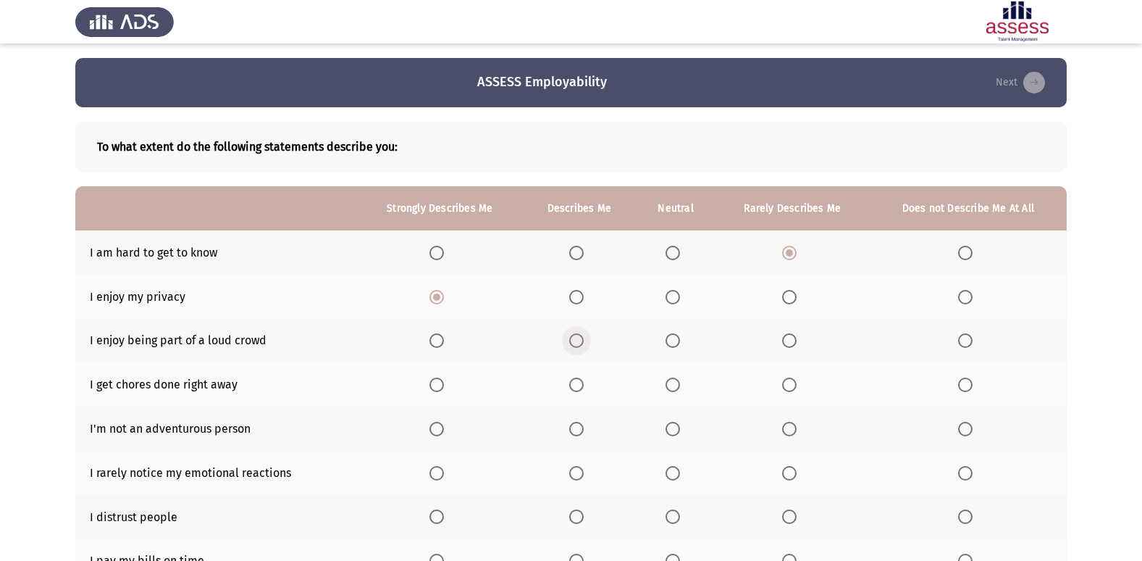
click at [579, 335] on input "Select an option" at bounding box center [576, 340] width 14 height 14
click at [442, 387] on span "Select an option" at bounding box center [437, 384] width 14 height 14
click at [442, 387] on input "Select an option" at bounding box center [437, 384] width 14 height 14
click at [963, 430] on span "Select an option" at bounding box center [965, 429] width 14 height 14
click at [963, 430] on input "Select an option" at bounding box center [965, 429] width 14 height 14
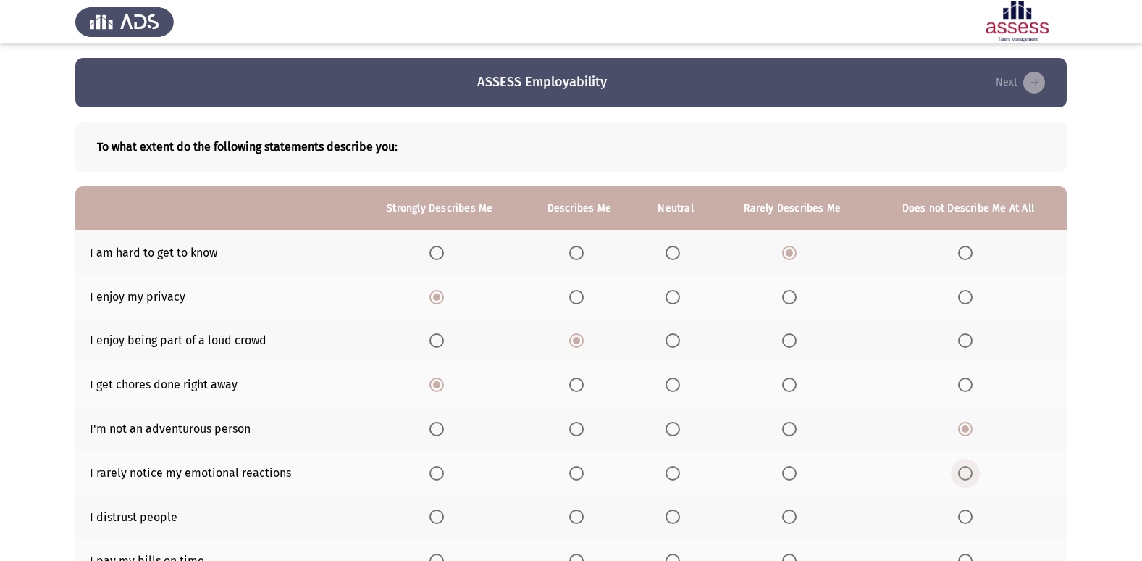
click at [971, 475] on span "Select an option" at bounding box center [965, 473] width 14 height 14
click at [971, 475] on input "Select an option" at bounding box center [965, 473] width 14 height 14
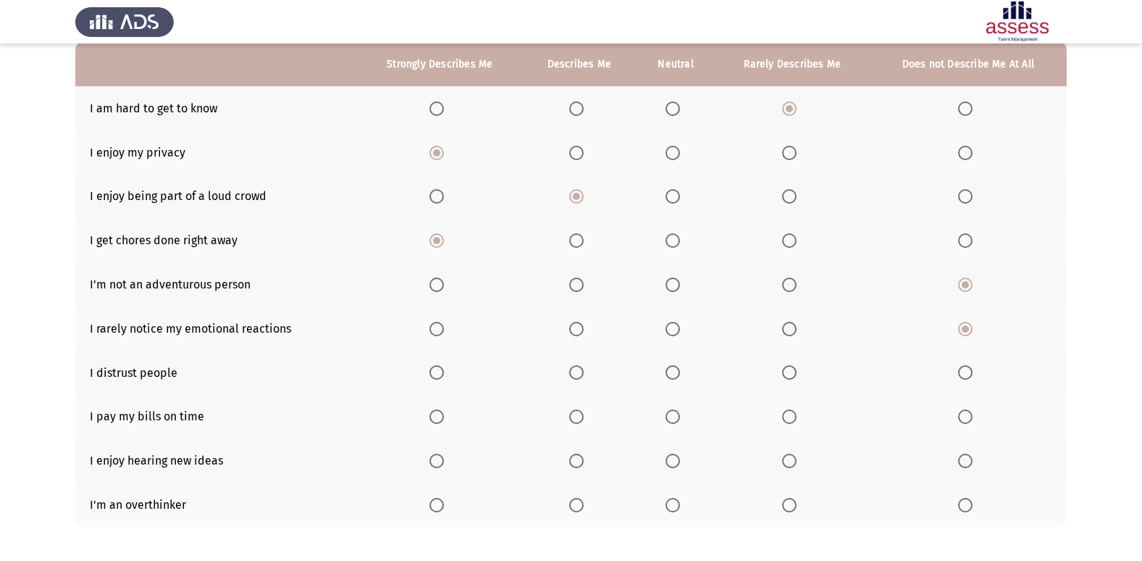
scroll to position [145, 0]
click at [965, 367] on span "Select an option" at bounding box center [965, 371] width 14 height 14
click at [965, 367] on input "Select an option" at bounding box center [965, 371] width 14 height 14
click at [440, 414] on span "Select an option" at bounding box center [437, 416] width 14 height 14
click at [440, 414] on input "Select an option" at bounding box center [437, 416] width 14 height 14
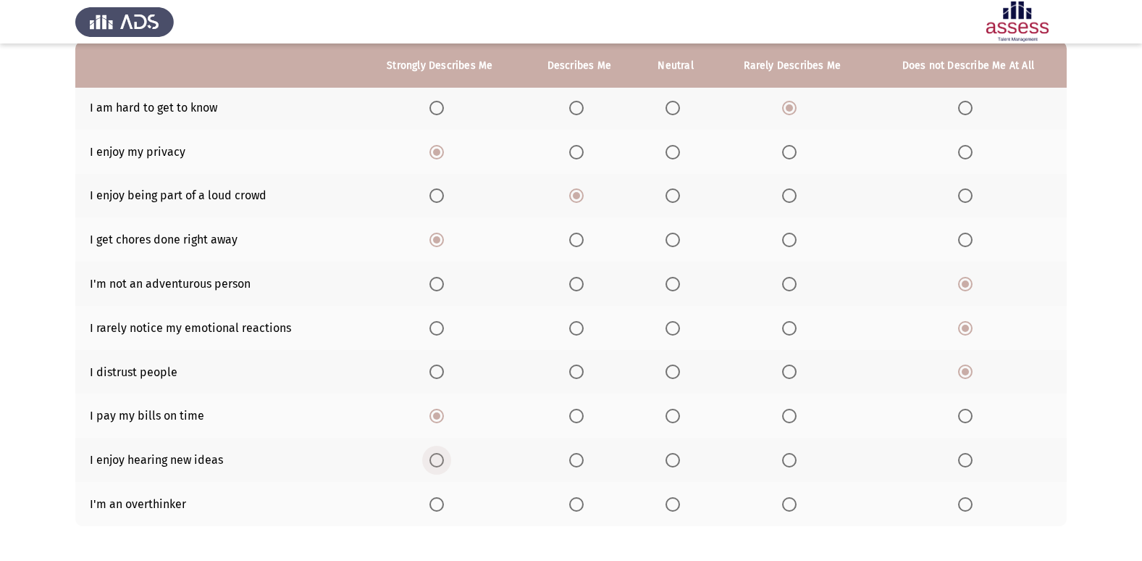
click at [443, 459] on span "Select an option" at bounding box center [437, 460] width 14 height 14
click at [443, 459] on input "Select an option" at bounding box center [437, 460] width 14 height 14
click at [680, 509] on span "Select an option" at bounding box center [673, 504] width 14 height 14
click at [680, 509] on input "Select an option" at bounding box center [673, 504] width 14 height 14
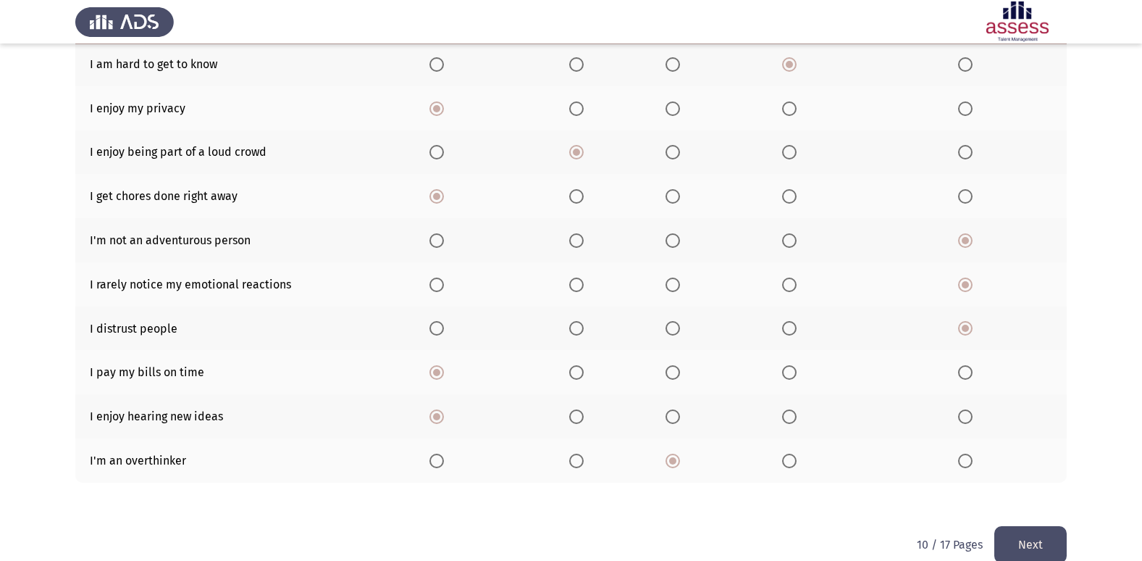
scroll to position [212, 0]
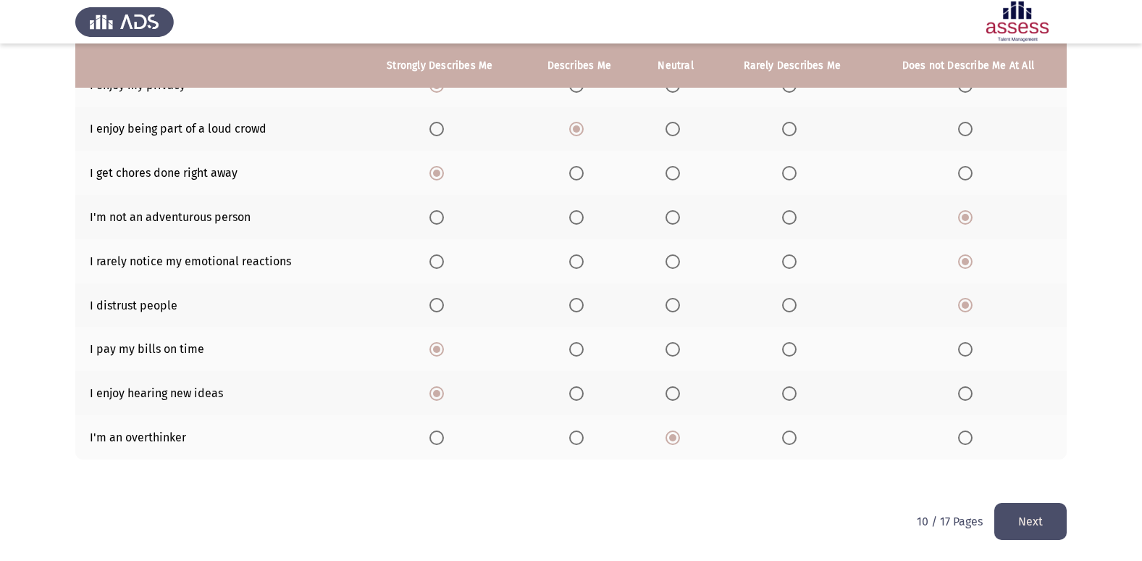
click at [1028, 520] on button "Next" at bounding box center [1031, 521] width 72 height 37
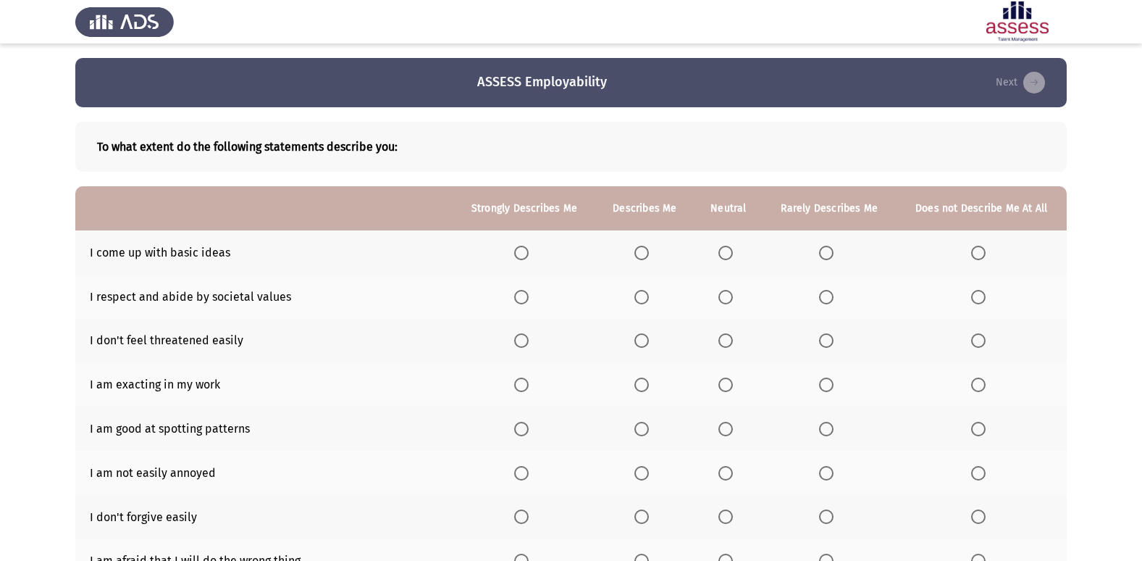
click at [822, 254] on span "Select an option" at bounding box center [826, 253] width 14 height 14
click at [822, 254] on input "Select an option" at bounding box center [826, 253] width 14 height 14
click at [518, 297] on span "Select an option" at bounding box center [521, 297] width 14 height 14
click at [518, 297] on input "Select an option" at bounding box center [521, 297] width 14 height 14
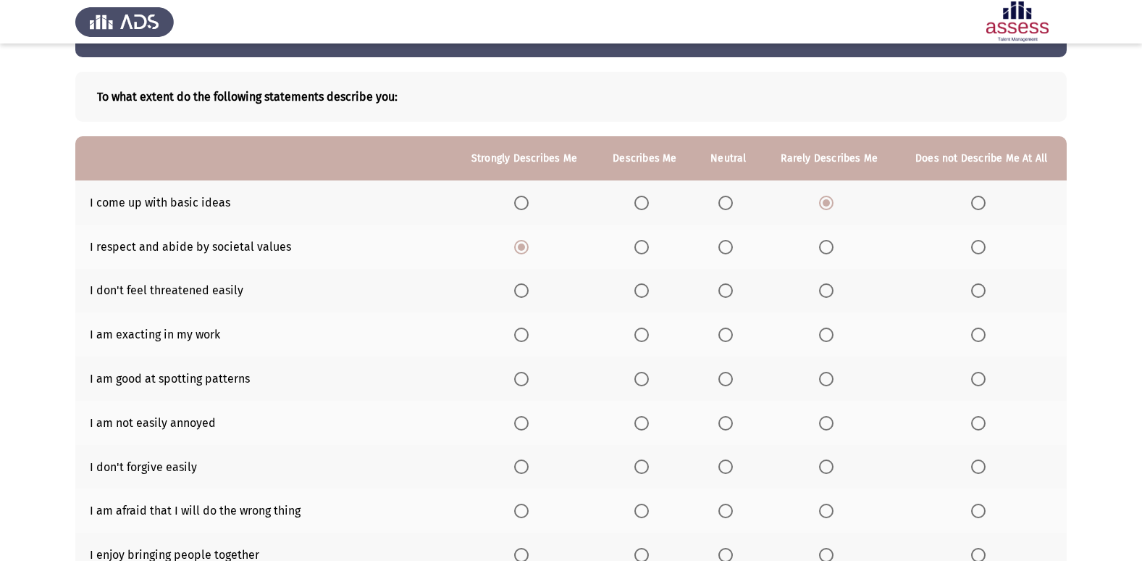
scroll to position [72, 0]
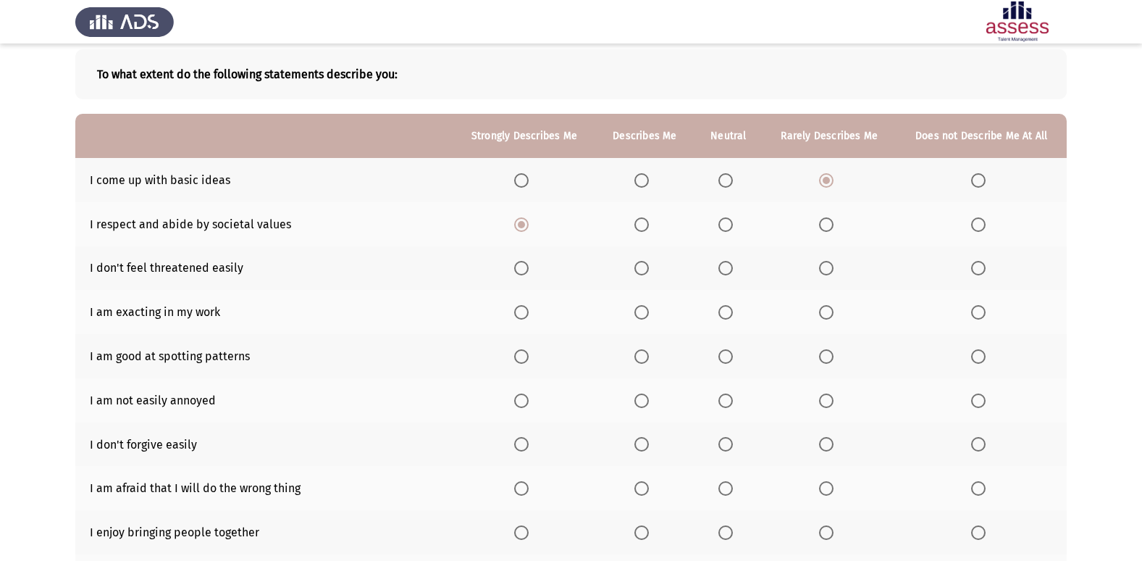
click at [640, 266] on span "Select an option" at bounding box center [642, 268] width 14 height 14
click at [640, 266] on input "Select an option" at bounding box center [642, 268] width 14 height 14
click at [524, 312] on span "Select an option" at bounding box center [521, 312] width 14 height 14
click at [524, 312] on input "Select an option" at bounding box center [521, 312] width 14 height 14
click at [520, 361] on span "Select an option" at bounding box center [521, 356] width 14 height 14
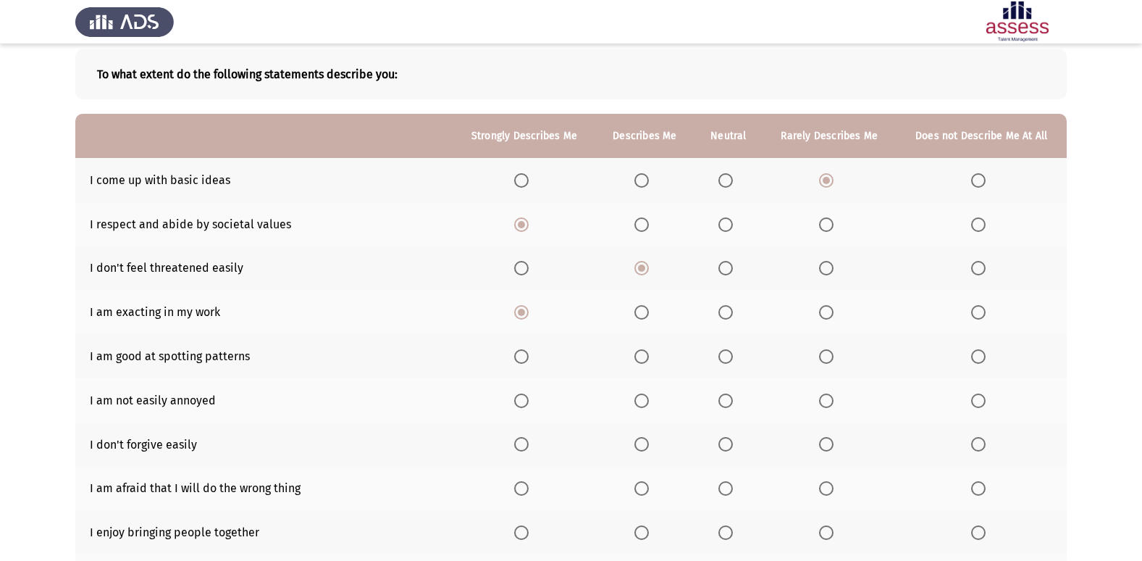
click at [520, 361] on input "Select an option" at bounding box center [521, 356] width 14 height 14
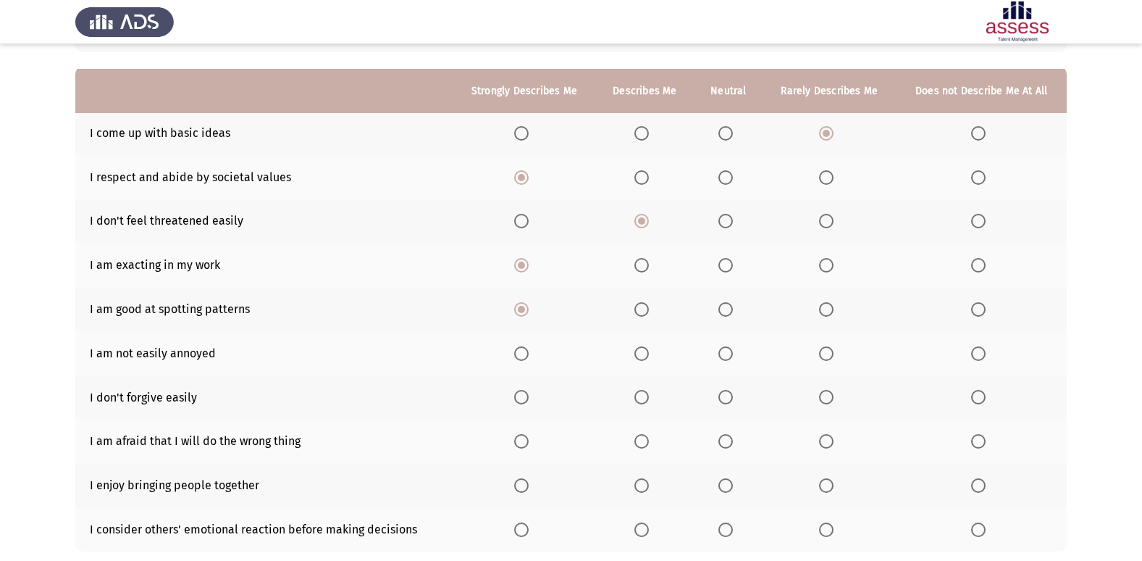
scroll to position [145, 0]
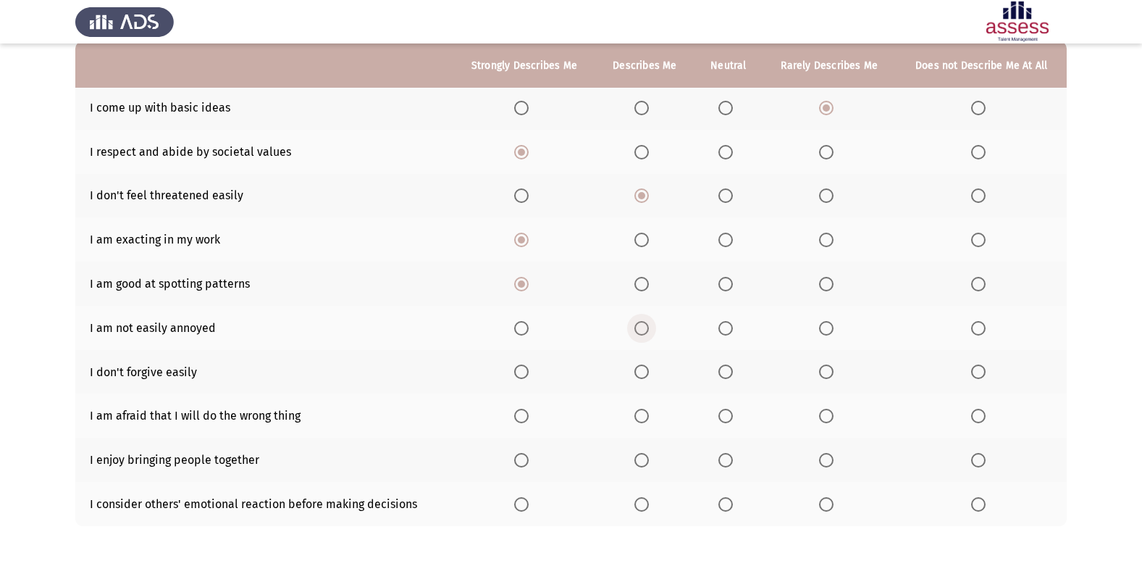
click at [644, 330] on span "Select an option" at bounding box center [642, 328] width 14 height 14
click at [644, 330] on input "Select an option" at bounding box center [642, 328] width 14 height 14
click at [732, 366] on span "Select an option" at bounding box center [726, 371] width 14 height 14
click at [732, 366] on input "Select an option" at bounding box center [726, 371] width 14 height 14
click at [733, 416] on span "Select an option" at bounding box center [726, 416] width 14 height 14
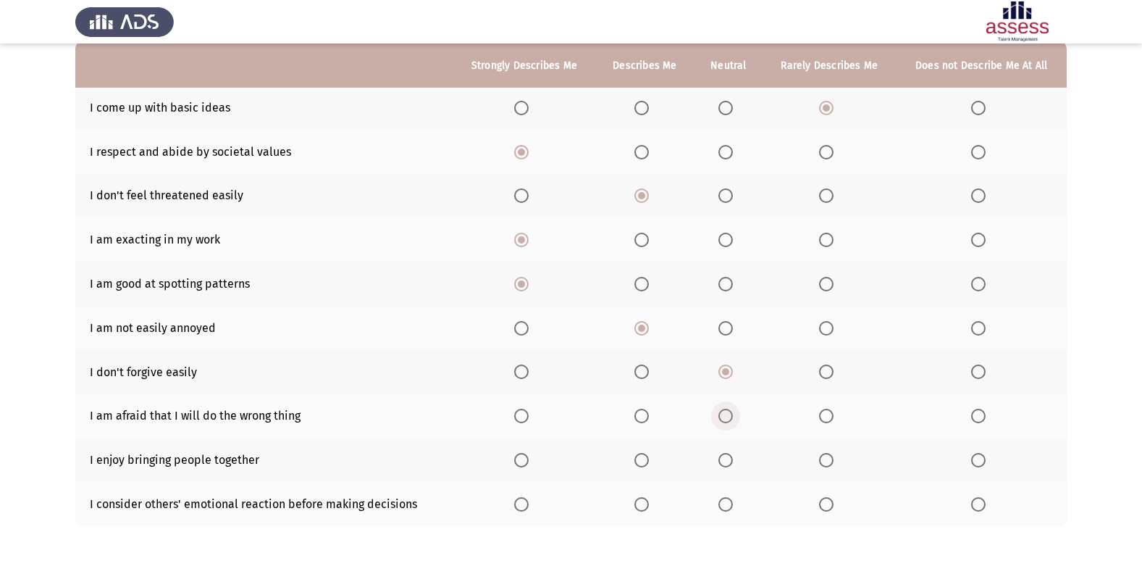
click at [733, 416] on input "Select an option" at bounding box center [726, 416] width 14 height 14
click at [529, 461] on span "Select an option" at bounding box center [521, 460] width 14 height 14
click at [529, 461] on input "Select an option" at bounding box center [521, 460] width 14 height 14
click at [519, 505] on span "Select an option" at bounding box center [521, 504] width 14 height 14
click at [519, 505] on input "Select an option" at bounding box center [521, 504] width 14 height 14
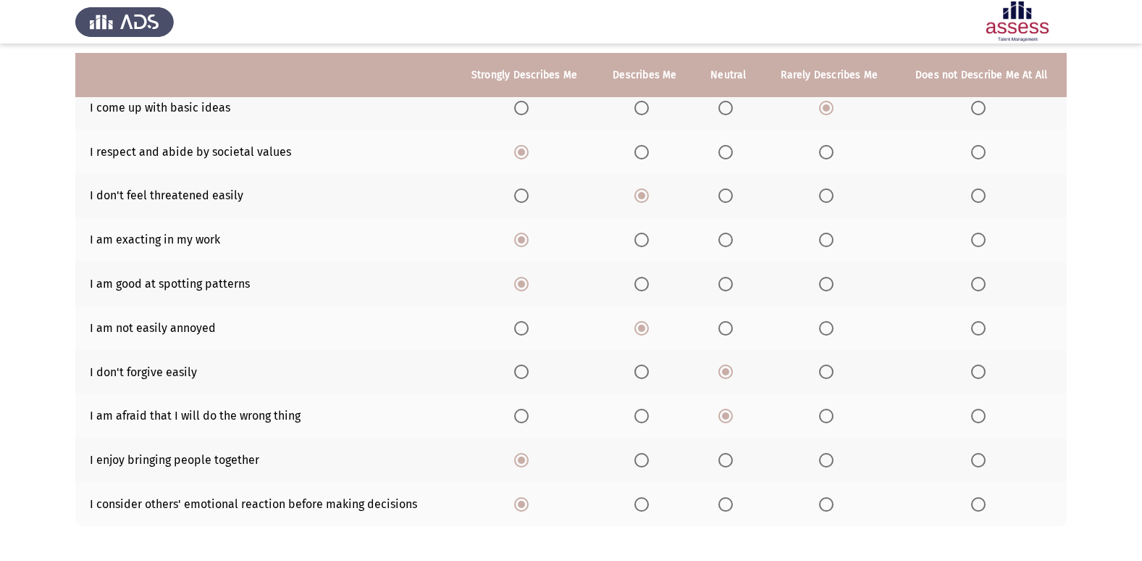
scroll to position [212, 0]
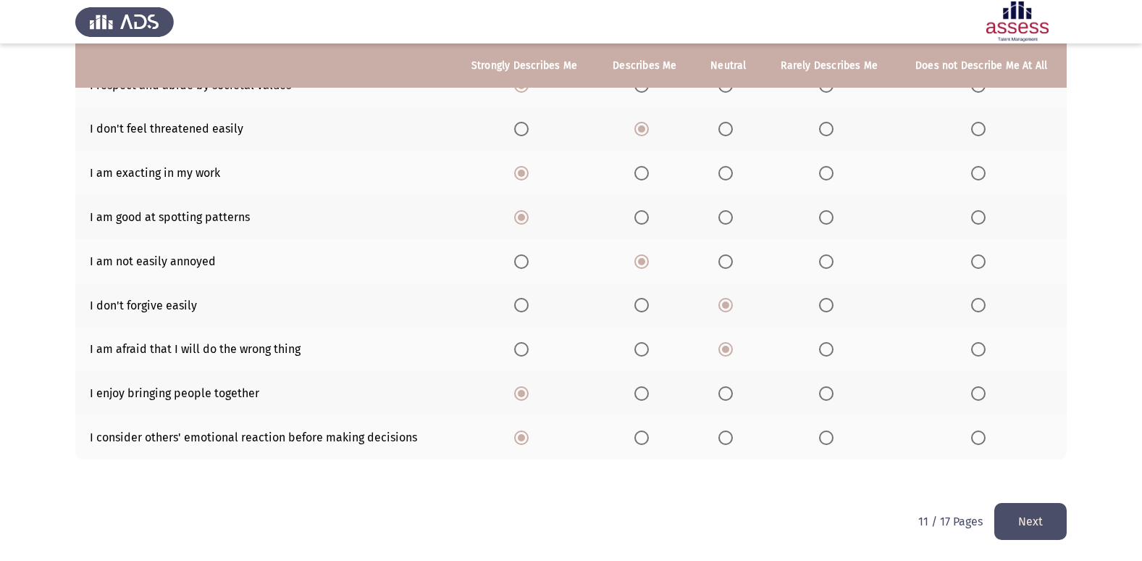
click at [1014, 540] on button "Next" at bounding box center [1031, 521] width 72 height 37
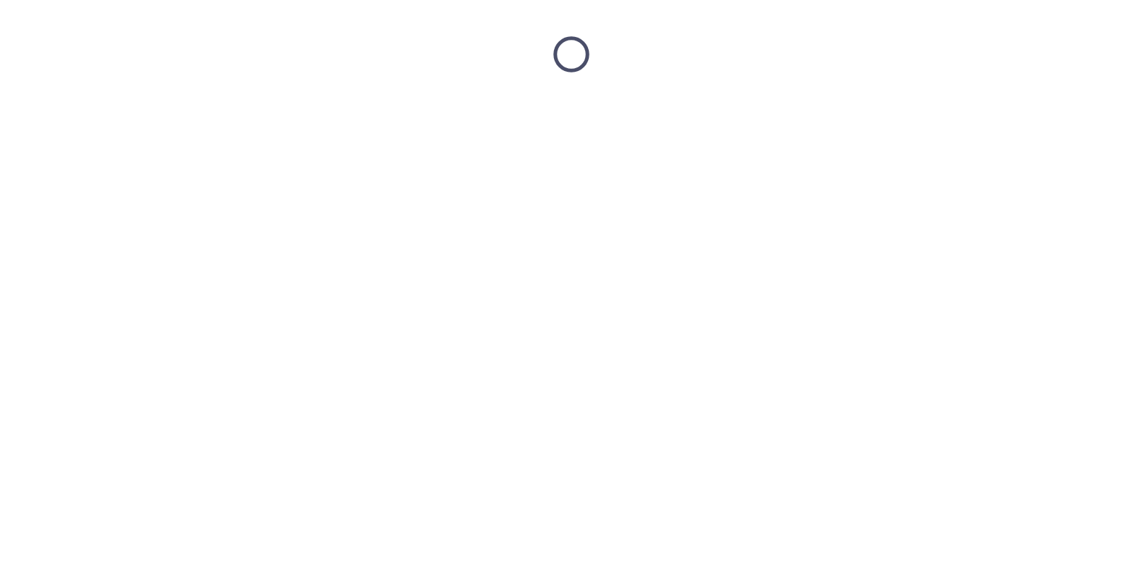
scroll to position [0, 0]
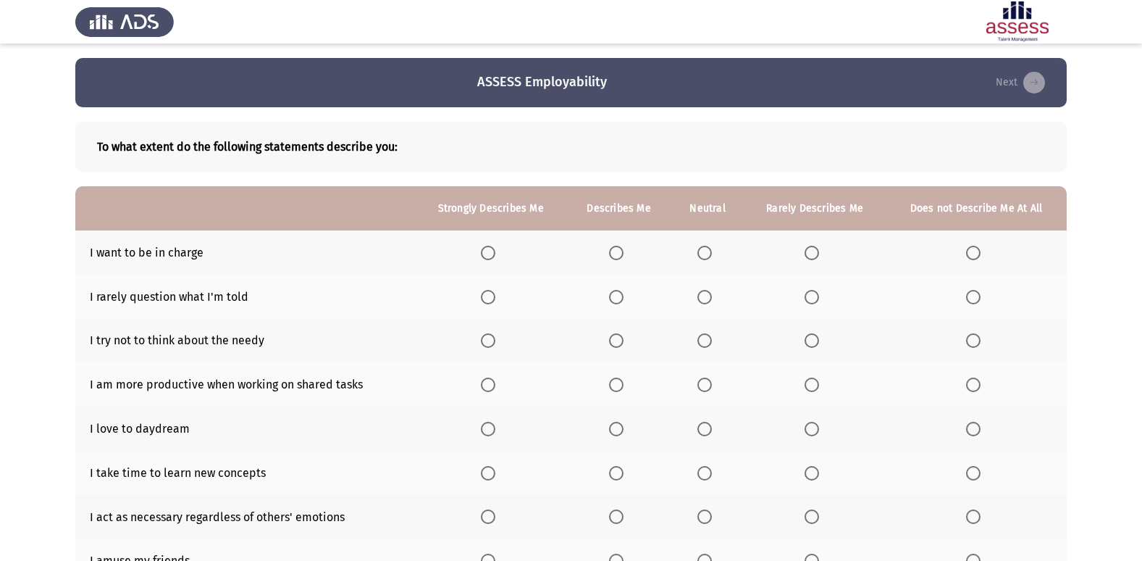
click at [616, 256] on span "Select an option" at bounding box center [616, 253] width 14 height 14
click at [616, 256] on input "Select an option" at bounding box center [616, 253] width 14 height 14
click at [817, 301] on span "Select an option" at bounding box center [812, 297] width 14 height 14
click at [817, 301] on input "Select an option" at bounding box center [812, 297] width 14 height 14
click at [977, 340] on span "Select an option" at bounding box center [973, 340] width 14 height 14
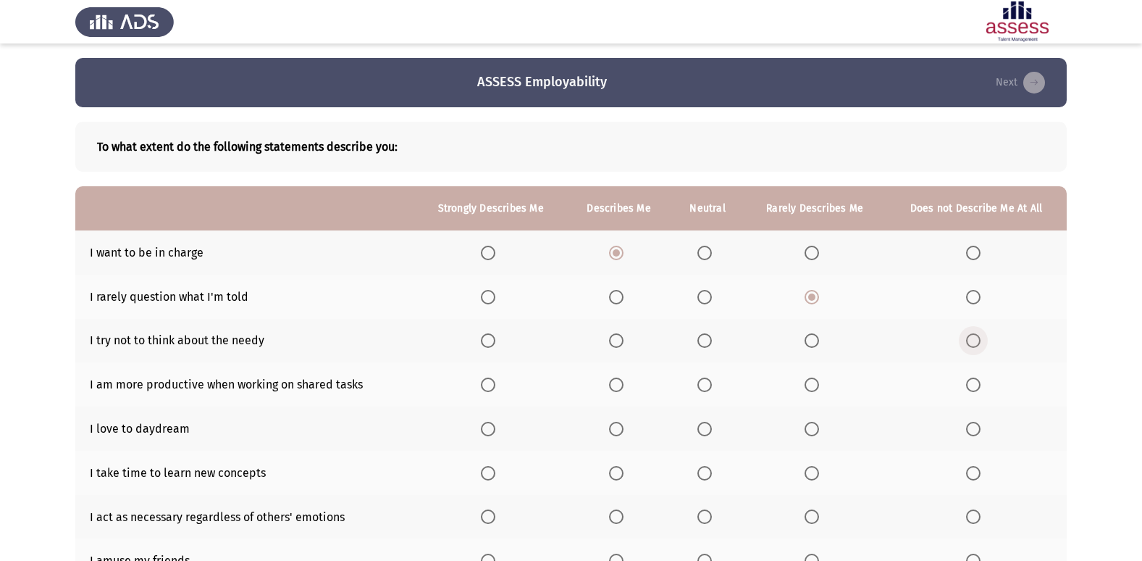
click at [977, 340] on input "Select an option" at bounding box center [973, 340] width 14 height 14
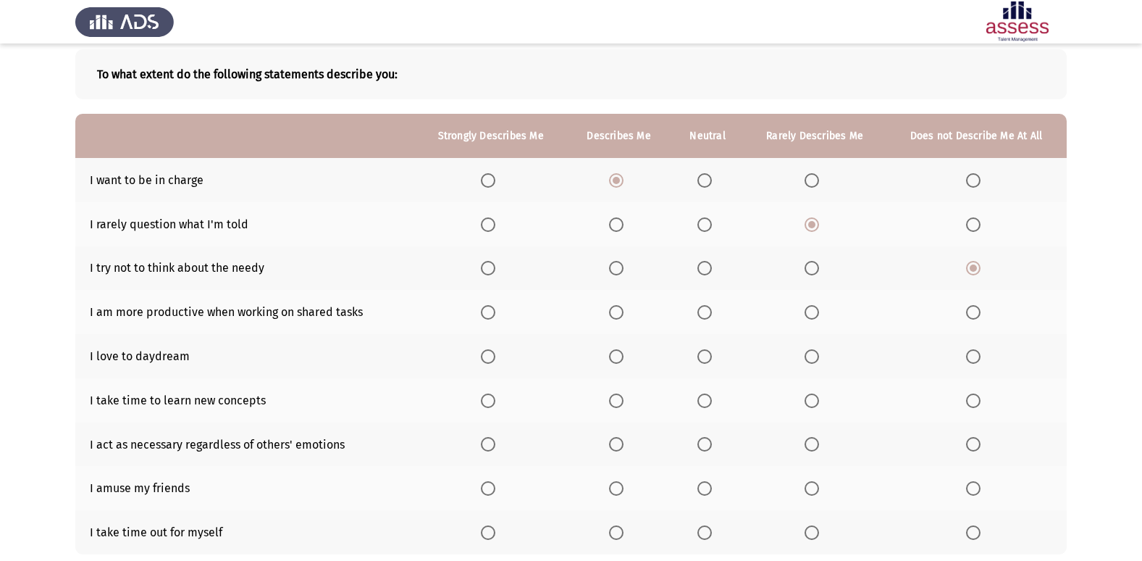
scroll to position [145, 0]
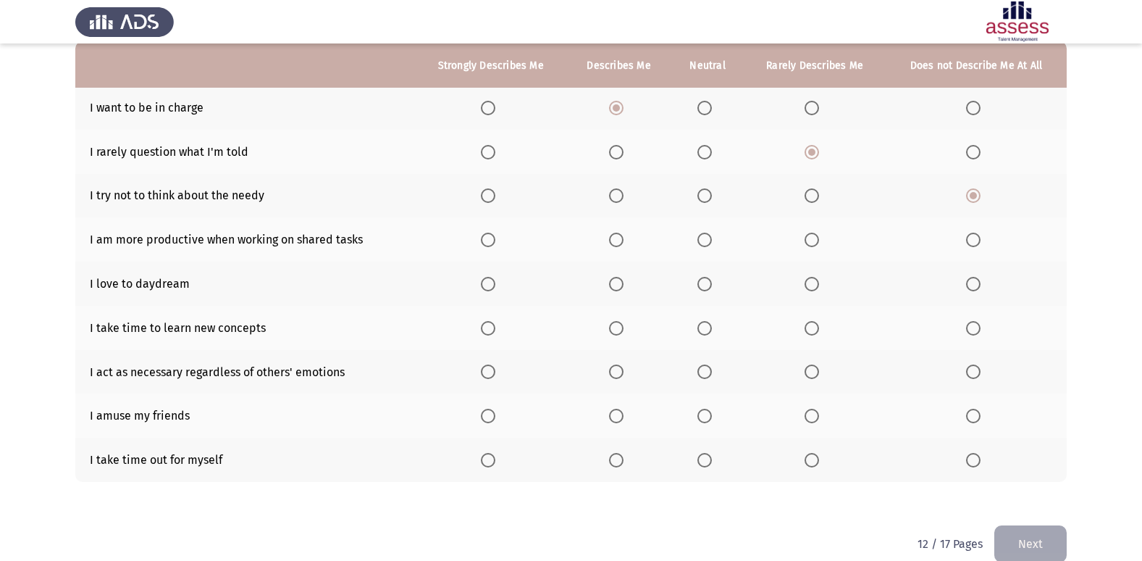
click at [485, 238] on span "Select an option" at bounding box center [488, 240] width 14 height 14
click at [485, 238] on input "Select an option" at bounding box center [488, 240] width 14 height 14
click at [706, 288] on span "Select an option" at bounding box center [705, 284] width 14 height 14
click at [706, 288] on input "Select an option" at bounding box center [705, 284] width 14 height 14
click at [619, 327] on span "Select an option" at bounding box center [616, 328] width 14 height 14
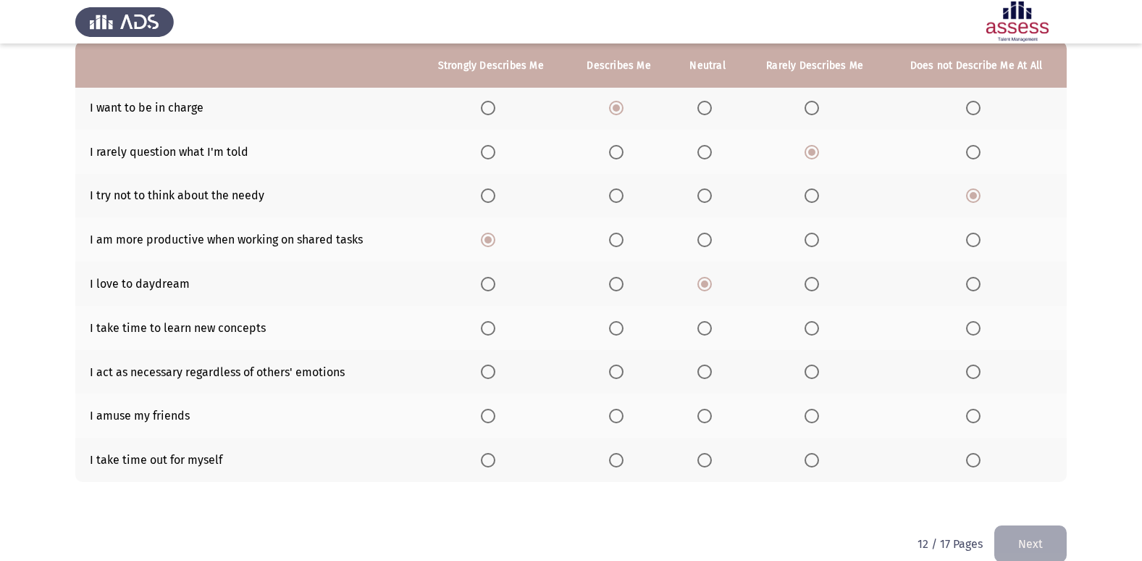
click at [619, 327] on input "Select an option" at bounding box center [616, 328] width 14 height 14
click at [975, 367] on span "Select an option" at bounding box center [973, 371] width 14 height 14
click at [975, 367] on input "Select an option" at bounding box center [973, 371] width 14 height 14
click at [617, 419] on span "Select an option" at bounding box center [616, 416] width 14 height 14
click at [617, 419] on input "Select an option" at bounding box center [616, 416] width 14 height 14
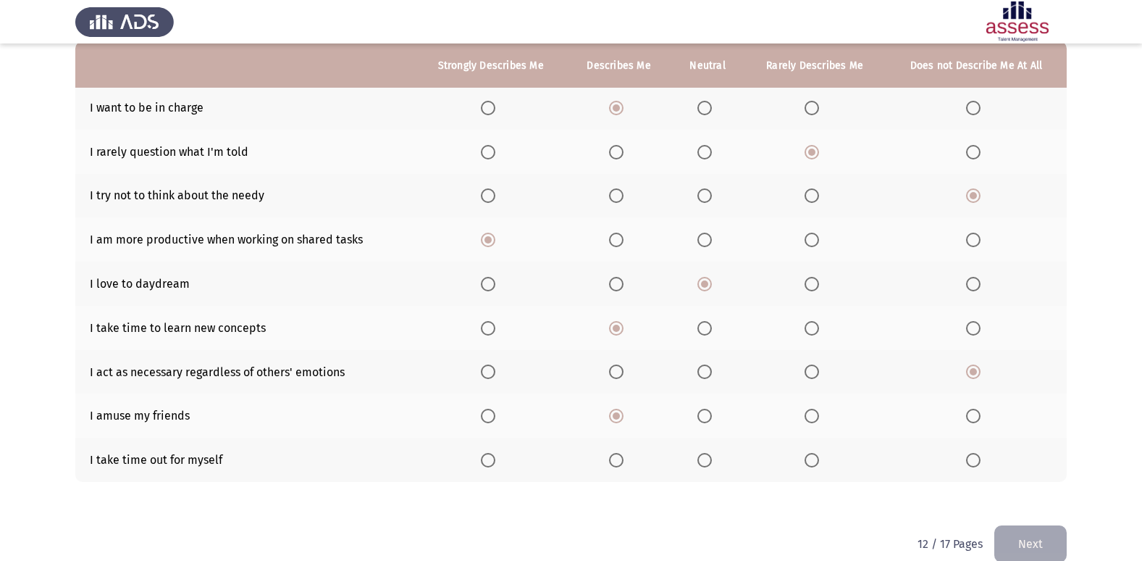
click at [487, 464] on span "Select an option" at bounding box center [488, 460] width 14 height 14
click at [487, 464] on input "Select an option" at bounding box center [488, 460] width 14 height 14
click at [1050, 546] on button "Next" at bounding box center [1031, 543] width 72 height 37
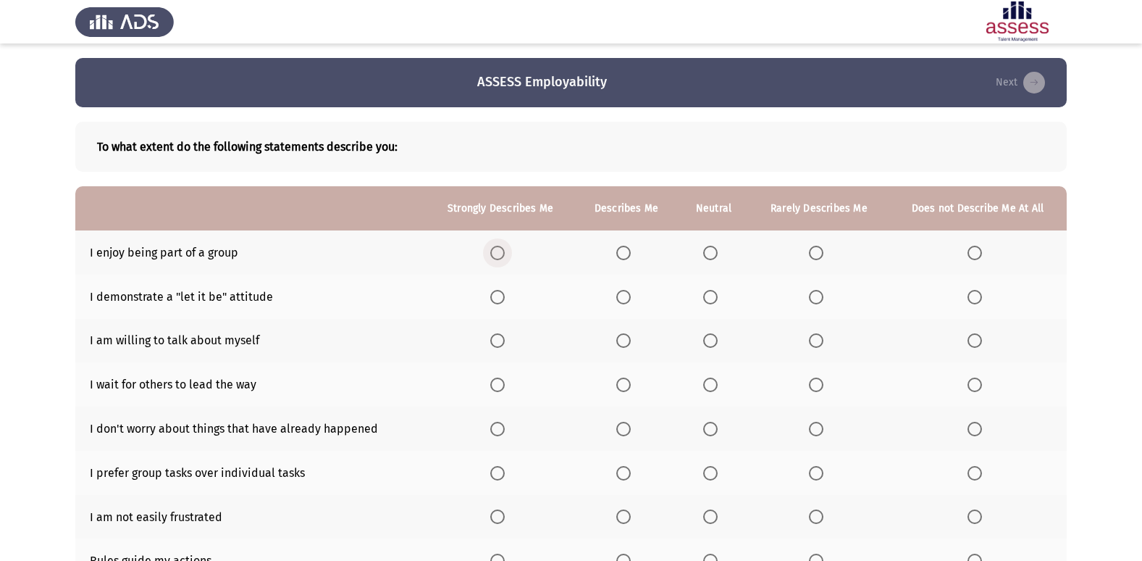
click at [500, 256] on span "Select an option" at bounding box center [497, 253] width 14 height 14
click at [500, 256] on input "Select an option" at bounding box center [497, 253] width 14 height 14
click at [716, 294] on span "Select an option" at bounding box center [710, 297] width 14 height 14
click at [716, 294] on input "Select an option" at bounding box center [710, 297] width 14 height 14
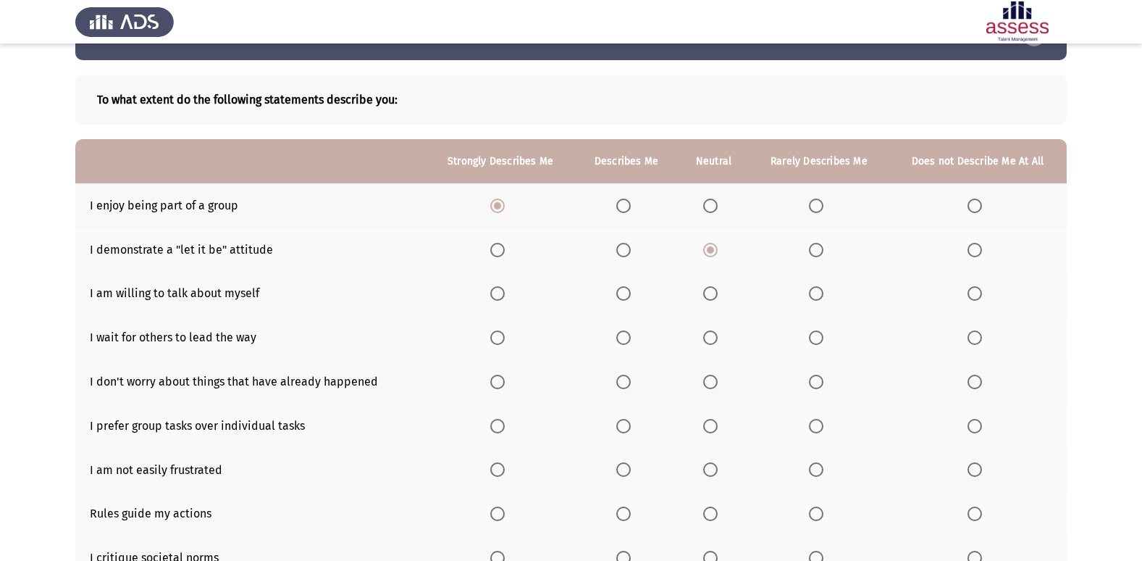
scroll to position [72, 0]
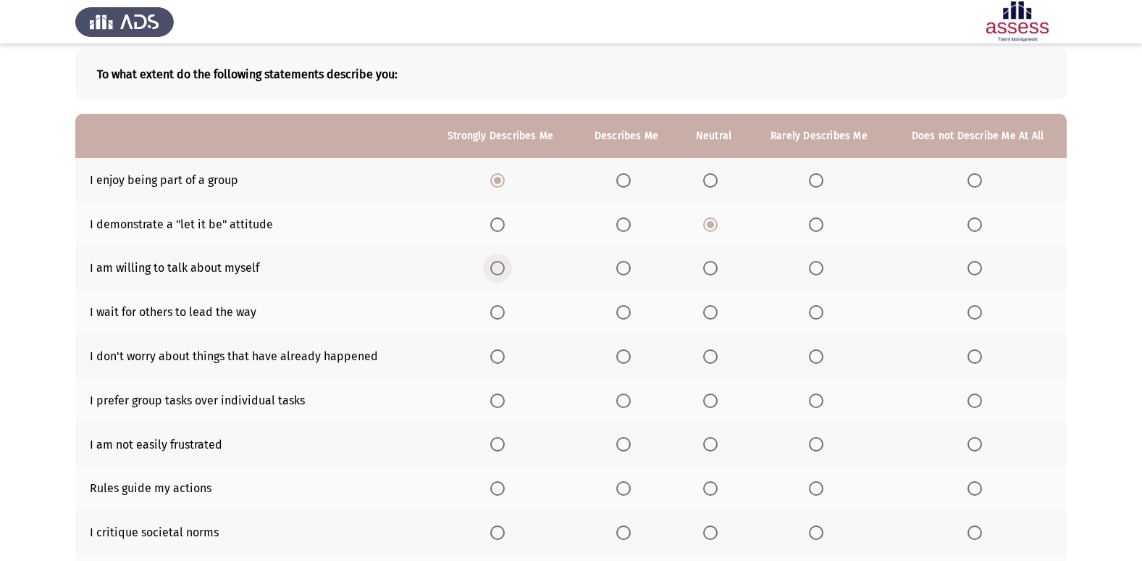
click at [499, 270] on span "Select an option" at bounding box center [497, 268] width 14 height 14
click at [499, 270] on input "Select an option" at bounding box center [497, 268] width 14 height 14
click at [820, 308] on span "Select an option" at bounding box center [816, 312] width 14 height 14
click at [820, 308] on input "Select an option" at bounding box center [816, 312] width 14 height 14
click at [631, 353] on span "Select an option" at bounding box center [624, 356] width 14 height 14
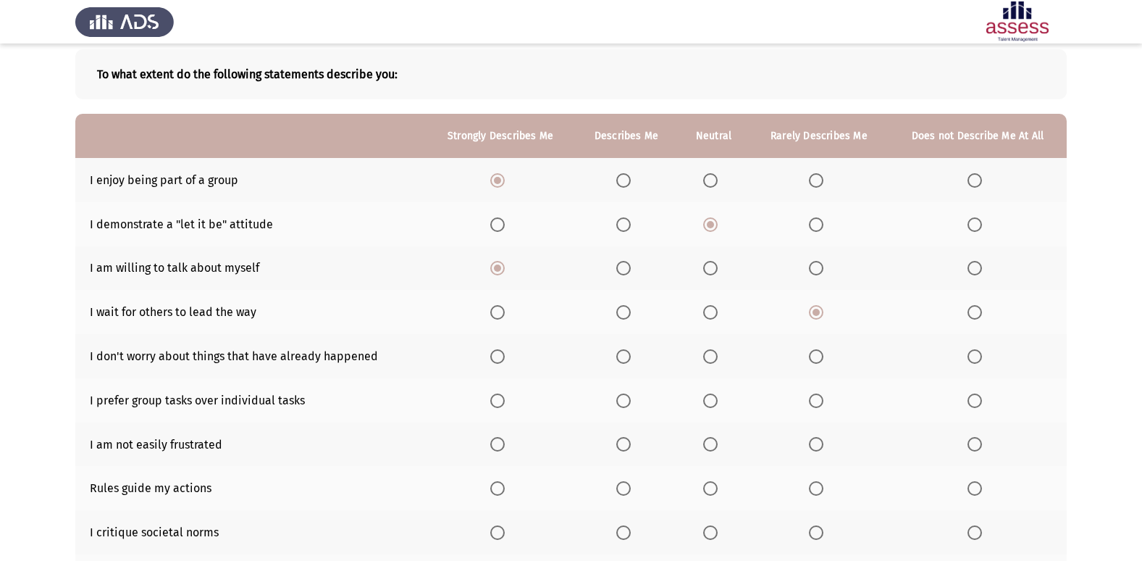
click at [631, 353] on input "Select an option" at bounding box center [624, 356] width 14 height 14
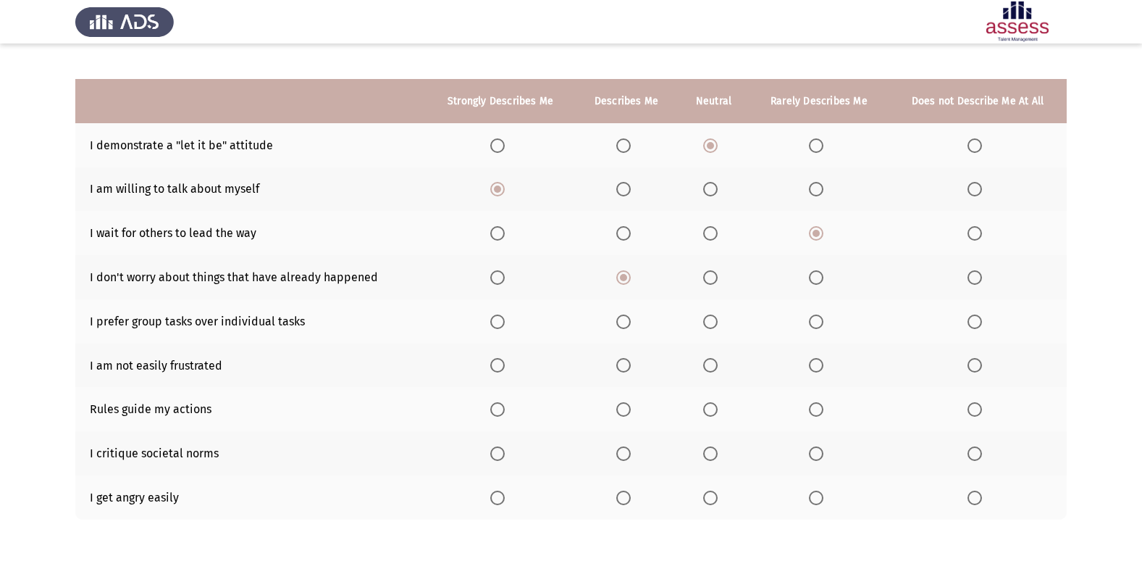
scroll to position [212, 0]
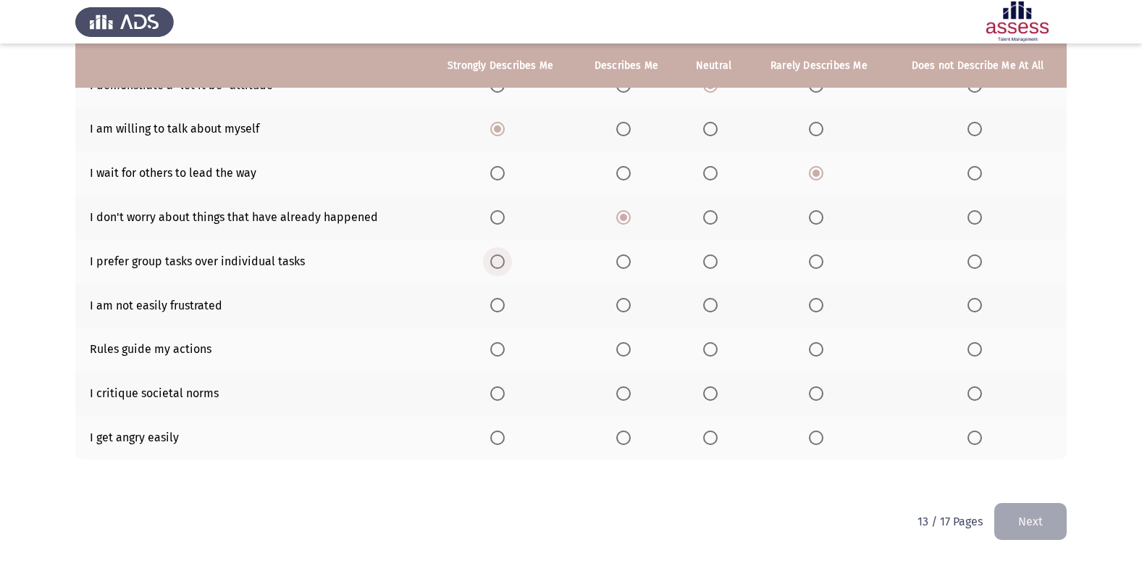
click at [502, 259] on span "Select an option" at bounding box center [497, 261] width 14 height 14
click at [502, 259] on input "Select an option" at bounding box center [497, 261] width 14 height 14
click at [501, 306] on span "Select an option" at bounding box center [497, 305] width 14 height 14
click at [501, 306] on input "Select an option" at bounding box center [497, 305] width 14 height 14
click at [619, 343] on span "Select an option" at bounding box center [624, 349] width 14 height 14
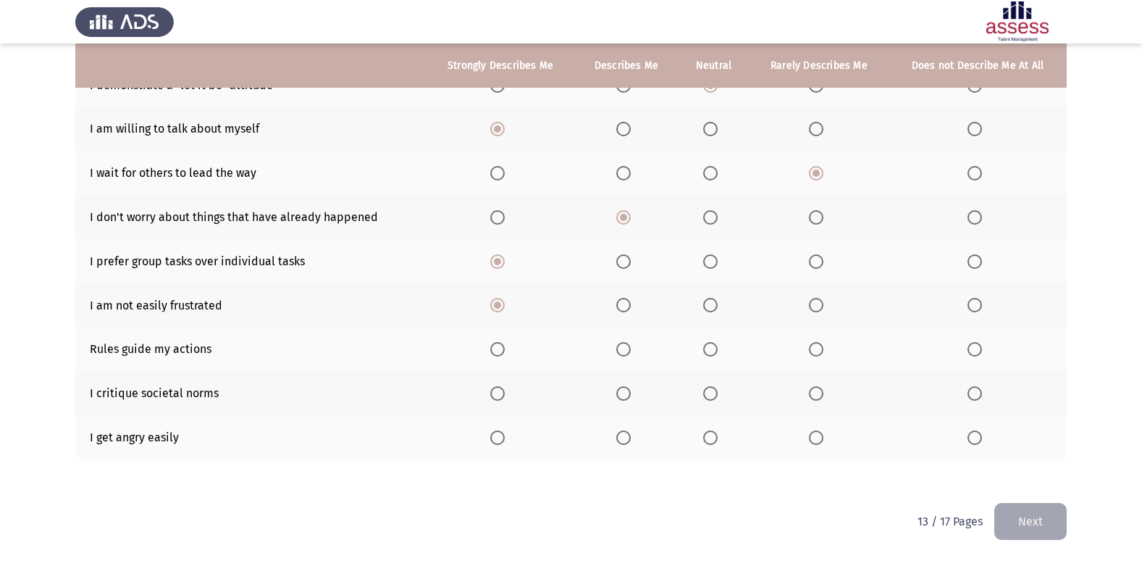
click at [619, 343] on input "Select an option" at bounding box center [624, 349] width 14 height 14
click at [970, 394] on span "Select an option" at bounding box center [975, 393] width 14 height 14
click at [970, 394] on input "Select an option" at bounding box center [975, 393] width 14 height 14
click at [987, 433] on label "Select an option" at bounding box center [978, 437] width 20 height 14
click at [982, 433] on input "Select an option" at bounding box center [975, 437] width 14 height 14
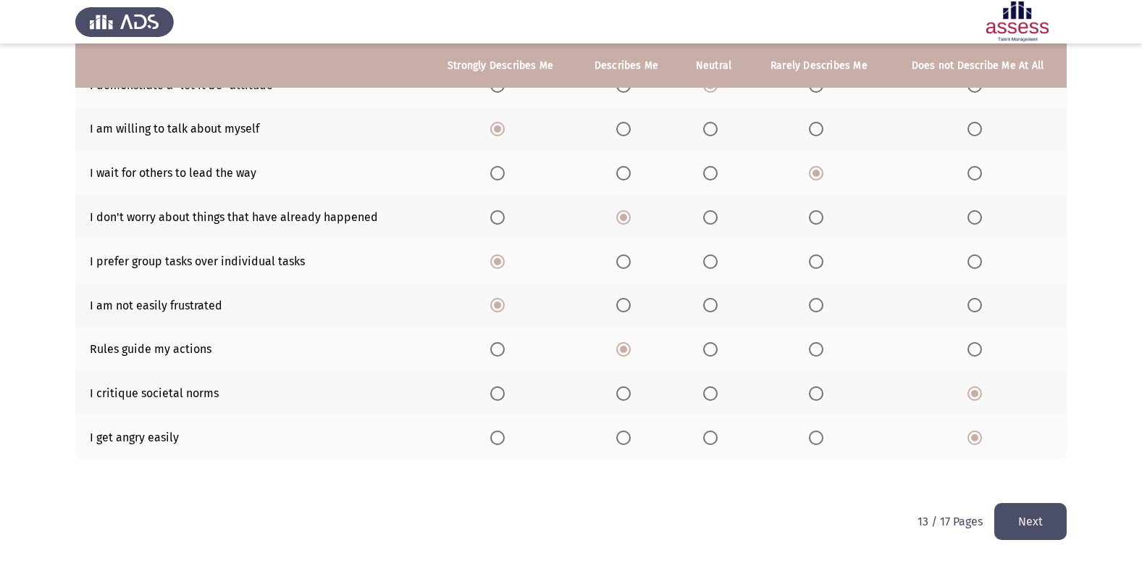
click at [1050, 530] on button "Next" at bounding box center [1031, 521] width 72 height 37
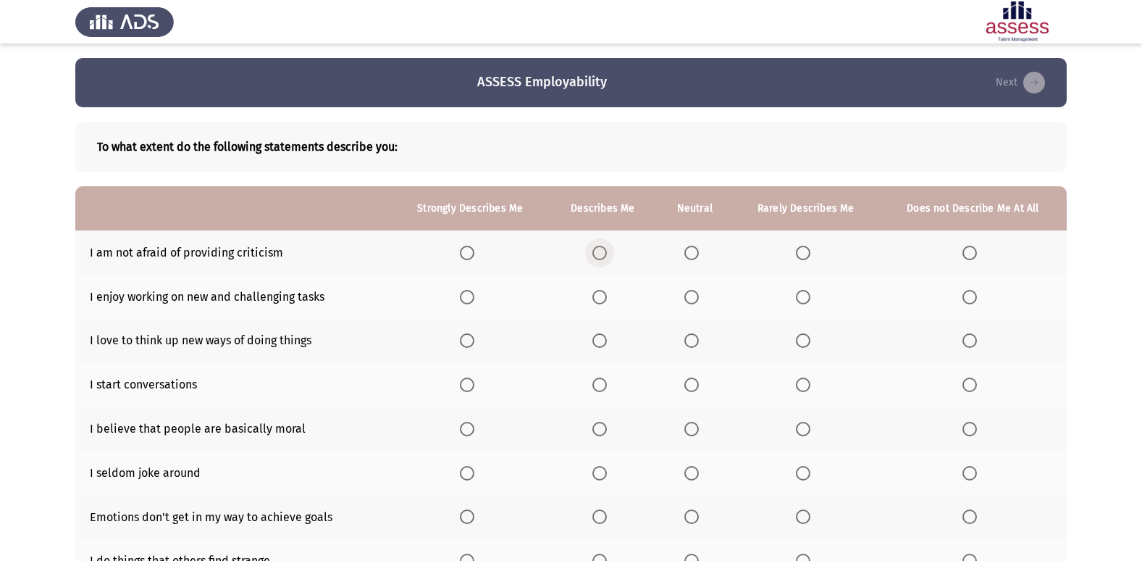
click at [601, 250] on span "Select an option" at bounding box center [600, 253] width 14 height 14
click at [601, 250] on input "Select an option" at bounding box center [600, 253] width 14 height 14
click at [472, 293] on span "Select an option" at bounding box center [467, 297] width 14 height 14
click at [472, 293] on input "Select an option" at bounding box center [467, 297] width 14 height 14
click at [467, 341] on span "Select an option" at bounding box center [467, 340] width 14 height 14
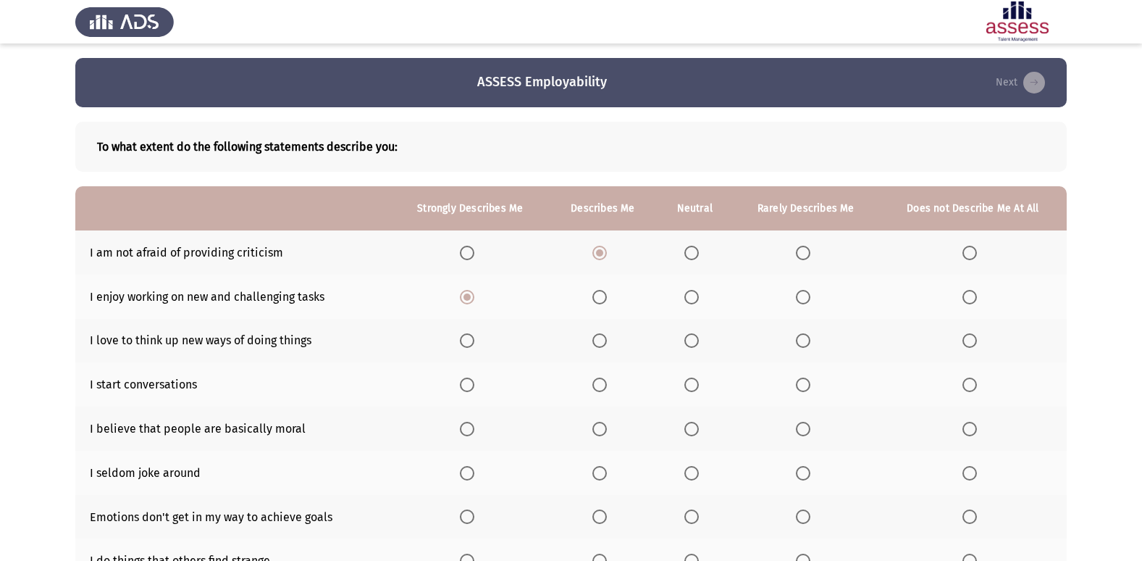
click at [467, 341] on input "Select an option" at bounding box center [467, 340] width 14 height 14
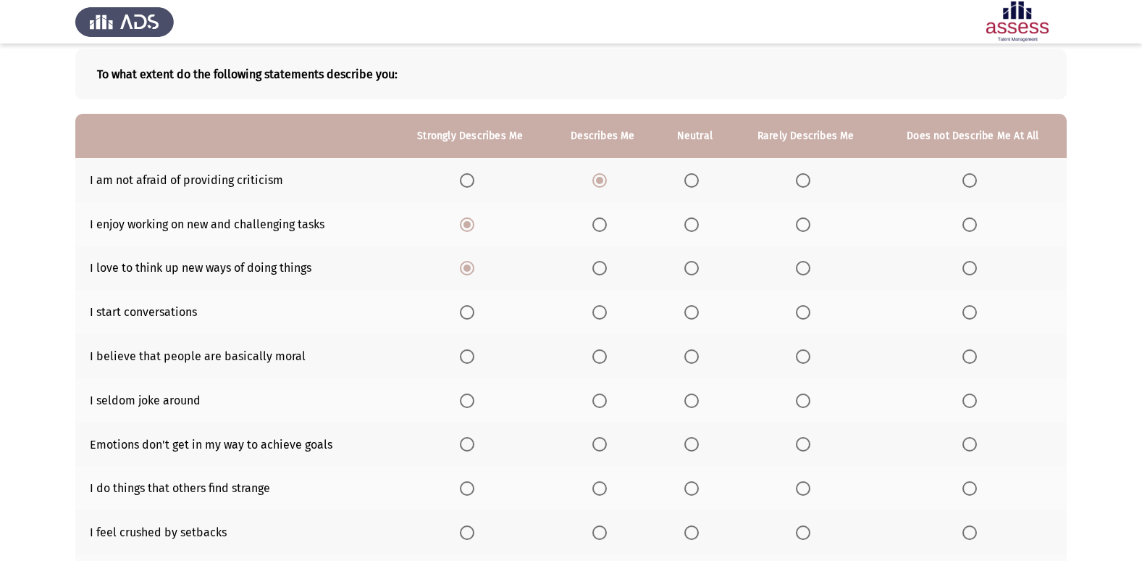
click at [607, 309] on span "Select an option" at bounding box center [600, 312] width 14 height 14
click at [607, 309] on input "Select an option" at bounding box center [600, 312] width 14 height 14
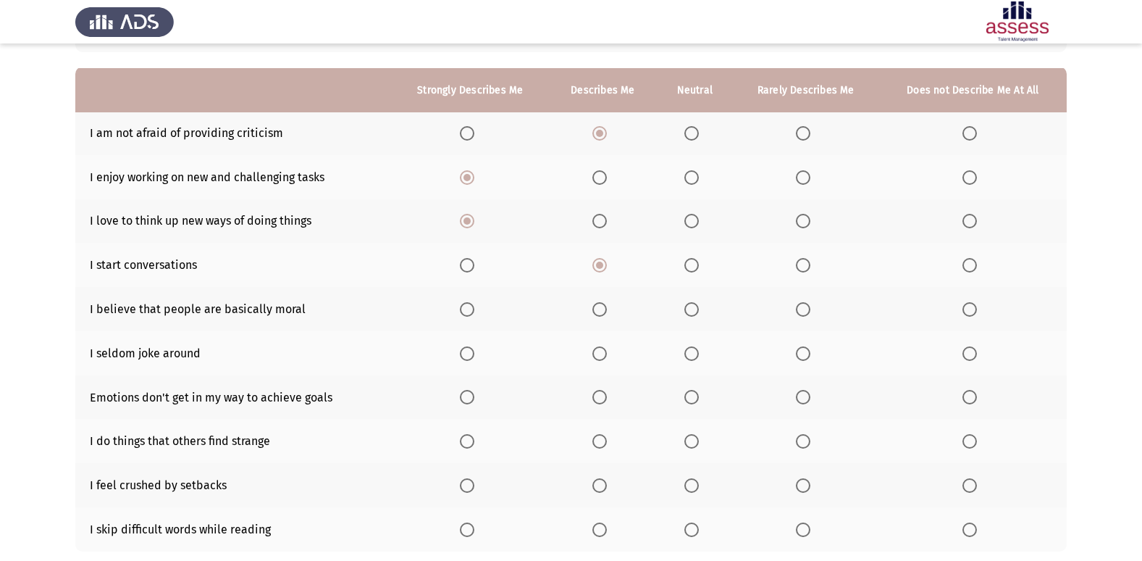
scroll to position [145, 0]
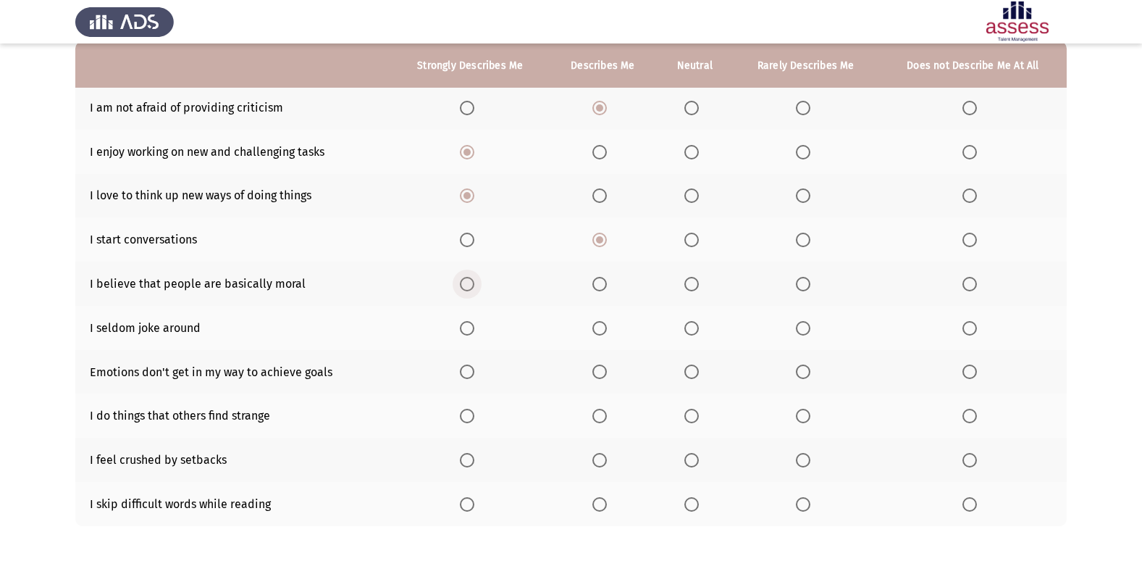
click at [463, 283] on span "Select an option" at bounding box center [467, 284] width 14 height 14
click at [463, 283] on input "Select an option" at bounding box center [467, 284] width 14 height 14
click at [695, 330] on span "Select an option" at bounding box center [692, 328] width 14 height 14
click at [695, 330] on input "Select an option" at bounding box center [692, 328] width 14 height 14
click at [472, 364] on mat-radio-button "Select an option" at bounding box center [470, 371] width 20 height 15
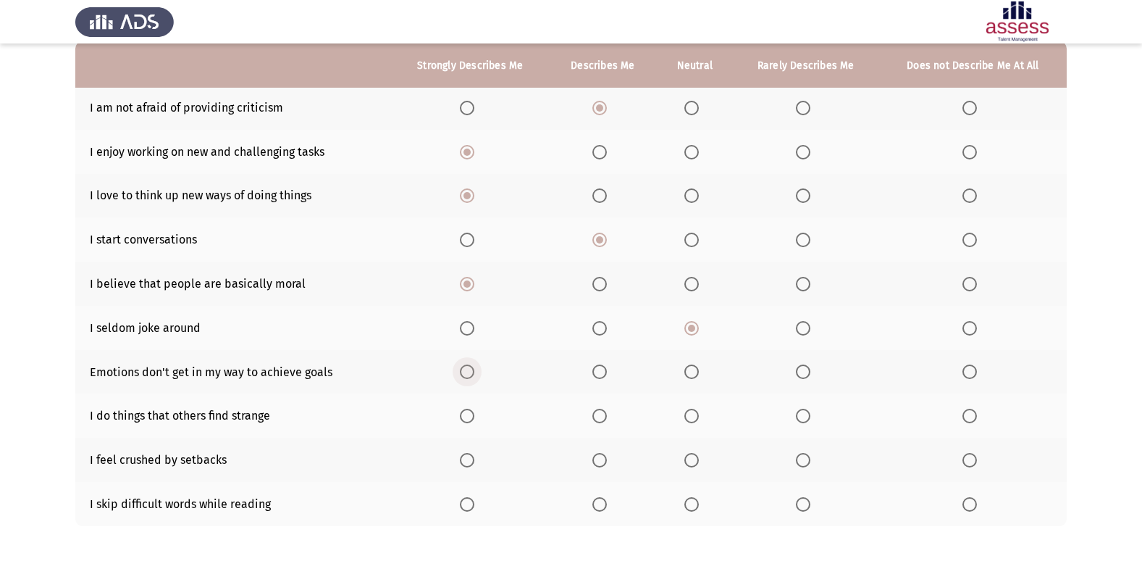
click at [470, 372] on span "Select an option" at bounding box center [467, 371] width 14 height 14
click at [470, 372] on input "Select an option" at bounding box center [467, 371] width 14 height 14
click at [692, 416] on span "Select an option" at bounding box center [692, 416] width 0 height 0
click at [693, 415] on input "Select an option" at bounding box center [692, 416] width 14 height 14
click at [974, 459] on span "Select an option" at bounding box center [970, 460] width 14 height 14
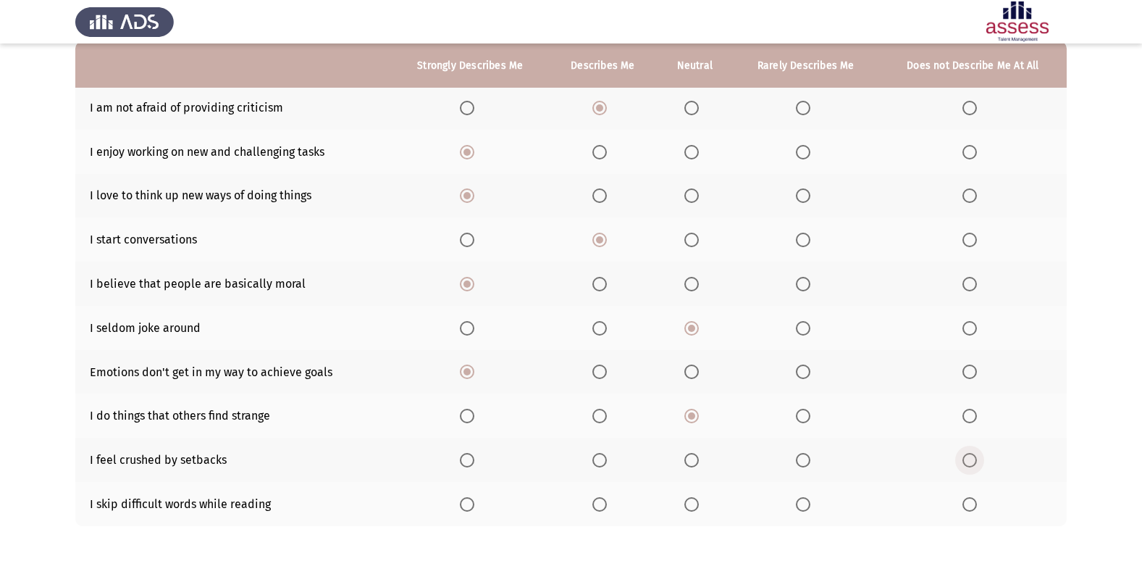
click at [974, 459] on input "Select an option" at bounding box center [970, 460] width 14 height 14
click at [799, 507] on span "Select an option" at bounding box center [803, 504] width 14 height 14
click at [799, 507] on input "Select an option" at bounding box center [803, 504] width 14 height 14
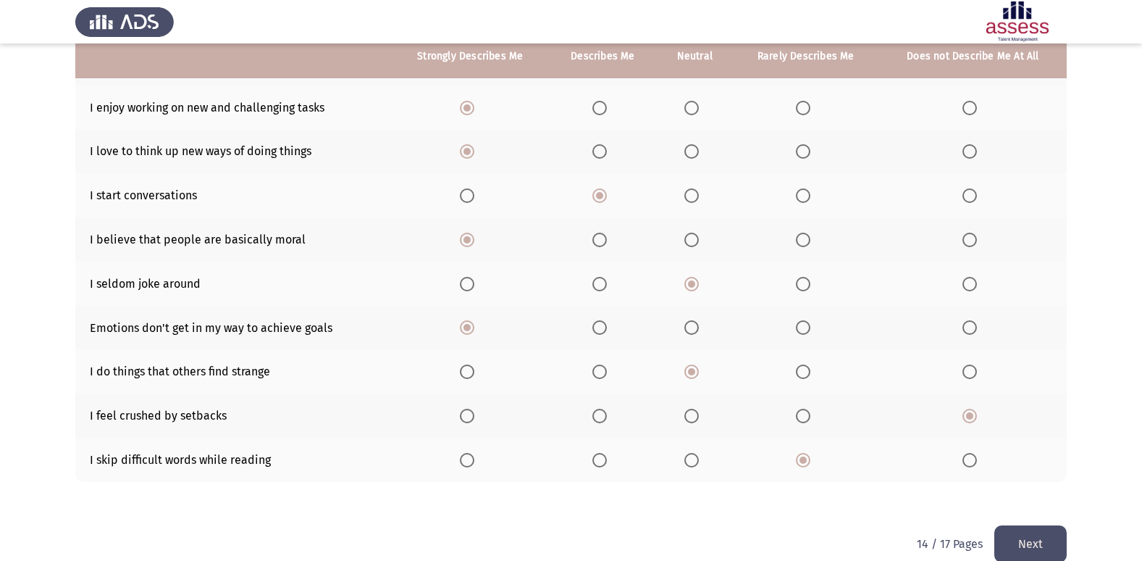
scroll to position [212, 0]
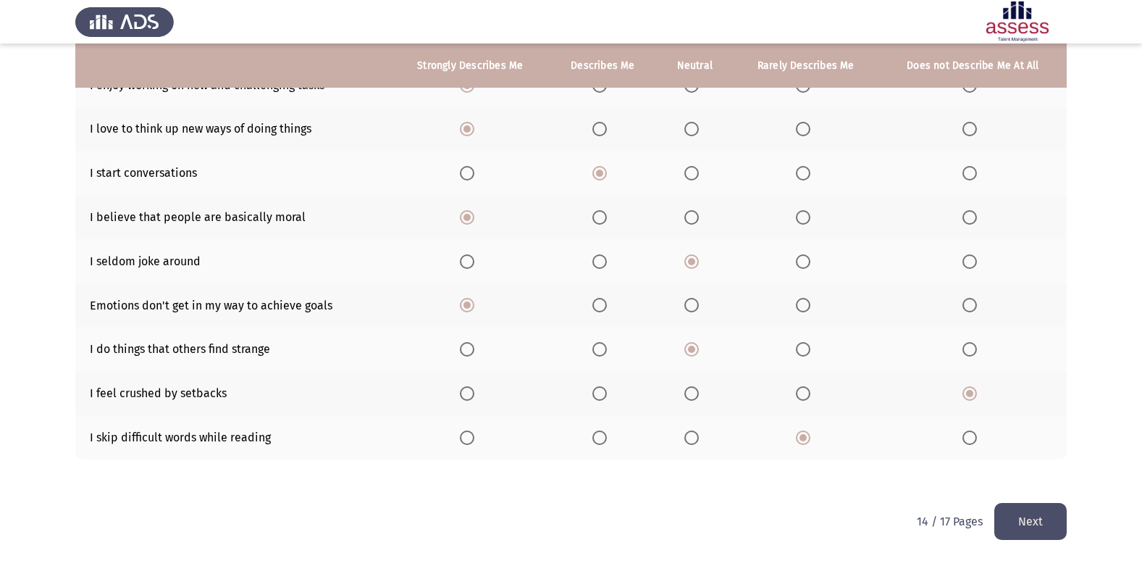
click at [1036, 509] on button "Next" at bounding box center [1031, 521] width 72 height 37
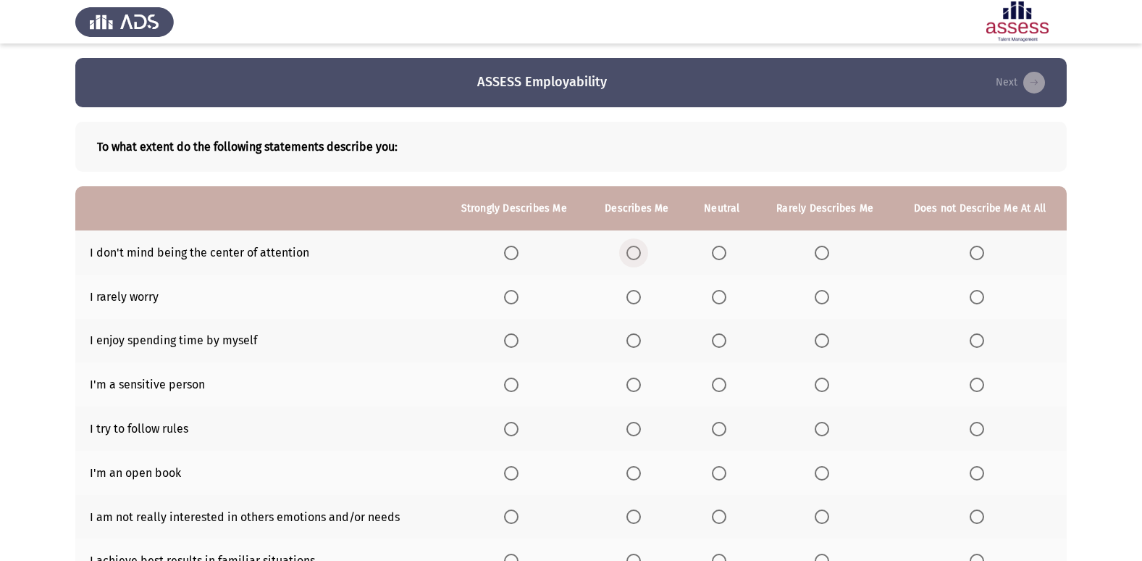
click at [640, 256] on span "Select an option" at bounding box center [634, 253] width 14 height 14
click at [640, 256] on input "Select an option" at bounding box center [634, 253] width 14 height 14
click at [719, 297] on span "Select an option" at bounding box center [719, 297] width 14 height 14
click at [719, 297] on input "Select an option" at bounding box center [719, 297] width 14 height 14
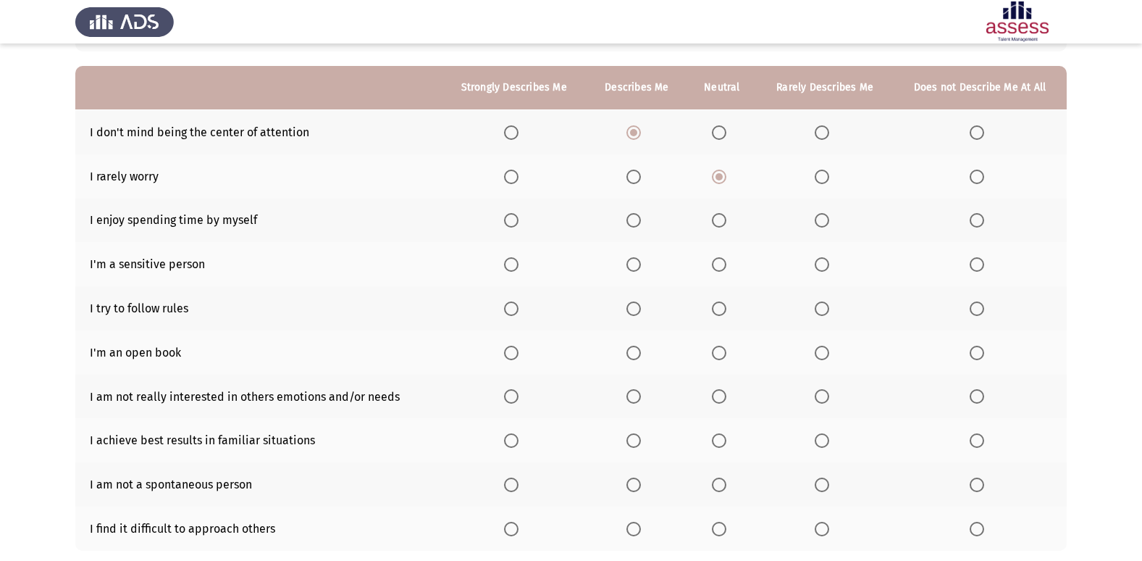
scroll to position [145, 0]
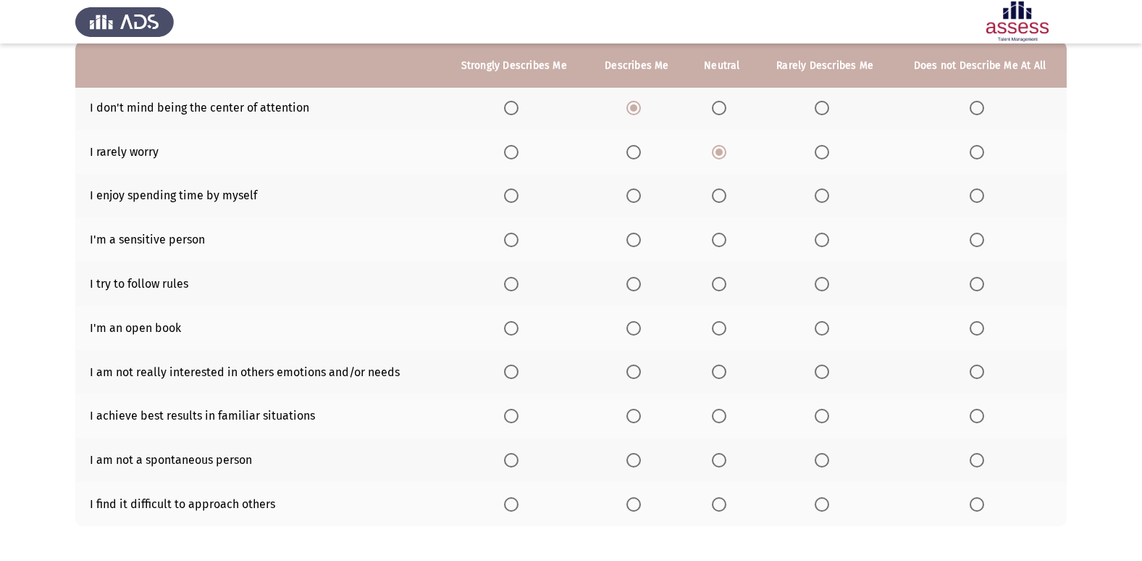
click at [519, 194] on span "Select an option" at bounding box center [511, 195] width 14 height 14
click at [519, 194] on input "Select an option" at bounding box center [511, 195] width 14 height 14
click at [509, 241] on span "Select an option" at bounding box center [511, 240] width 14 height 14
click at [509, 241] on input "Select an option" at bounding box center [511, 240] width 14 height 14
click at [516, 287] on span "Select an option" at bounding box center [511, 284] width 14 height 14
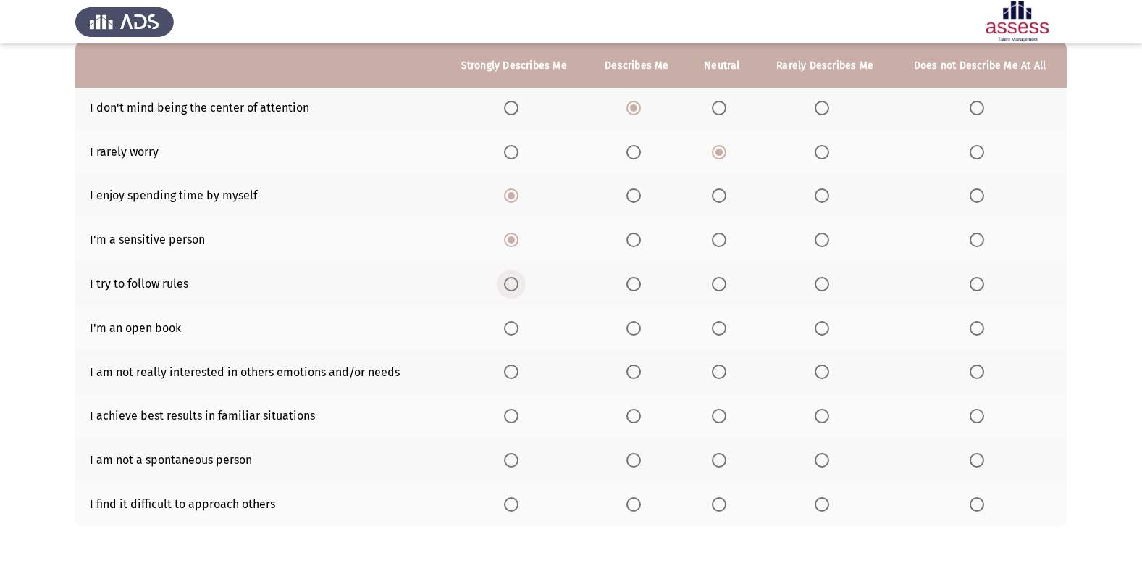
click at [516, 287] on input "Select an option" at bounding box center [511, 284] width 14 height 14
click at [637, 323] on span "Select an option" at bounding box center [634, 328] width 14 height 14
click at [637, 323] on input "Select an option" at bounding box center [634, 328] width 14 height 14
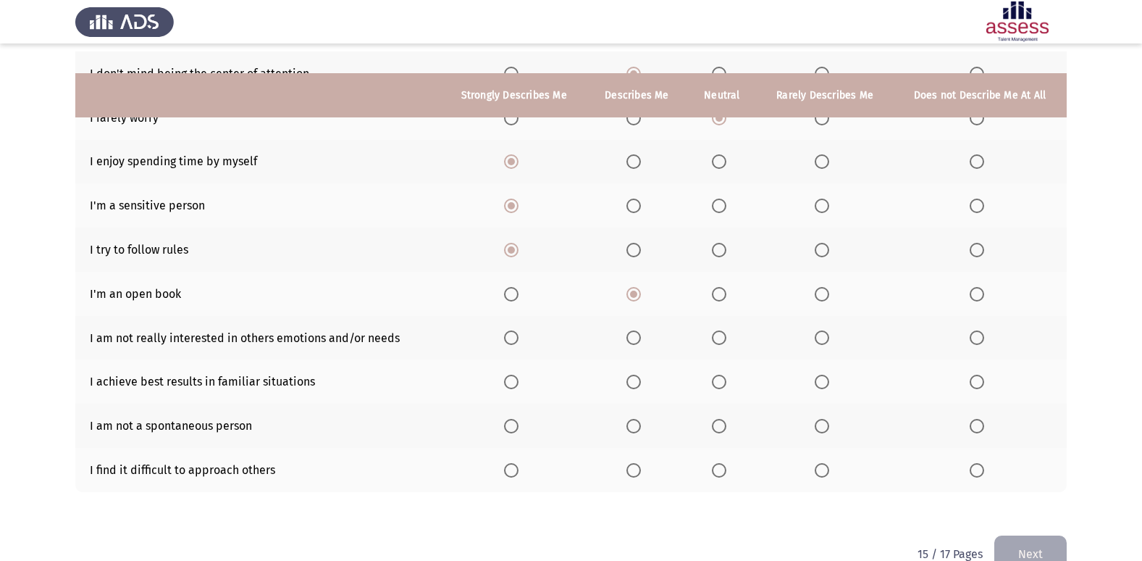
scroll to position [212, 0]
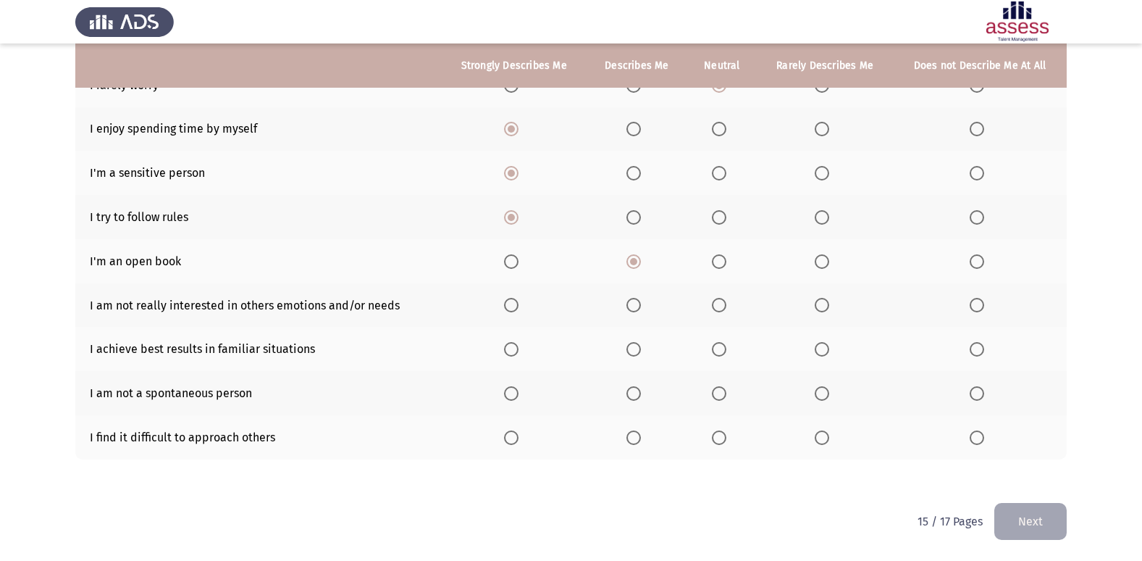
click at [982, 298] on mat-radio-button "Select an option" at bounding box center [980, 305] width 20 height 15
click at [979, 305] on span "Select an option" at bounding box center [977, 305] width 14 height 14
click at [979, 305] on input "Select an option" at bounding box center [977, 305] width 14 height 14
click at [979, 351] on span "Select an option" at bounding box center [977, 349] width 14 height 14
click at [979, 351] on input "Select an option" at bounding box center [977, 349] width 14 height 14
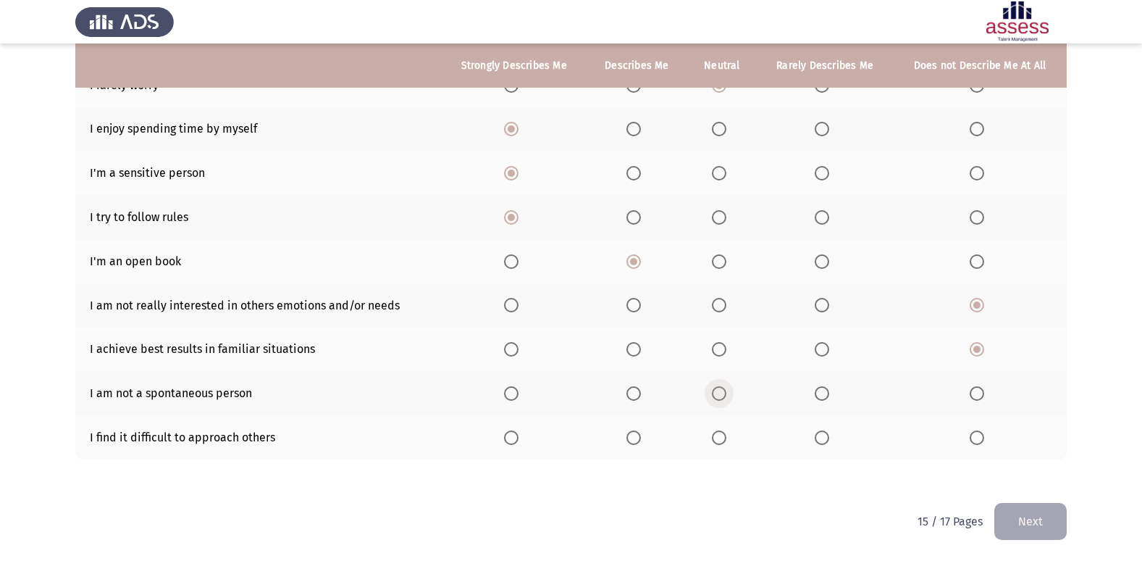
click at [727, 386] on span "Select an option" at bounding box center [719, 393] width 14 height 14
click at [727, 386] on input "Select an option" at bounding box center [719, 393] width 14 height 14
click at [984, 438] on span "Select an option" at bounding box center [977, 437] width 14 height 14
click at [984, 438] on input "Select an option" at bounding box center [977, 437] width 14 height 14
click at [1045, 525] on button "Next" at bounding box center [1031, 521] width 72 height 37
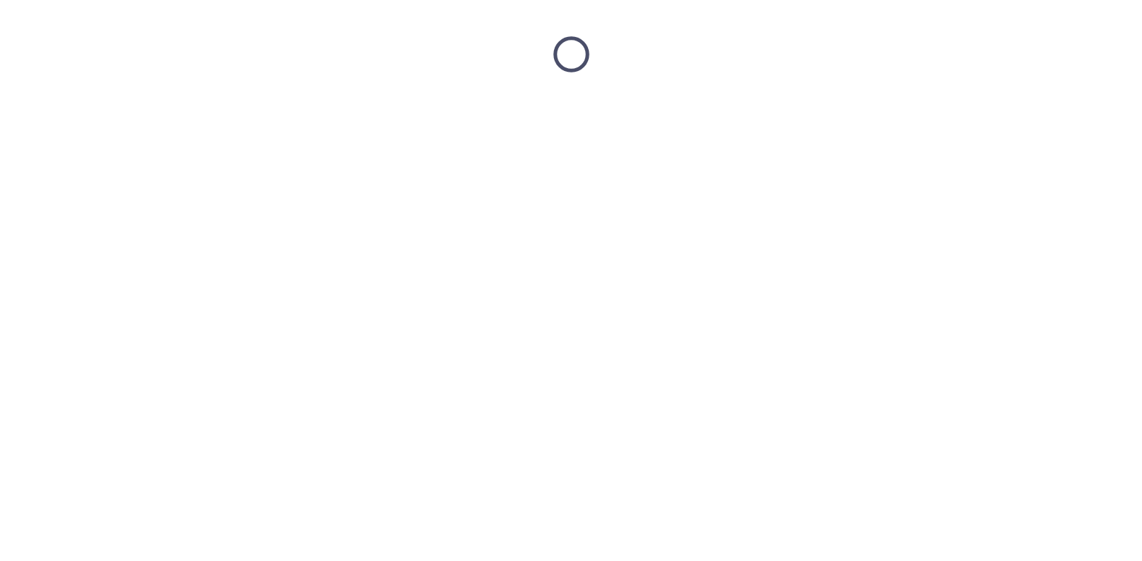
scroll to position [0, 0]
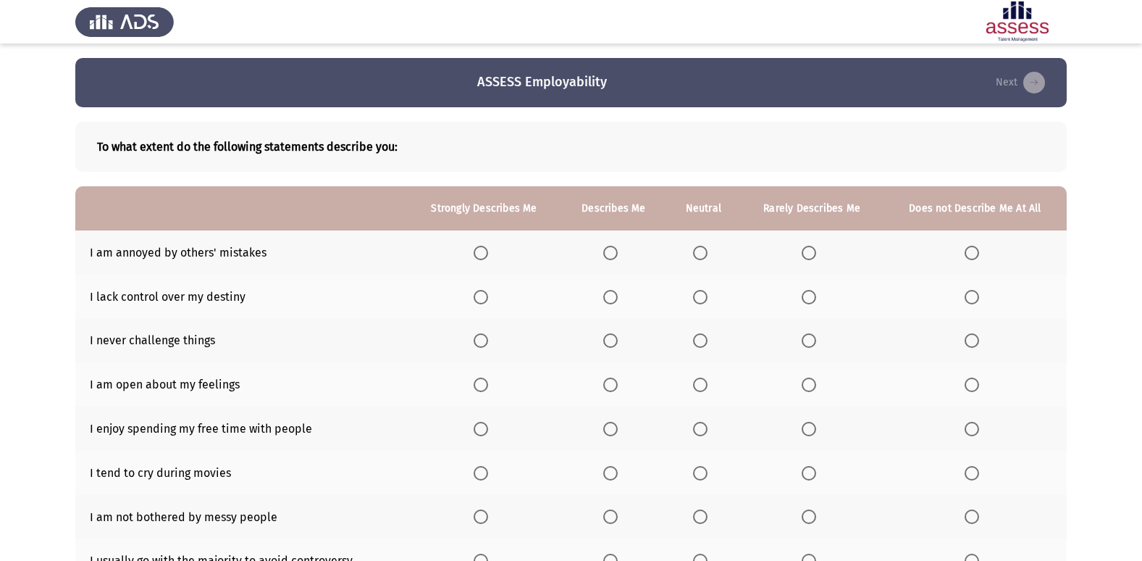
click at [972, 254] on span "Select an option" at bounding box center [972, 253] width 14 height 14
click at [972, 254] on input "Select an option" at bounding box center [972, 253] width 14 height 14
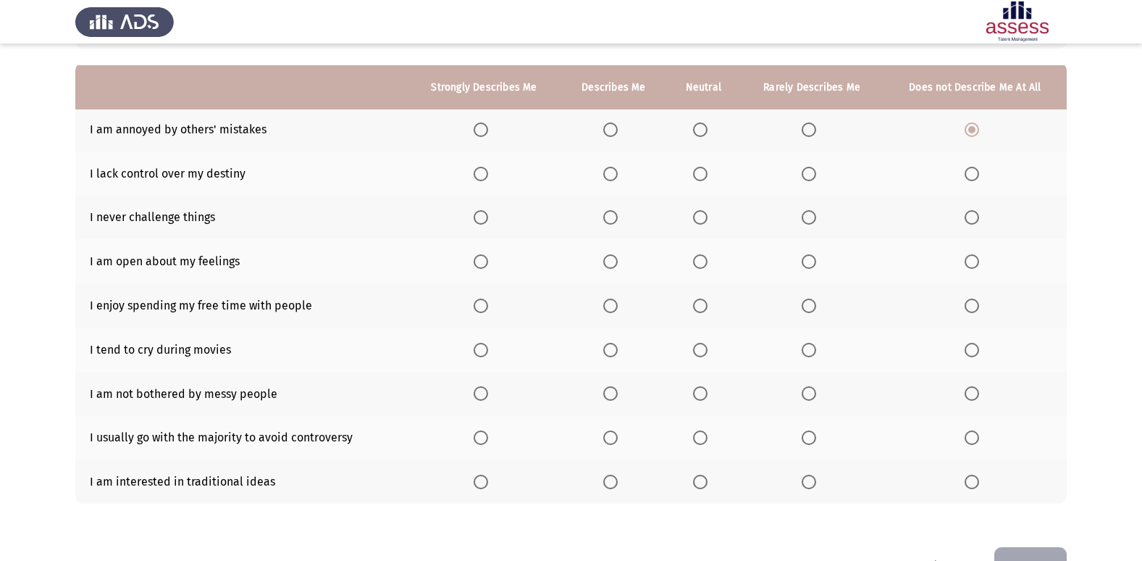
scroll to position [145, 0]
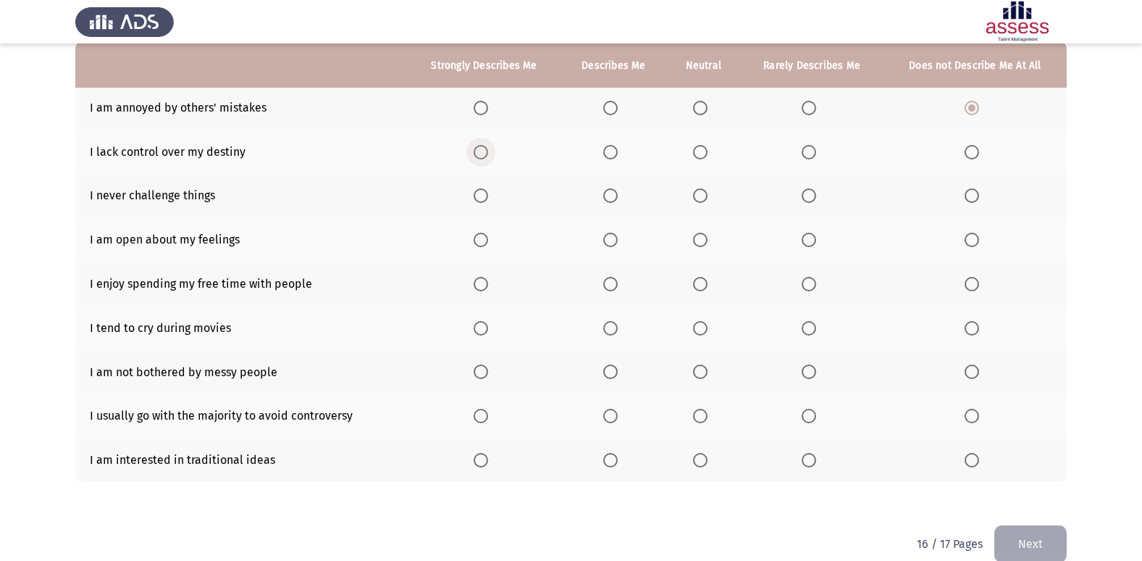
click at [481, 152] on span "Select an option" at bounding box center [481, 152] width 0 height 0
click at [483, 152] on input "Select an option" at bounding box center [481, 152] width 14 height 14
click at [804, 201] on span "Select an option" at bounding box center [809, 195] width 14 height 14
click at [804, 201] on input "Select an option" at bounding box center [809, 195] width 14 height 14
click at [484, 235] on span "Select an option" at bounding box center [481, 240] width 14 height 14
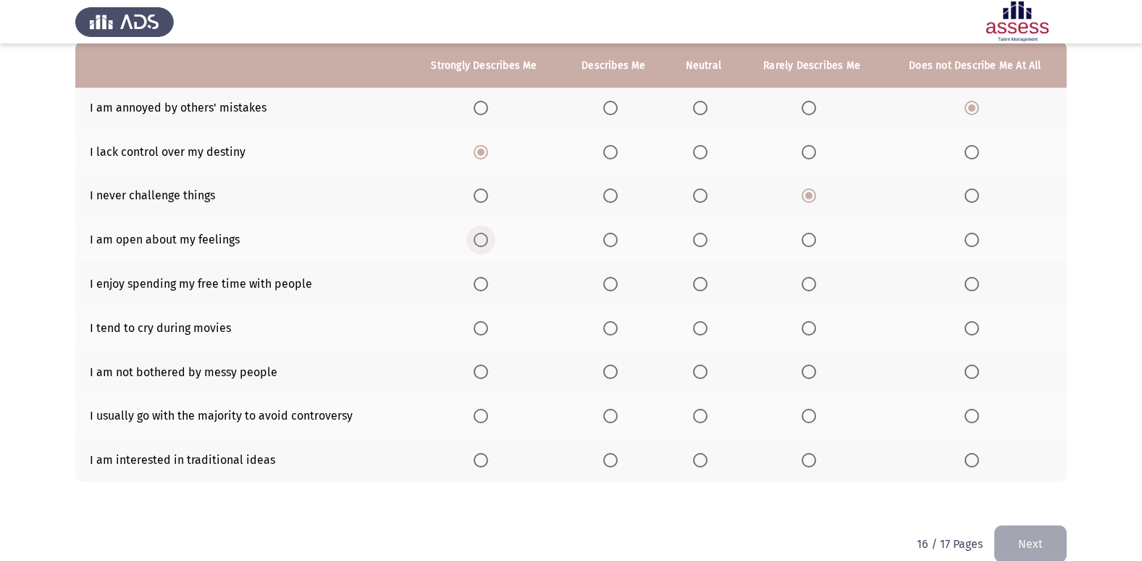
click at [484, 235] on input "Select an option" at bounding box center [481, 240] width 14 height 14
click at [480, 281] on span "Select an option" at bounding box center [481, 284] width 14 height 14
click at [480, 281] on input "Select an option" at bounding box center [481, 284] width 14 height 14
click at [480, 281] on span "Select an option" at bounding box center [481, 284] width 14 height 14
click at [480, 281] on input "Select an option" at bounding box center [481, 284] width 14 height 14
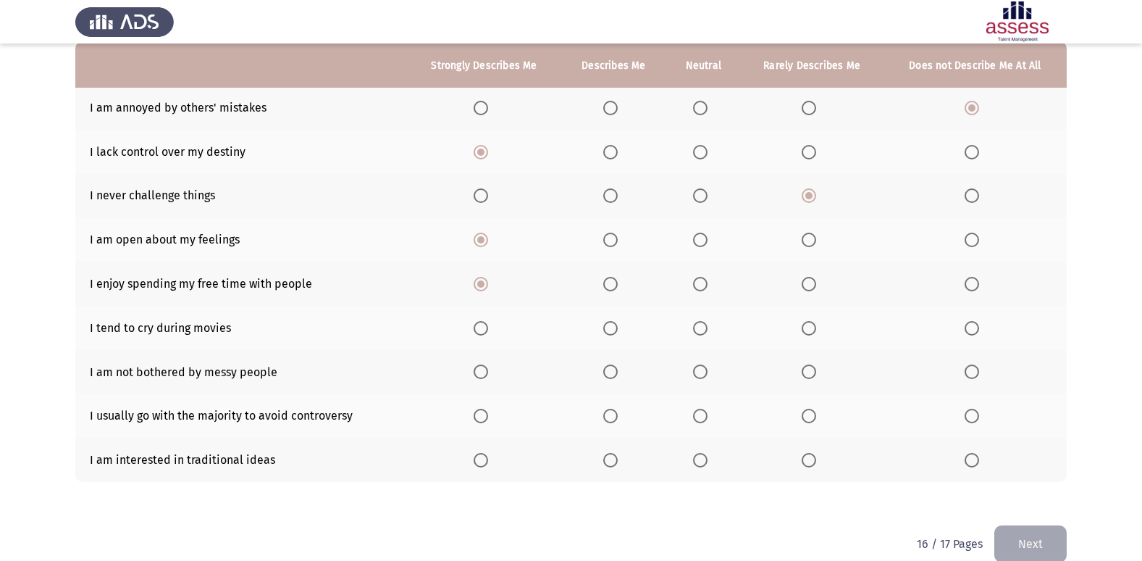
click at [614, 288] on span "Select an option" at bounding box center [610, 284] width 14 height 14
click at [614, 288] on input "Select an option" at bounding box center [610, 284] width 14 height 14
click at [482, 322] on span "Select an option" at bounding box center [481, 328] width 14 height 14
click at [482, 322] on input "Select an option" at bounding box center [481, 328] width 14 height 14
click at [815, 369] on span "Select an option" at bounding box center [809, 371] width 14 height 14
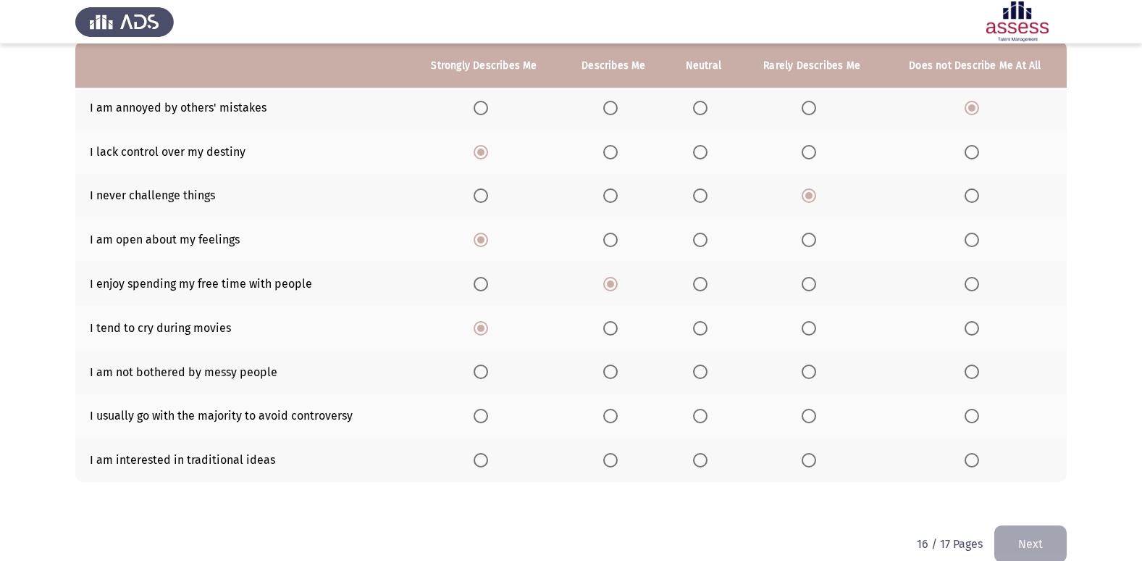
click at [815, 369] on input "Select an option" at bounding box center [809, 371] width 14 height 14
click at [977, 417] on span "Select an option" at bounding box center [972, 416] width 14 height 14
click at [977, 417] on input "Select an option" at bounding box center [972, 416] width 14 height 14
click at [486, 458] on span "Select an option" at bounding box center [481, 460] width 14 height 14
click at [486, 458] on input "Select an option" at bounding box center [481, 460] width 14 height 14
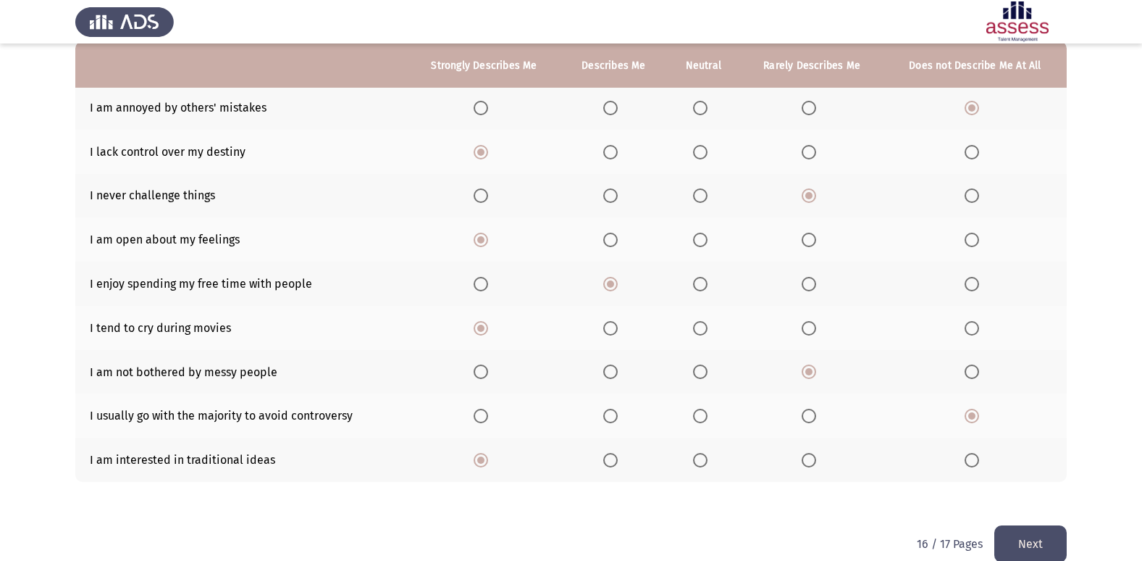
click at [1041, 542] on button "Next" at bounding box center [1031, 543] width 72 height 37
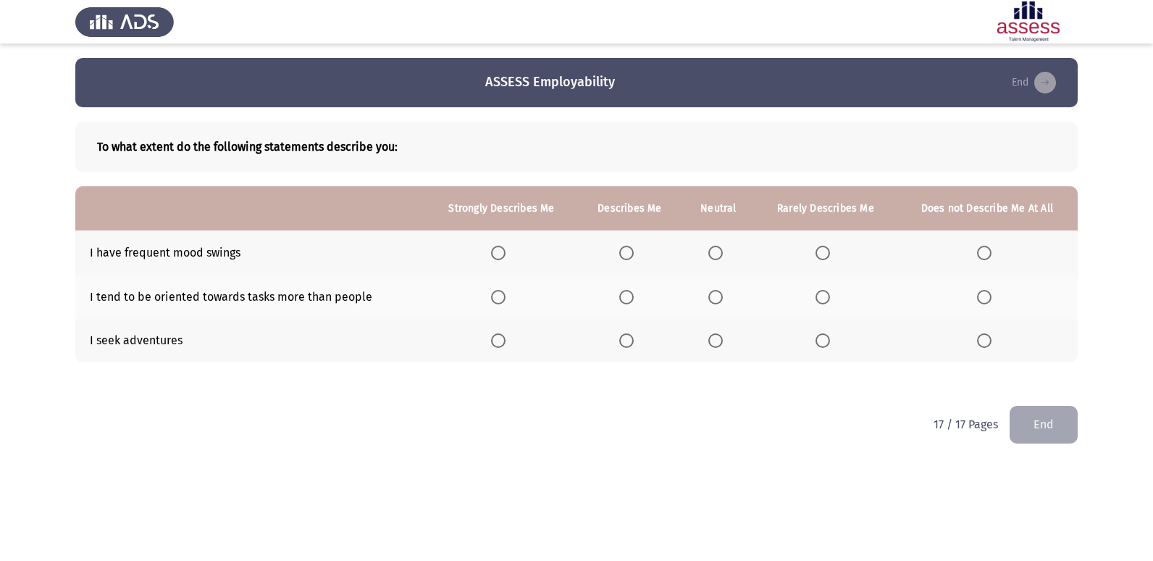
click at [993, 255] on label "Select an option" at bounding box center [987, 253] width 20 height 14
click at [992, 255] on input "Select an option" at bounding box center [984, 253] width 14 height 14
click at [714, 297] on span "Select an option" at bounding box center [716, 297] width 14 height 14
click at [714, 297] on input "Select an option" at bounding box center [716, 297] width 14 height 14
click at [505, 338] on span "Select an option" at bounding box center [498, 340] width 14 height 14
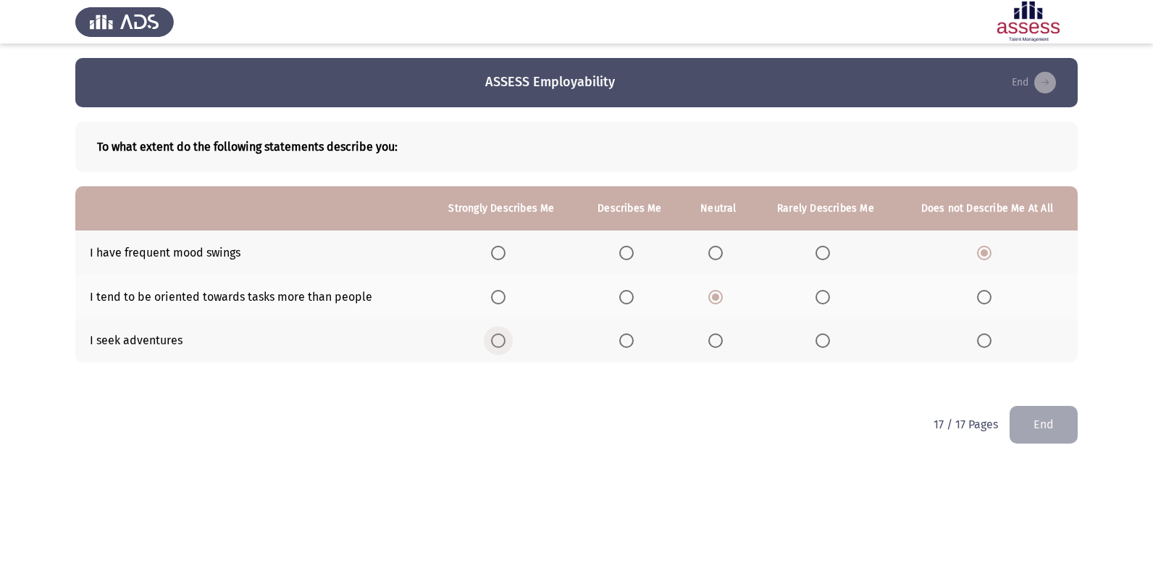
click at [505, 338] on input "Select an option" at bounding box center [498, 340] width 14 height 14
click at [1031, 416] on button "End" at bounding box center [1044, 424] width 68 height 37
